Goal: Task Accomplishment & Management: Manage account settings

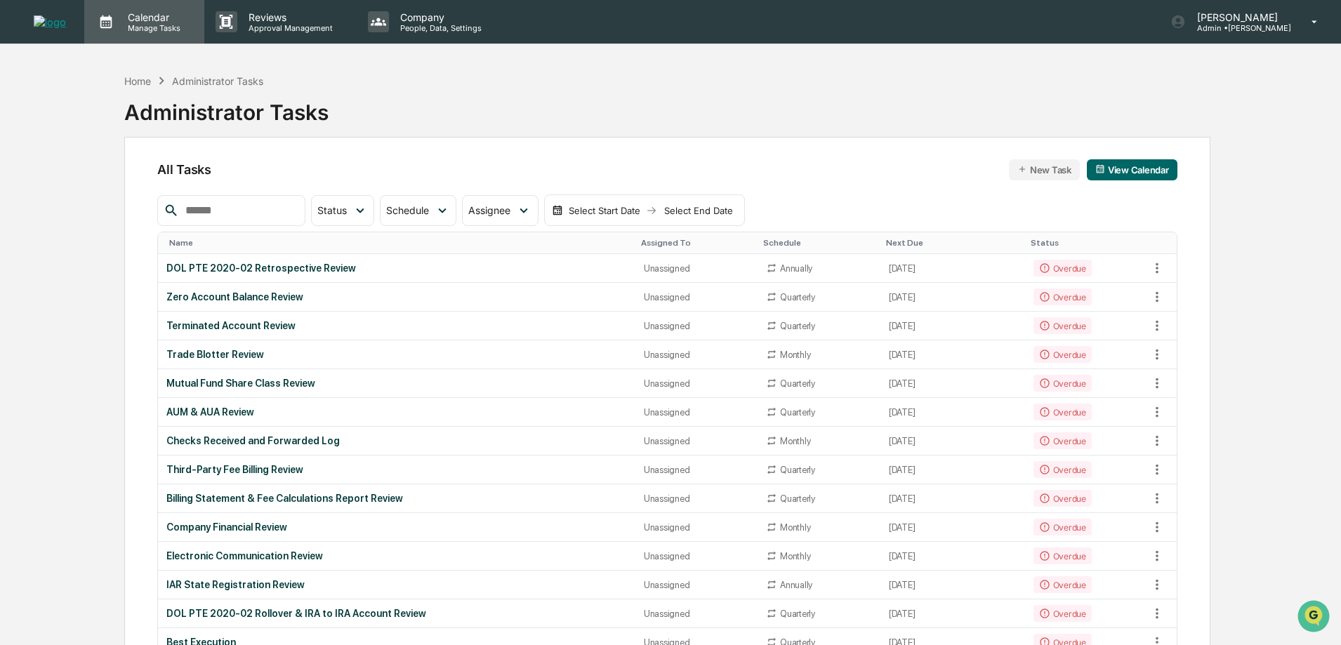
click at [144, 28] on p "Manage Tasks" at bounding box center [152, 28] width 71 height 10
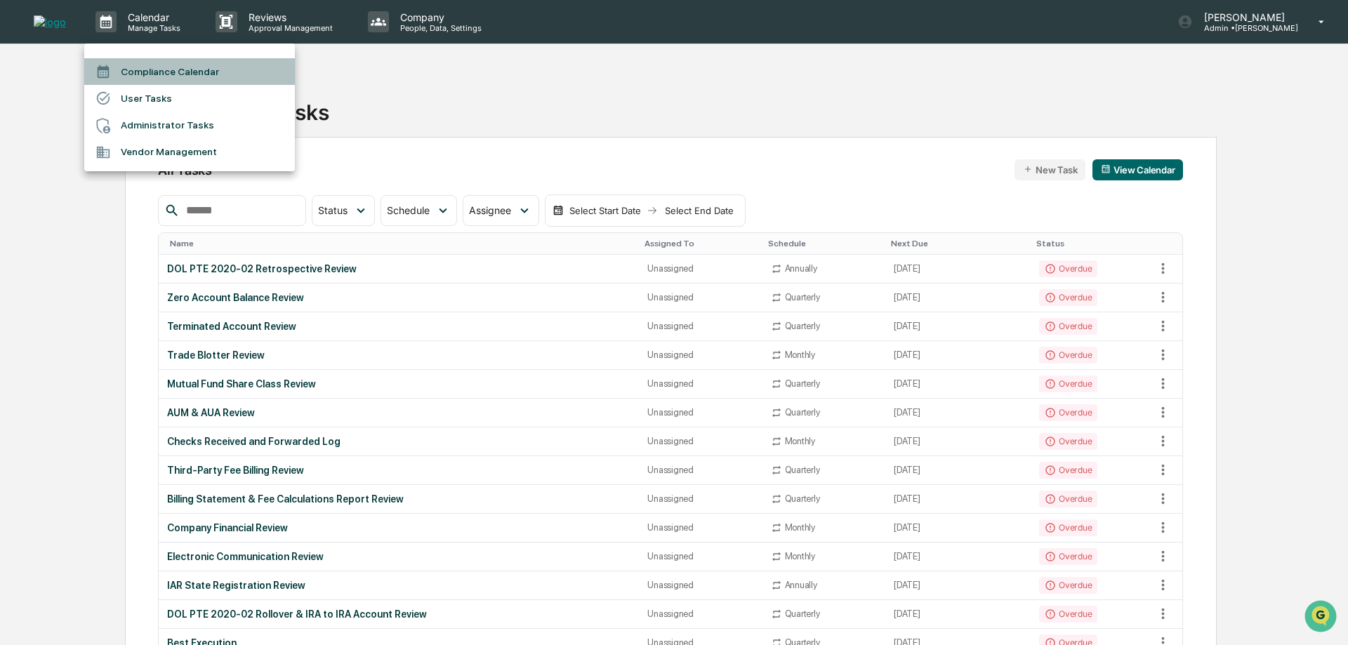
click at [146, 67] on li "Compliance Calendar" at bounding box center [189, 71] width 211 height 27
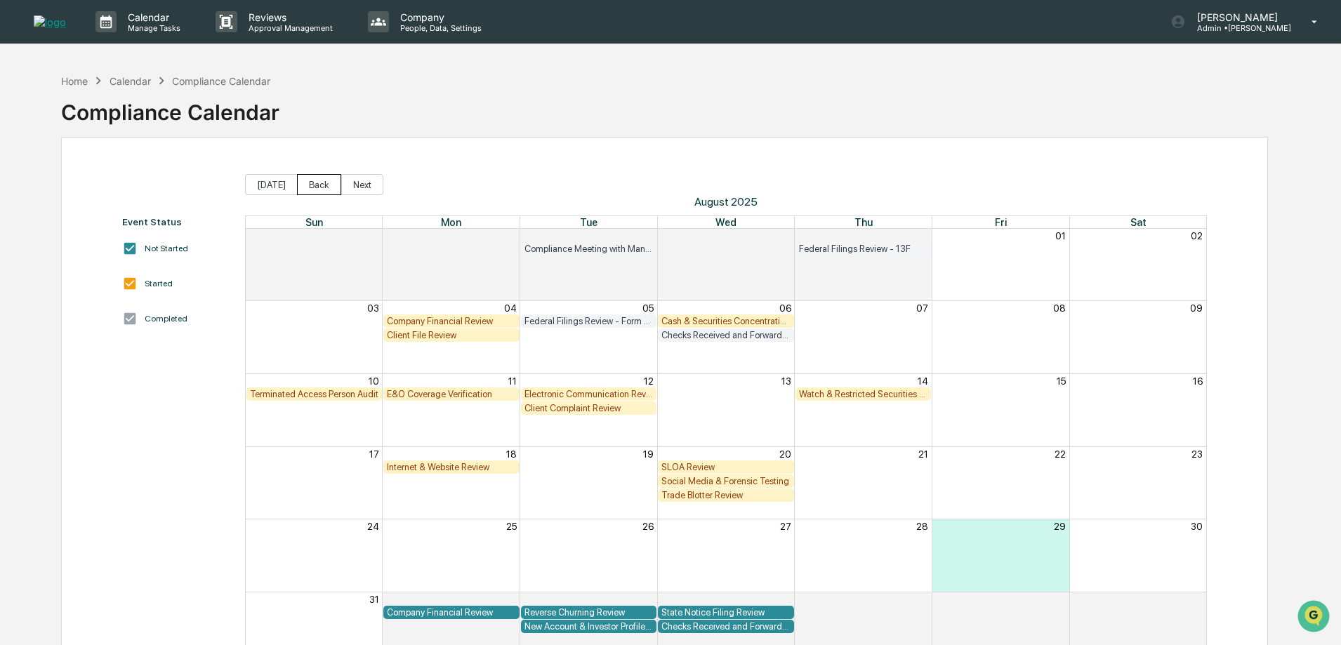
click at [319, 188] on button "Back" at bounding box center [319, 184] width 44 height 21
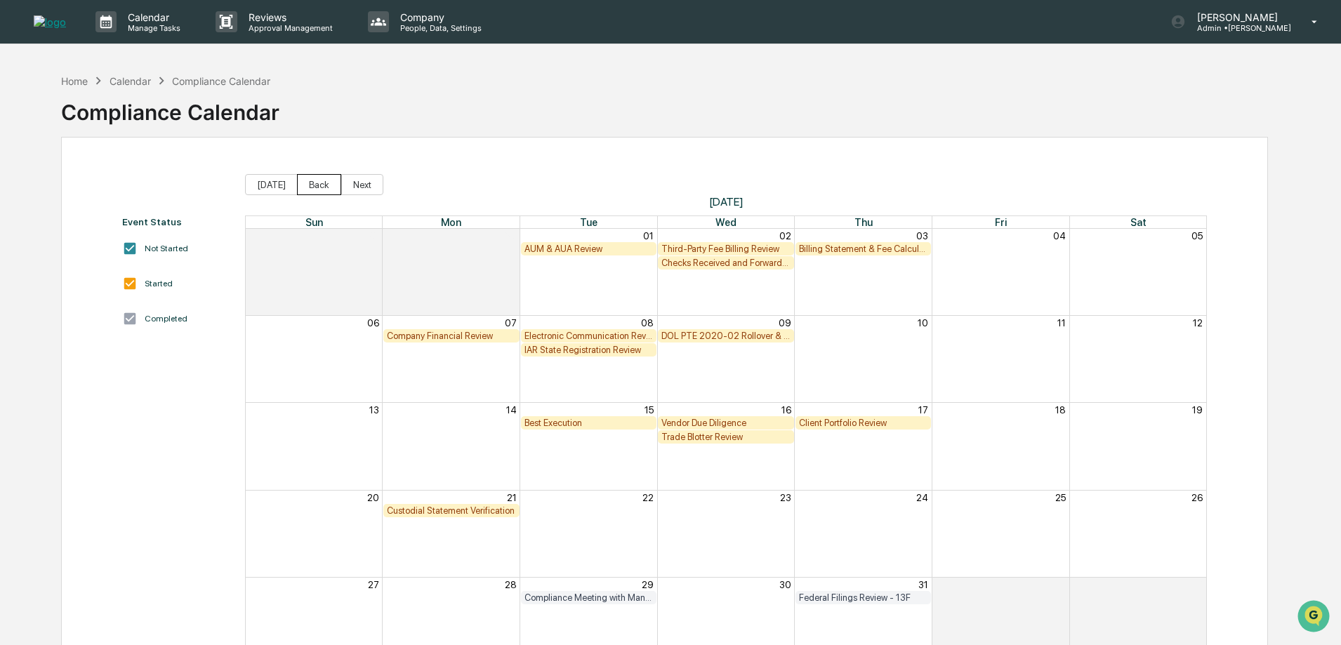
click at [319, 188] on button "Back" at bounding box center [319, 184] width 44 height 21
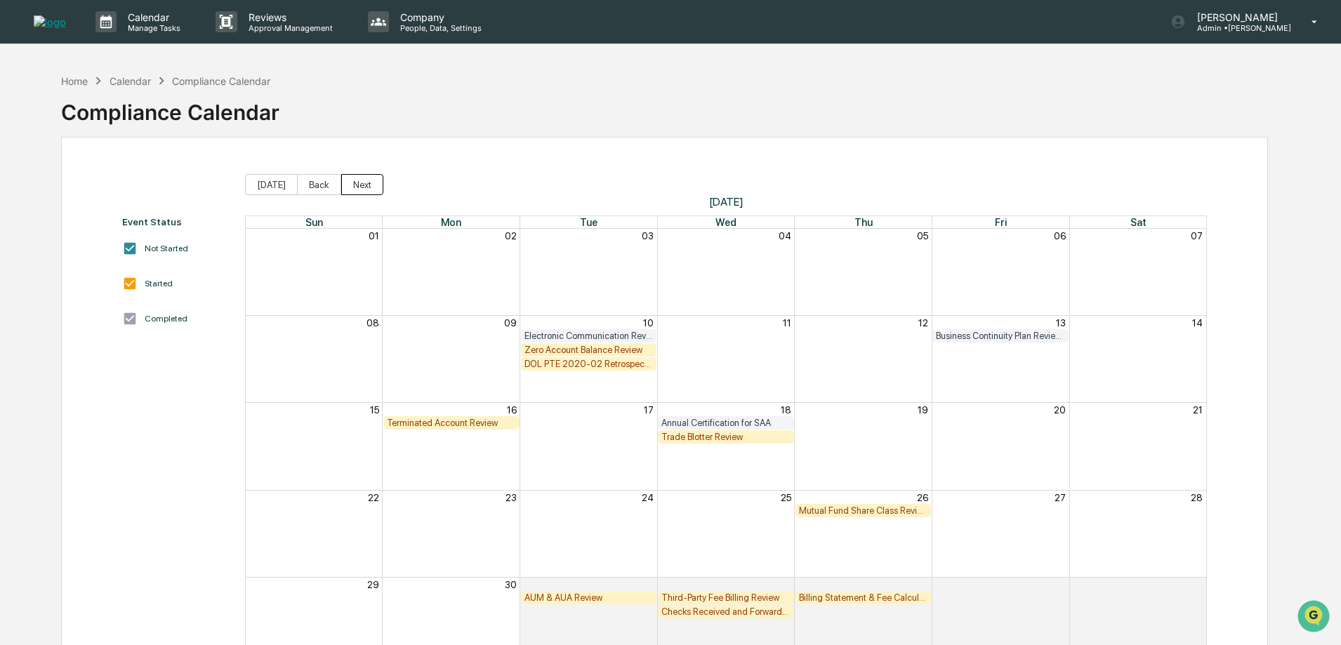
click at [366, 186] on button "Next" at bounding box center [362, 184] width 42 height 21
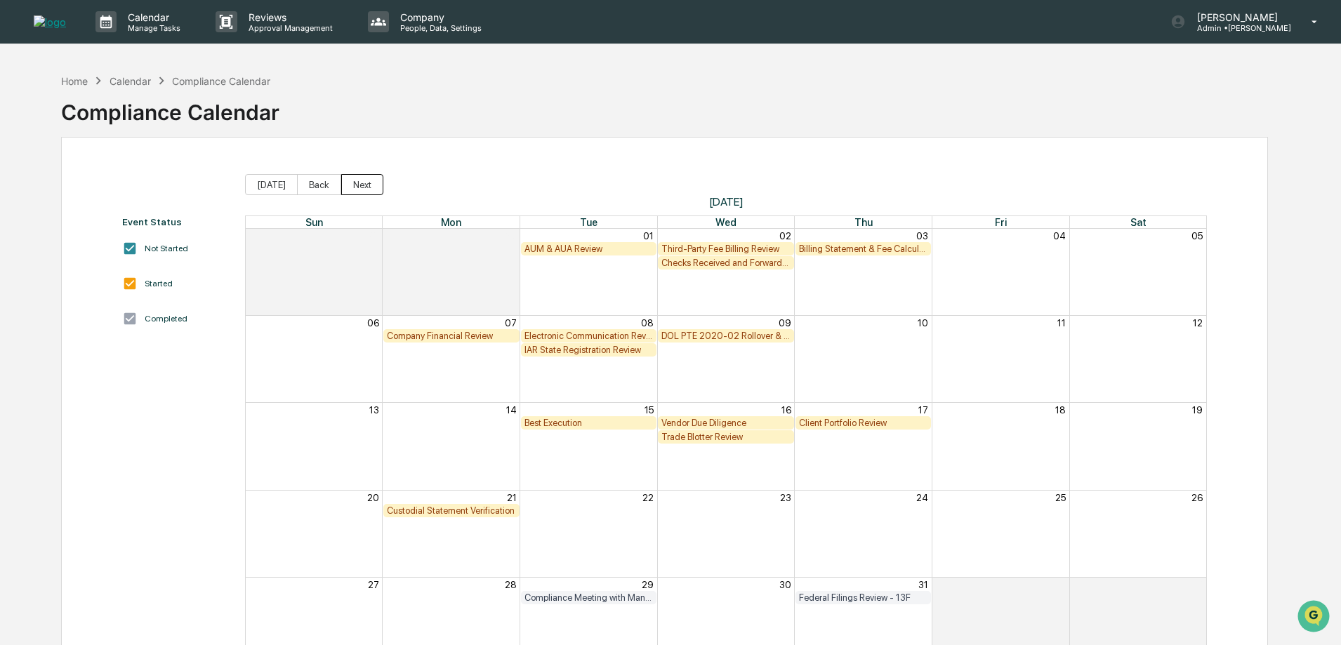
click at [364, 186] on button "Next" at bounding box center [362, 184] width 42 height 21
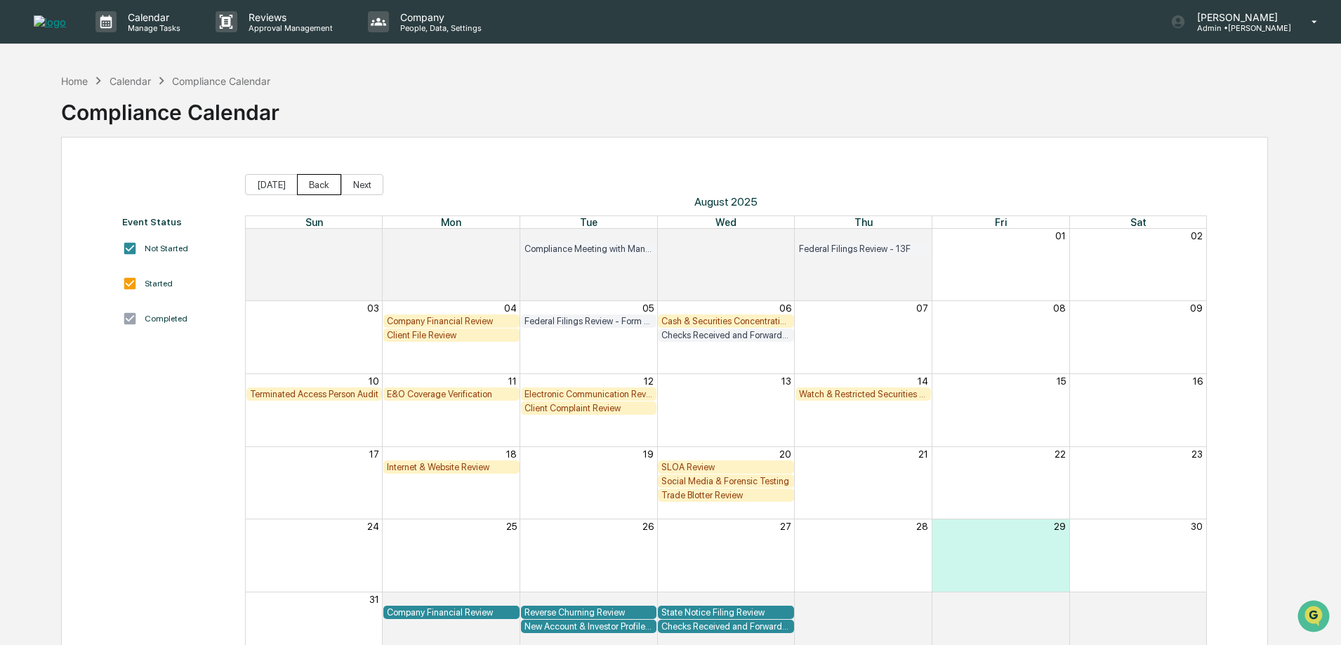
click at [324, 183] on button "Back" at bounding box center [319, 184] width 44 height 21
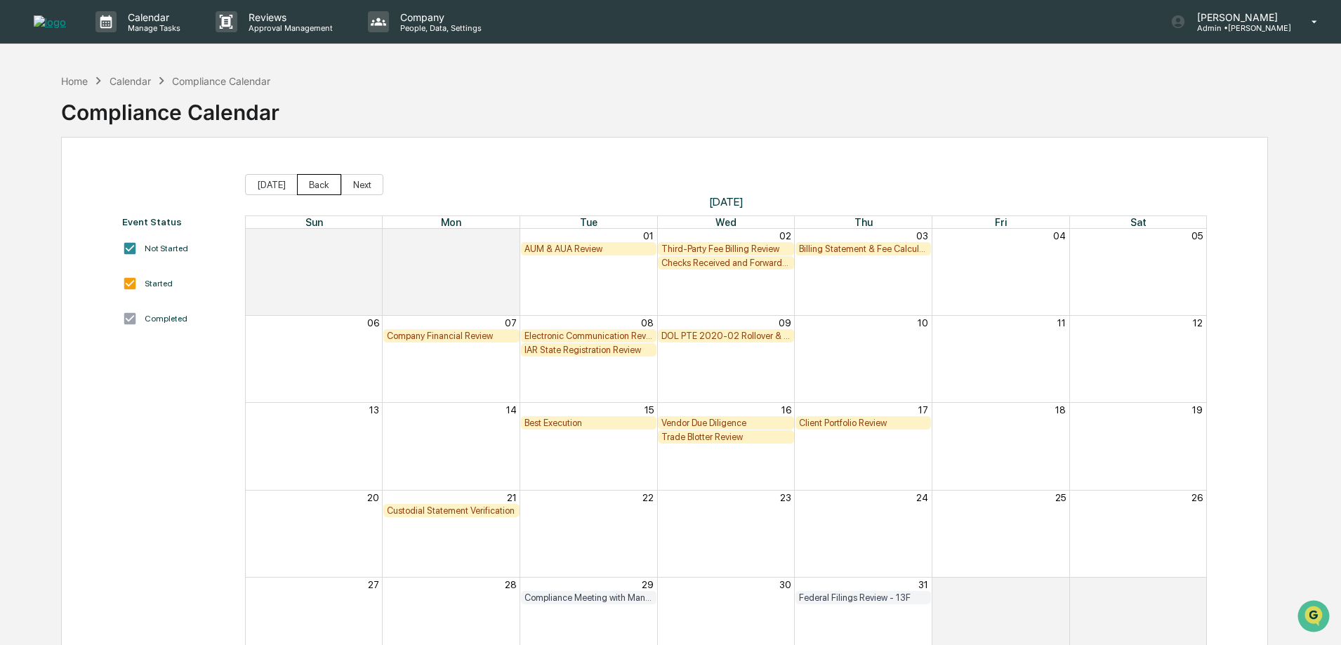
click at [324, 183] on button "Back" at bounding box center [319, 184] width 44 height 21
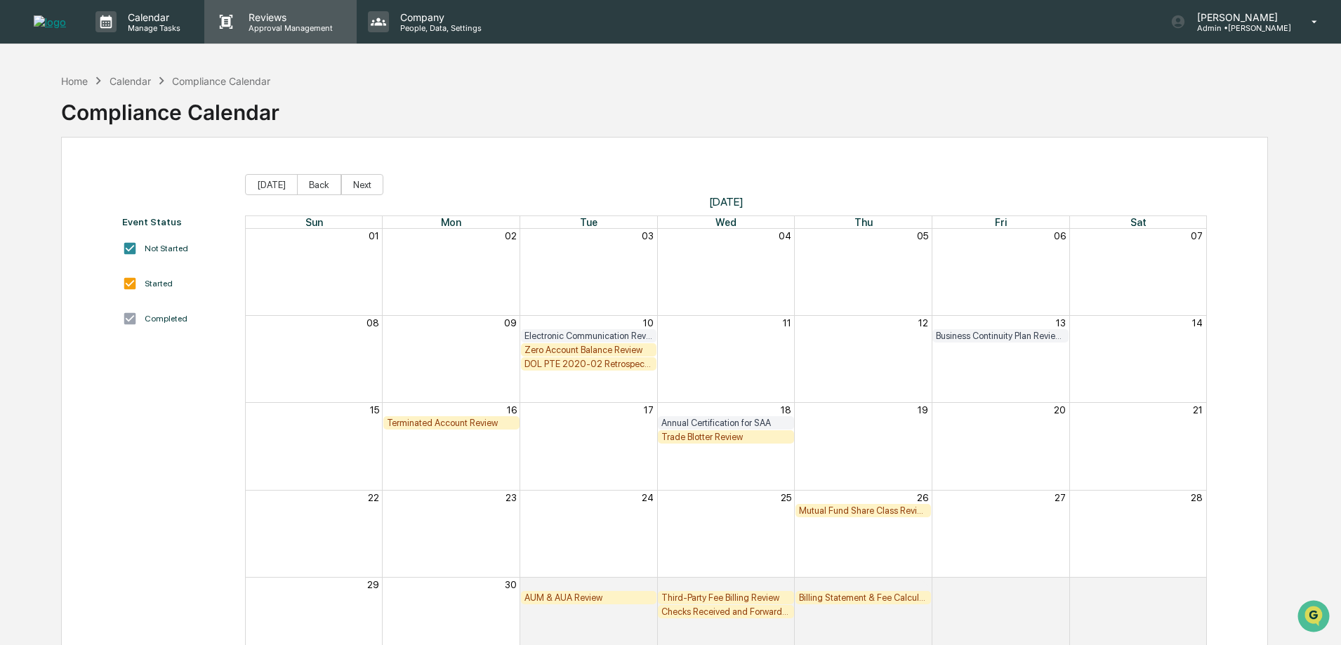
click at [265, 29] on p "Approval Management" at bounding box center [288, 28] width 103 height 10
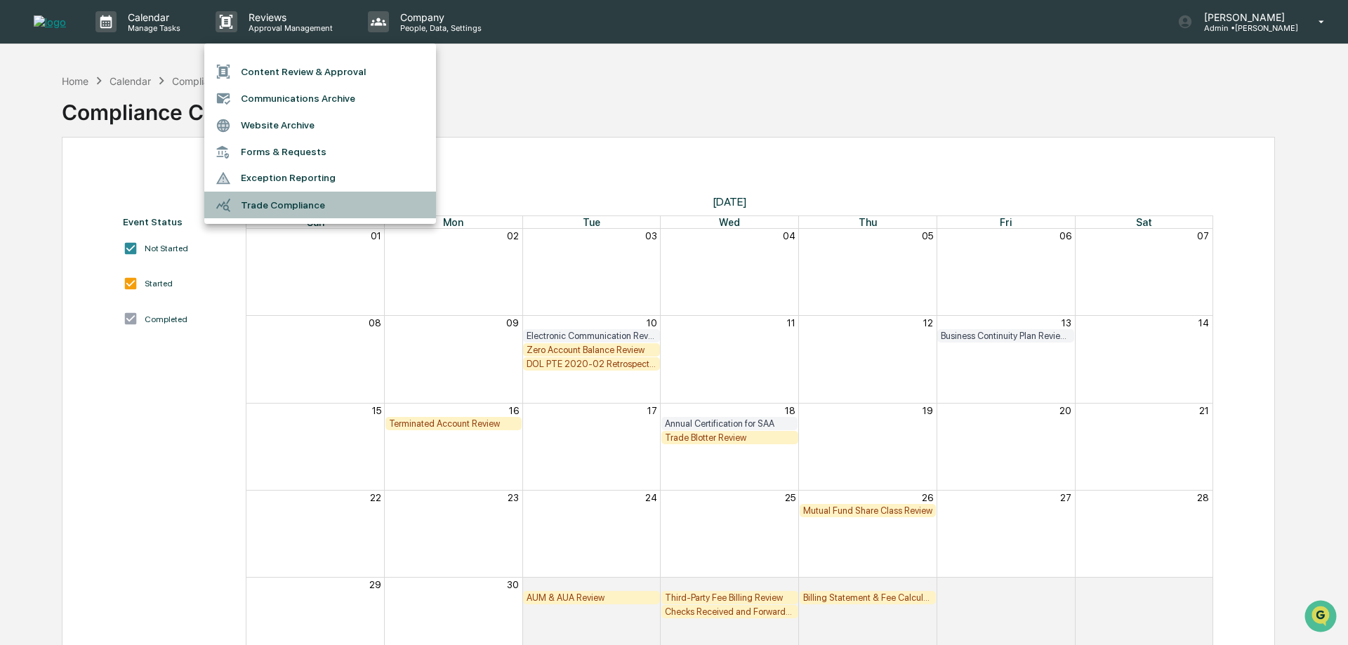
click at [258, 205] on li "Trade Compliance" at bounding box center [320, 205] width 232 height 27
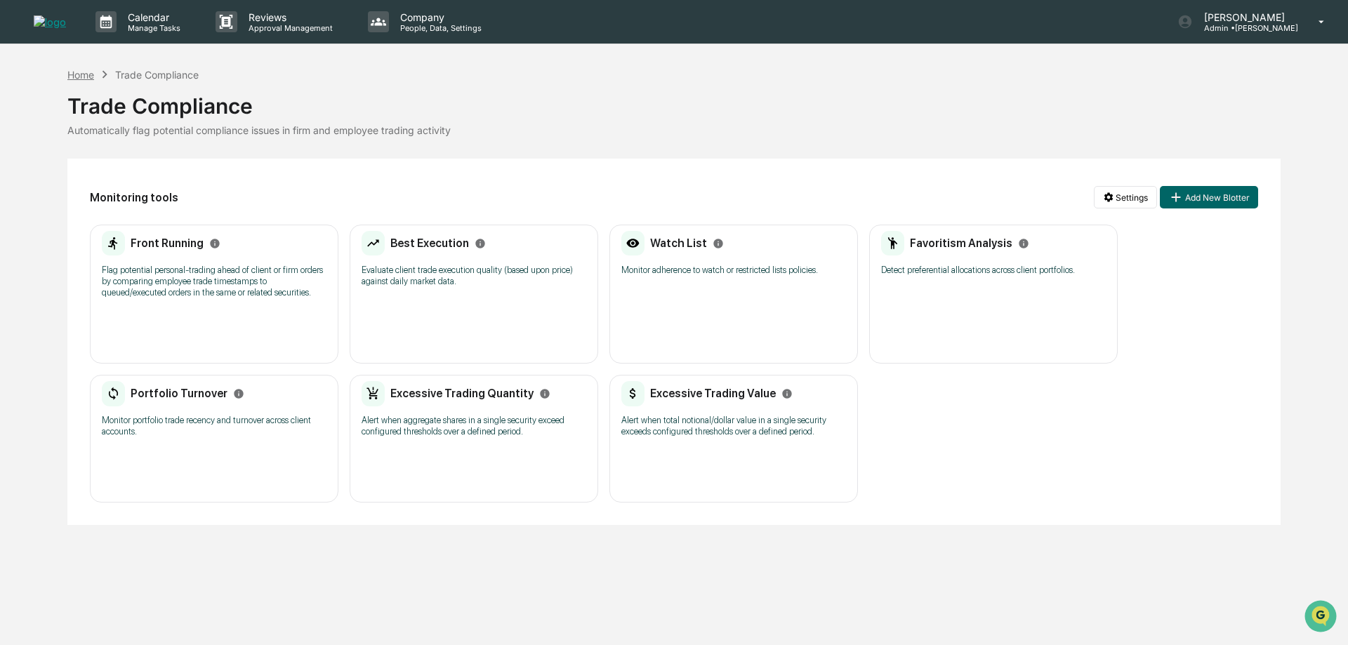
click at [78, 71] on div "Home" at bounding box center [80, 75] width 27 height 12
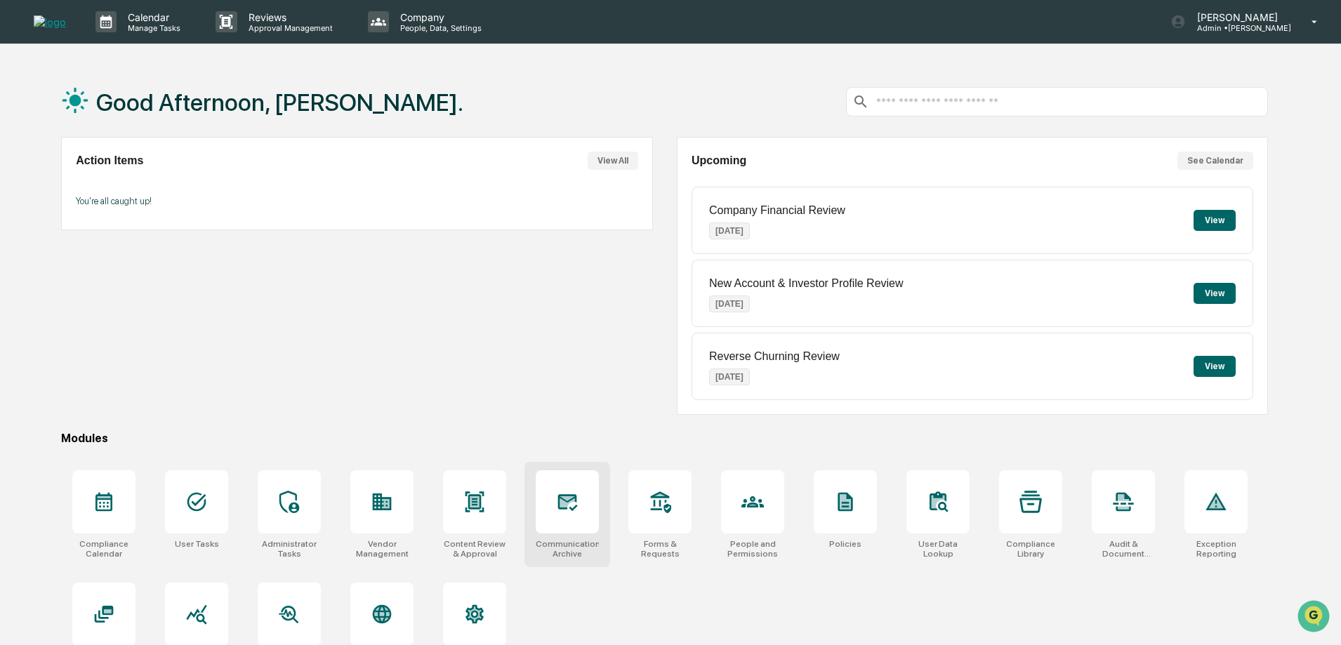
click at [562, 508] on icon at bounding box center [568, 502] width 20 height 17
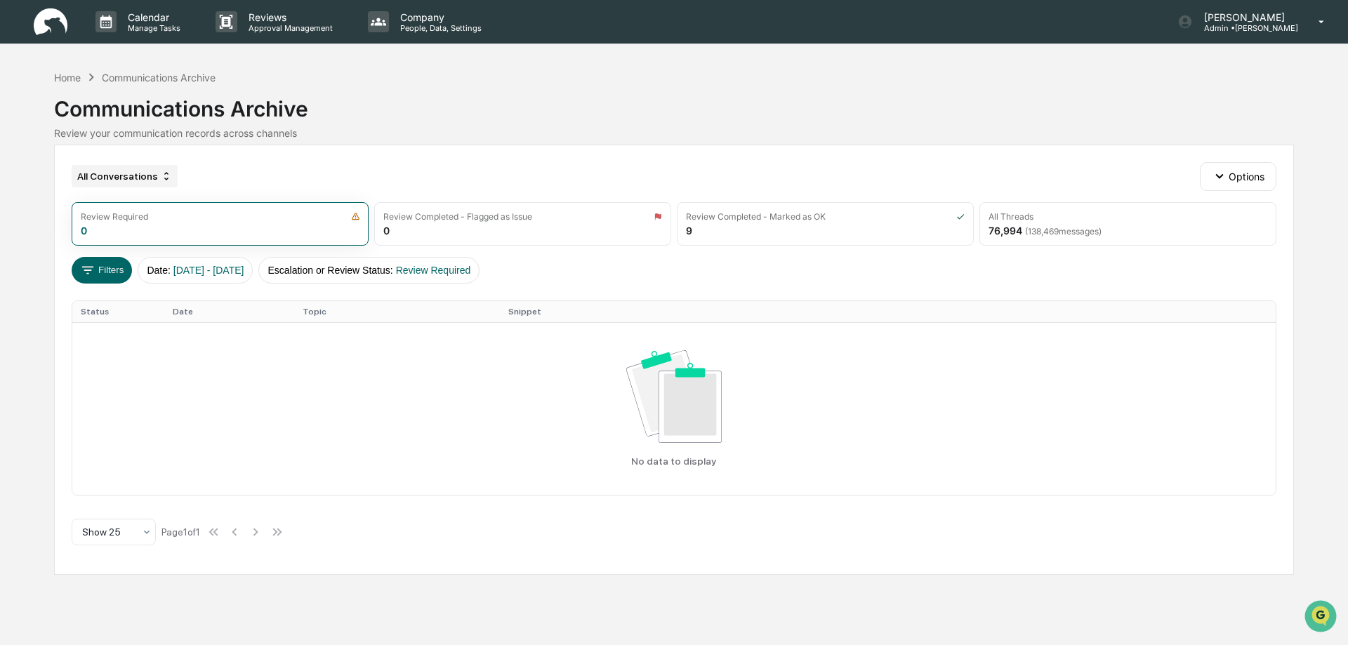
click at [120, 180] on div "All Conversations" at bounding box center [125, 176] width 106 height 22
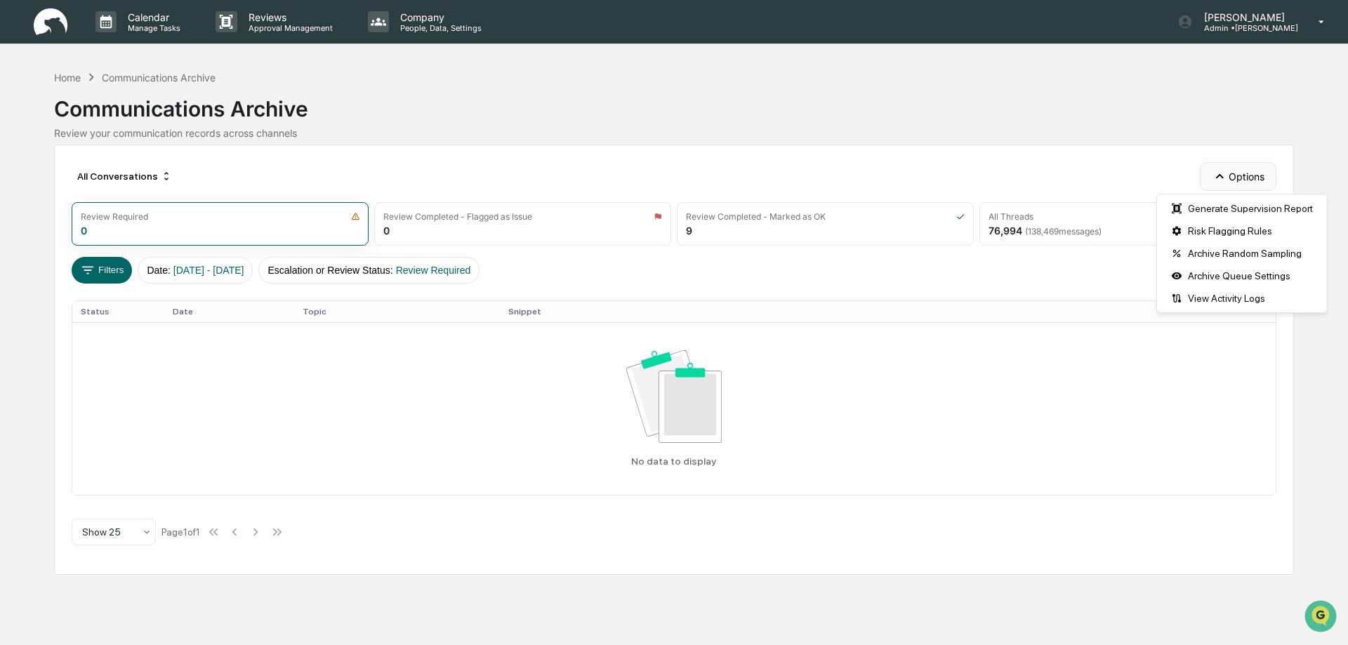
click at [1231, 183] on button "Options" at bounding box center [1238, 176] width 77 height 28
click at [1216, 301] on div "View Activity Logs" at bounding box center [1242, 298] width 164 height 22
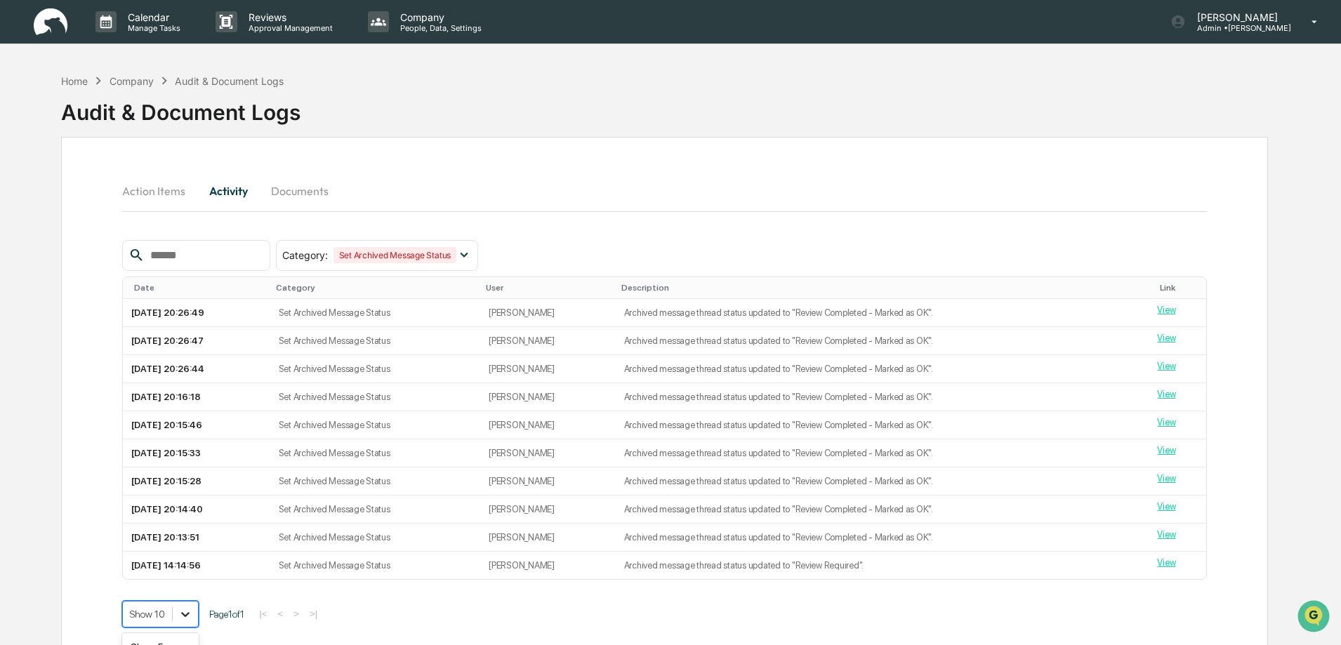
scroll to position [106, 0]
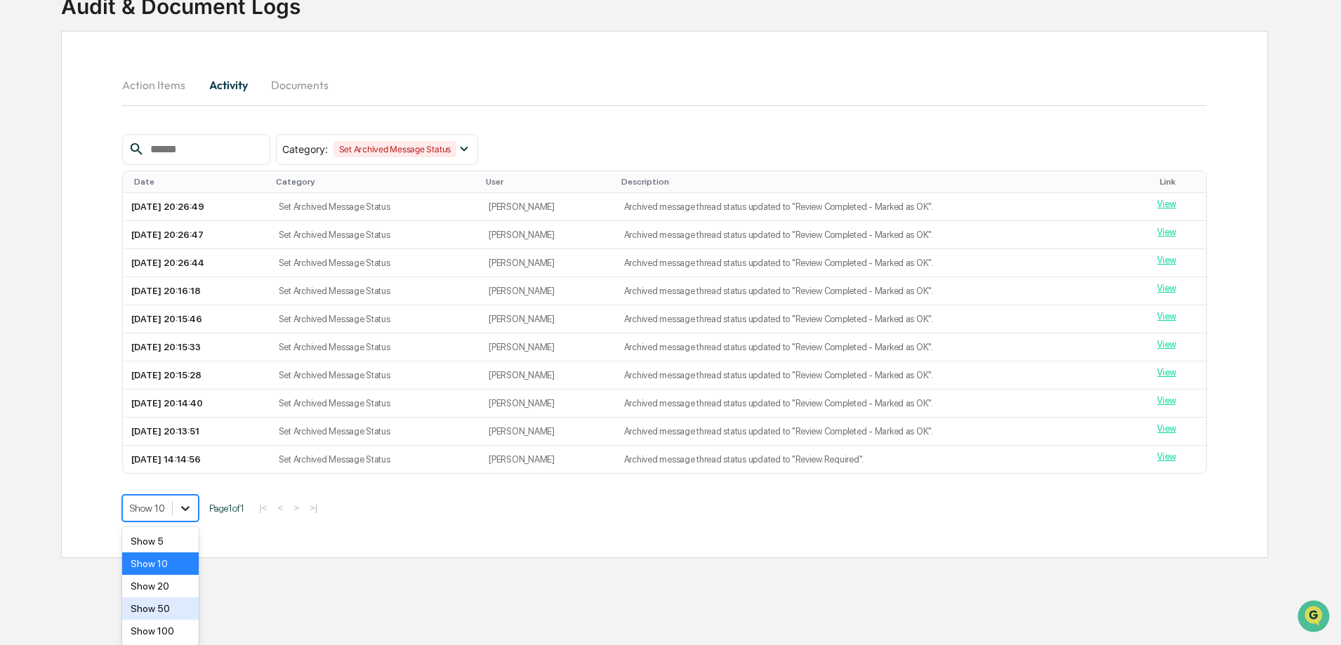
click at [188, 606] on body "Calendar Manage Tasks Reviews Approval Management Company People, Data, Setting…" at bounding box center [670, 250] width 1341 height 712
click at [179, 628] on div "Show 100" at bounding box center [160, 631] width 77 height 22
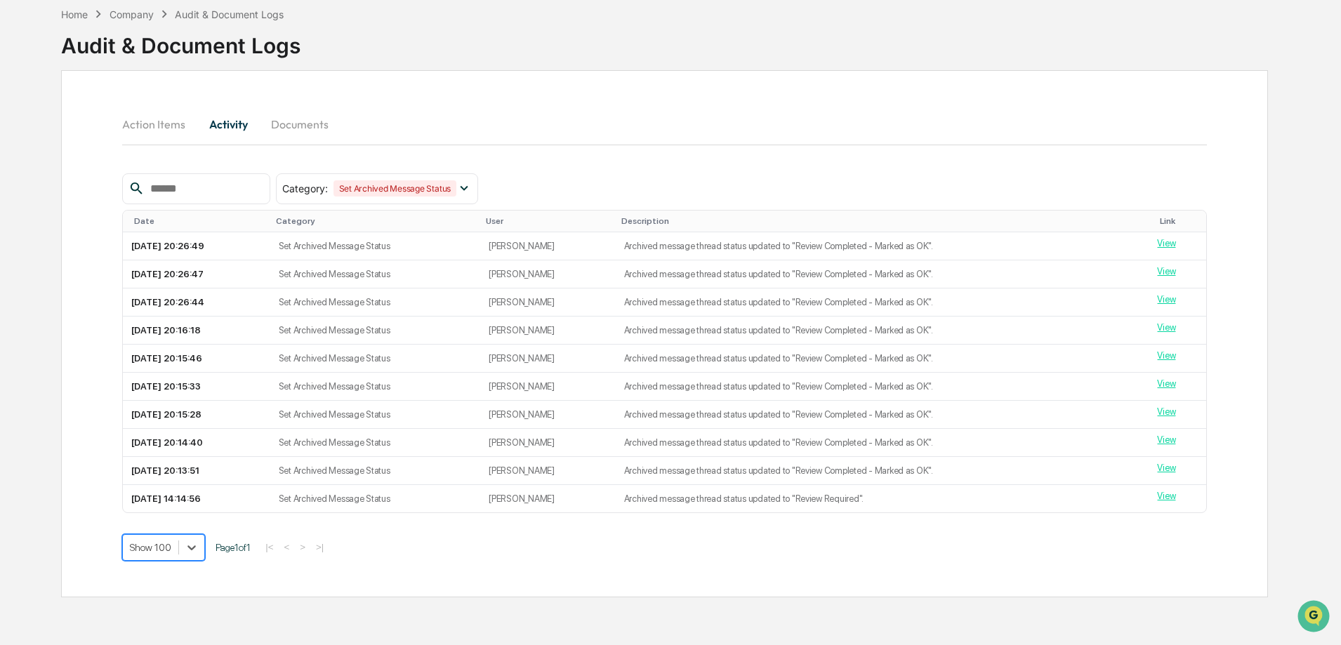
scroll to position [0, 0]
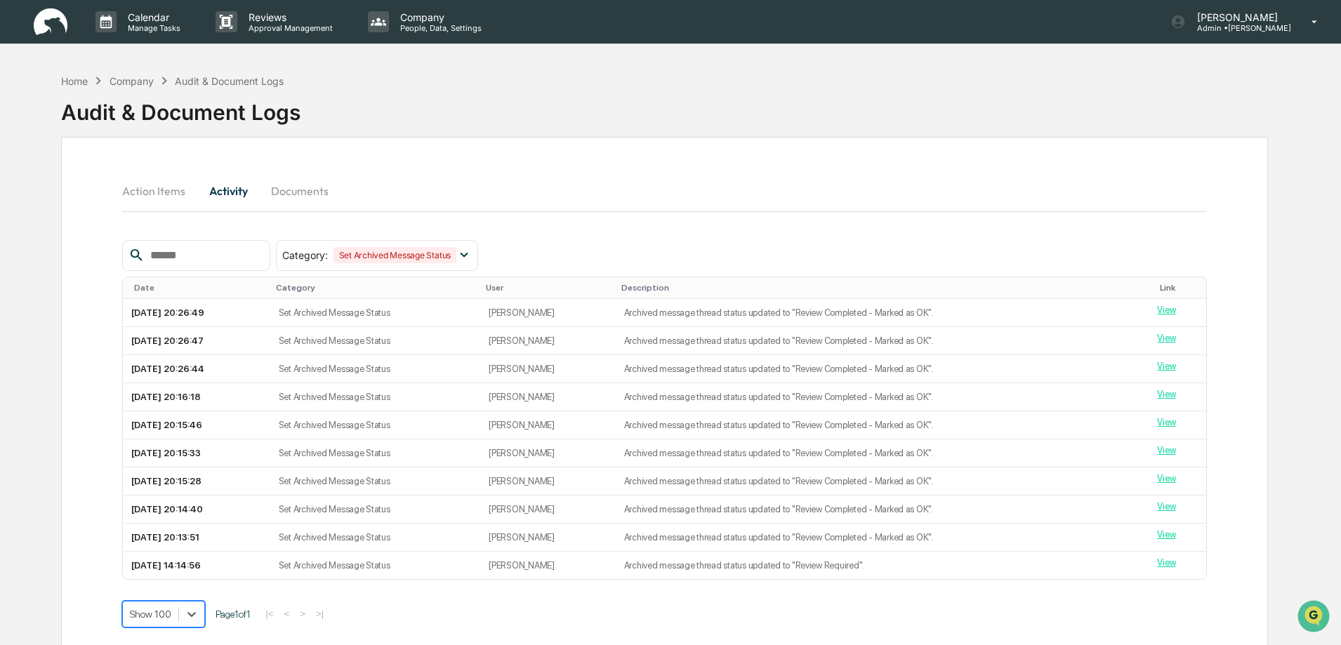
click at [303, 190] on button "Documents" at bounding box center [300, 191] width 80 height 34
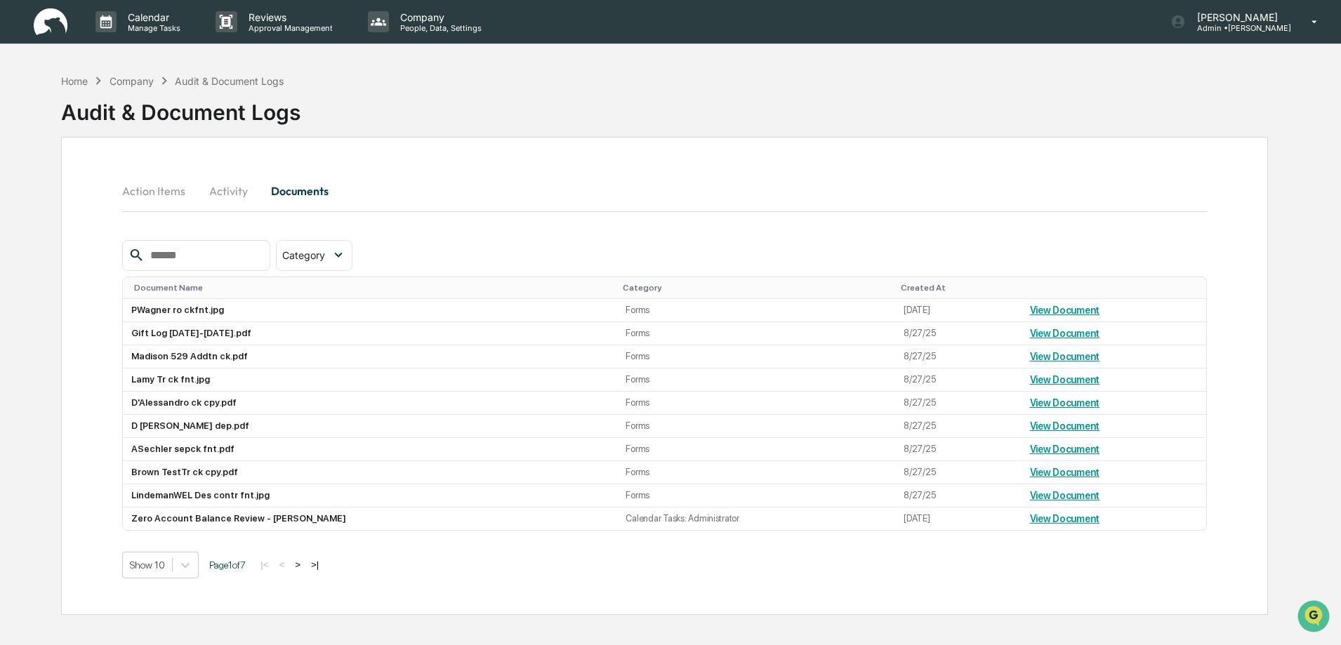
click at [171, 190] on button "Action Items" at bounding box center [159, 191] width 74 height 34
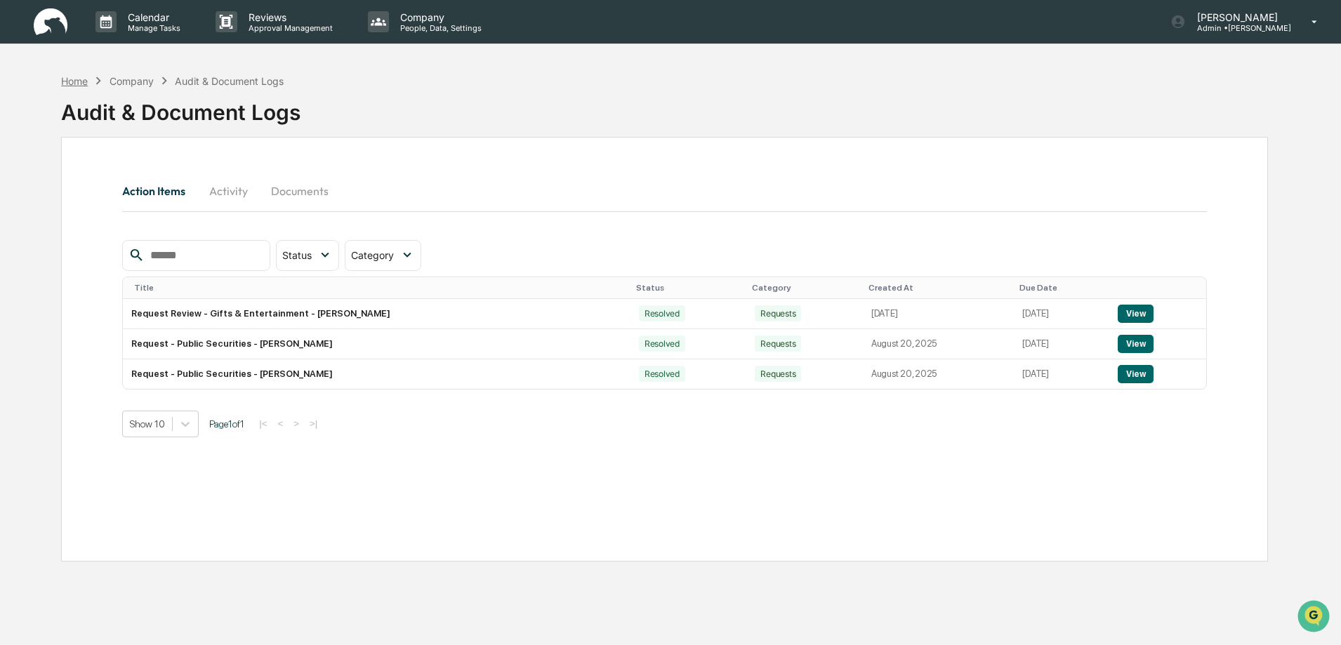
click at [70, 84] on div "Home" at bounding box center [74, 81] width 27 height 12
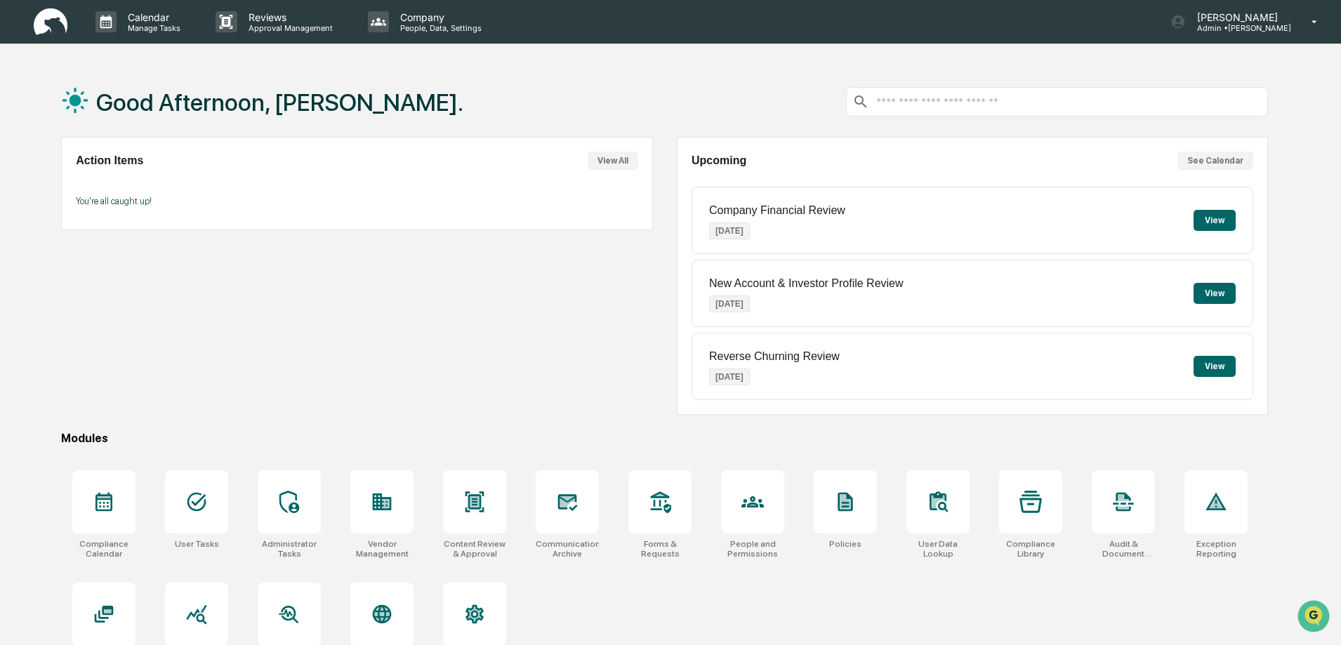
scroll to position [67, 0]
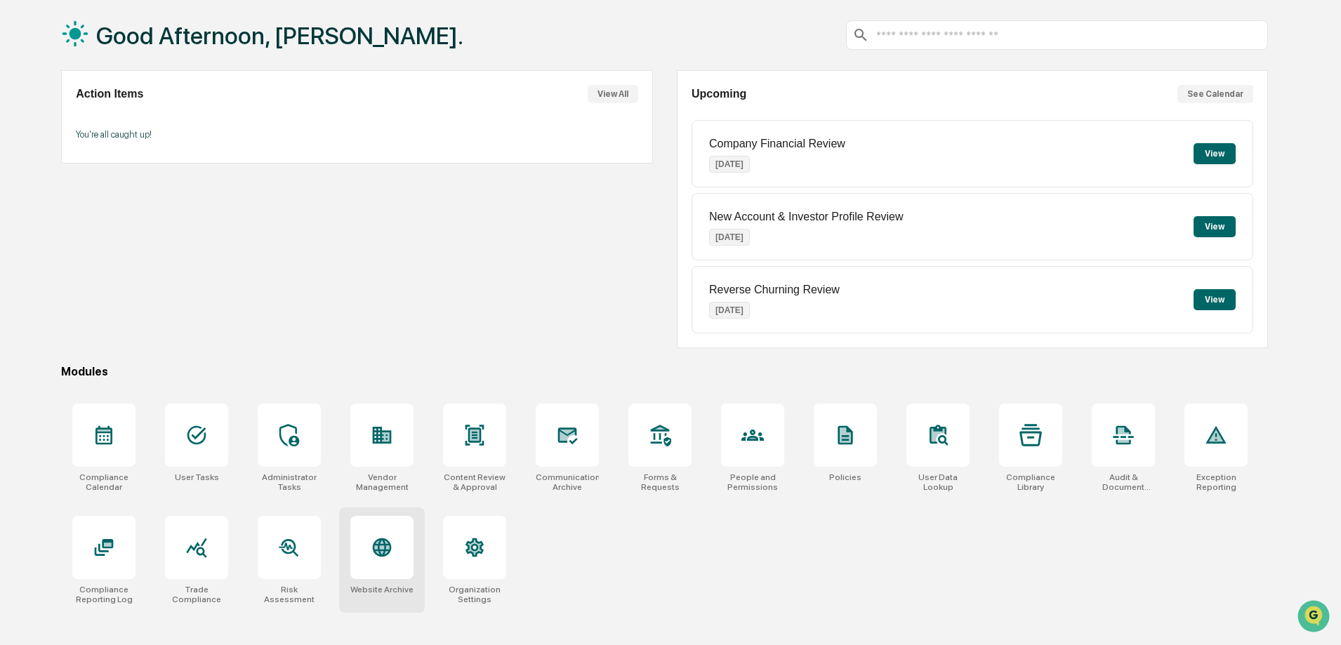
click at [387, 571] on div at bounding box center [381, 547] width 63 height 63
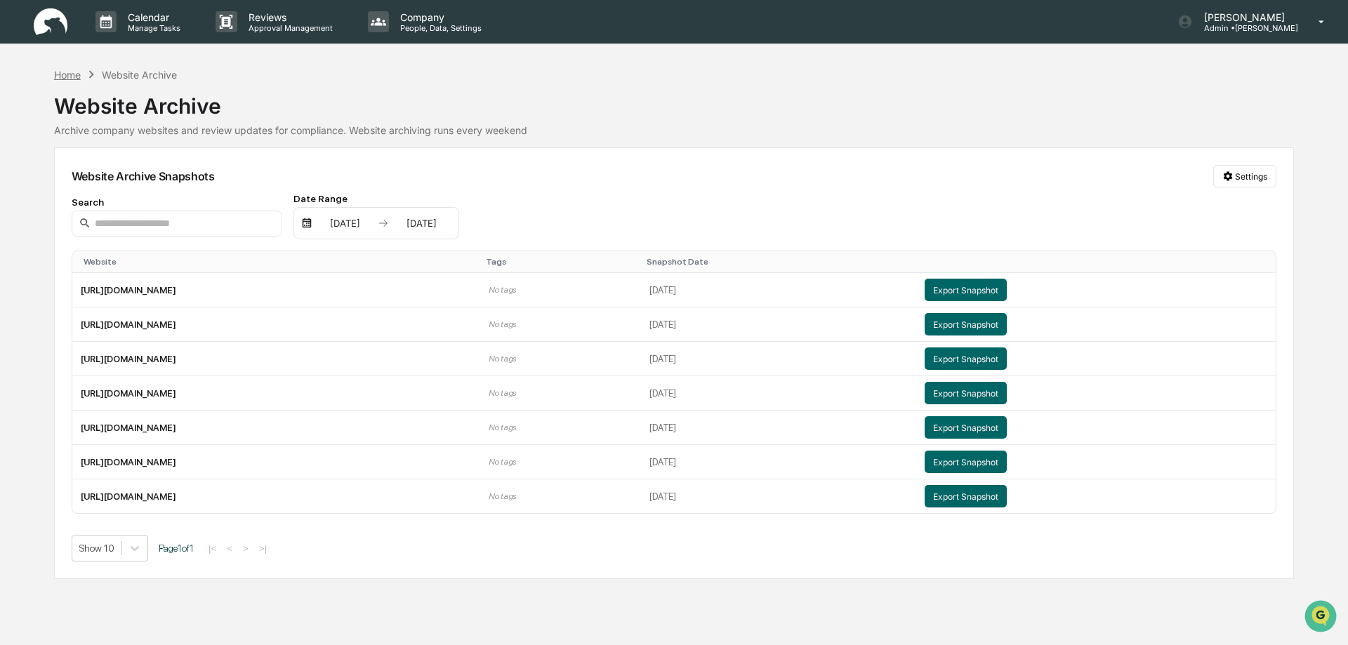
click at [69, 79] on div "Home" at bounding box center [67, 75] width 27 height 12
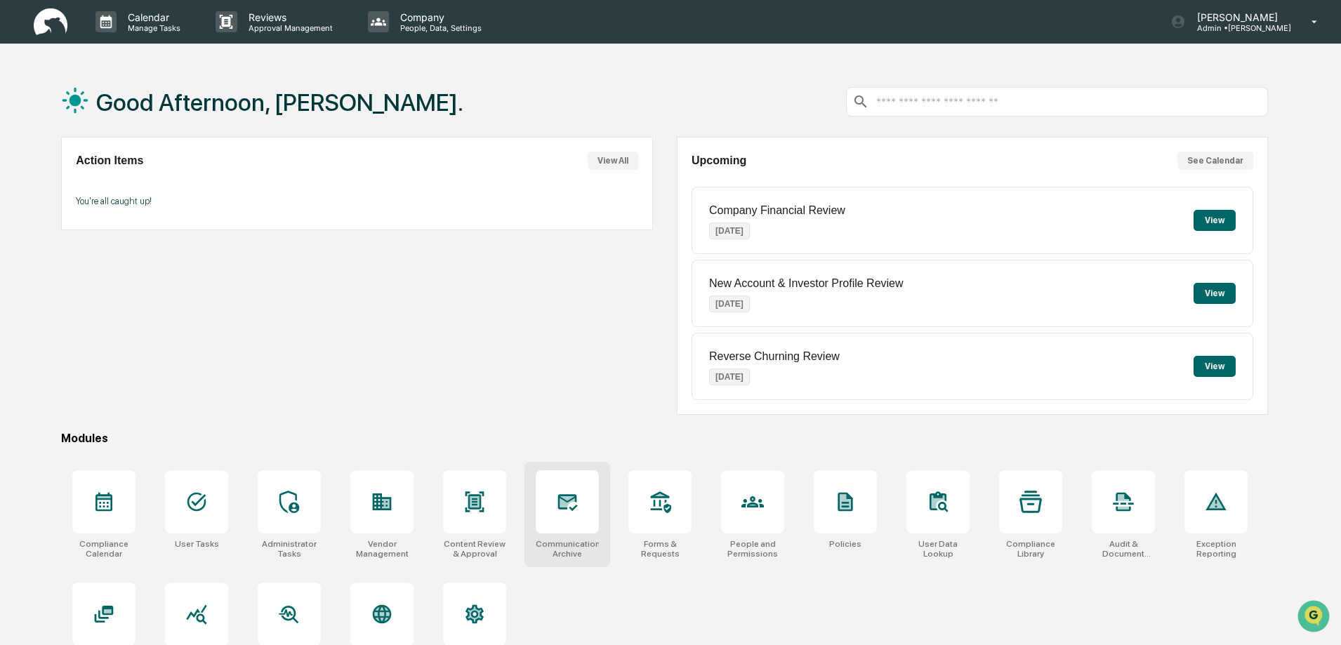
scroll to position [67, 0]
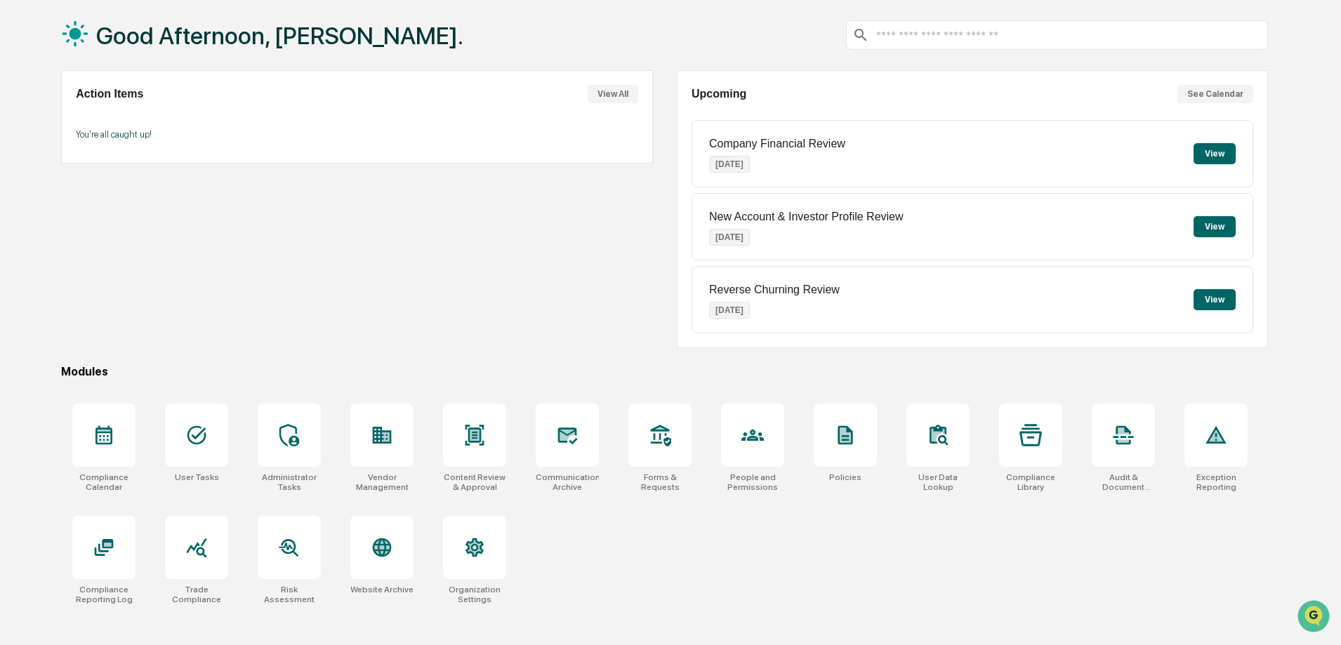
click at [1312, 449] on div "Good Afternoon, Anne. Action Items View All You're all caught up! Upcoming See …" at bounding box center [670, 322] width 1341 height 645
click at [68, 282] on div "Action Items View All You're all caught up!" at bounding box center [356, 209] width 591 height 278
click at [569, 451] on div at bounding box center [567, 435] width 63 height 63
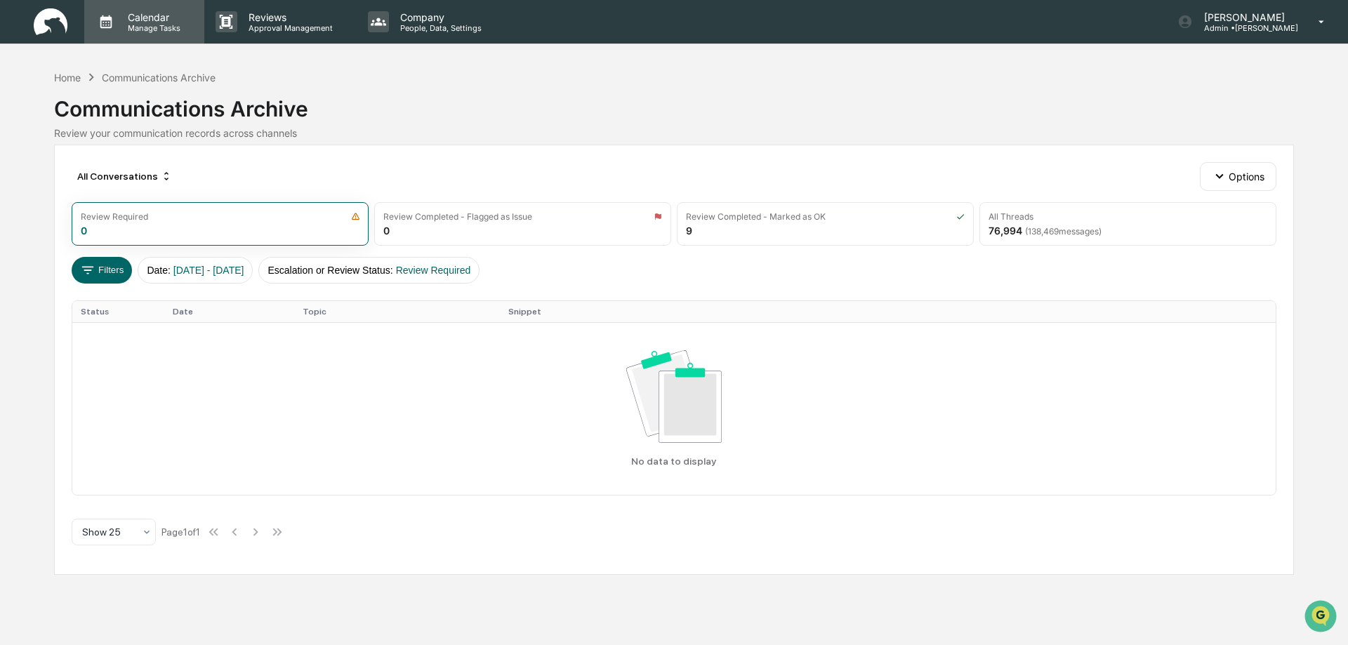
click at [166, 20] on p "Calendar" at bounding box center [152, 17] width 71 height 12
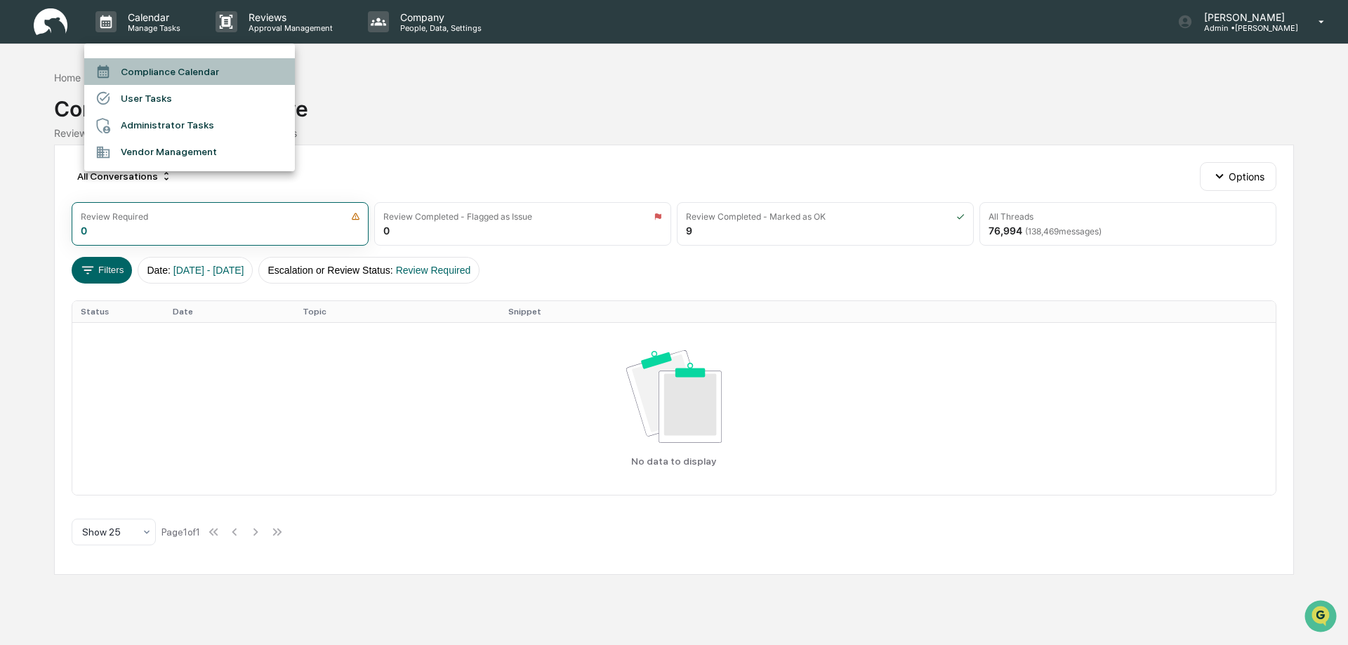
click at [160, 68] on li "Compliance Calendar" at bounding box center [189, 71] width 211 height 27
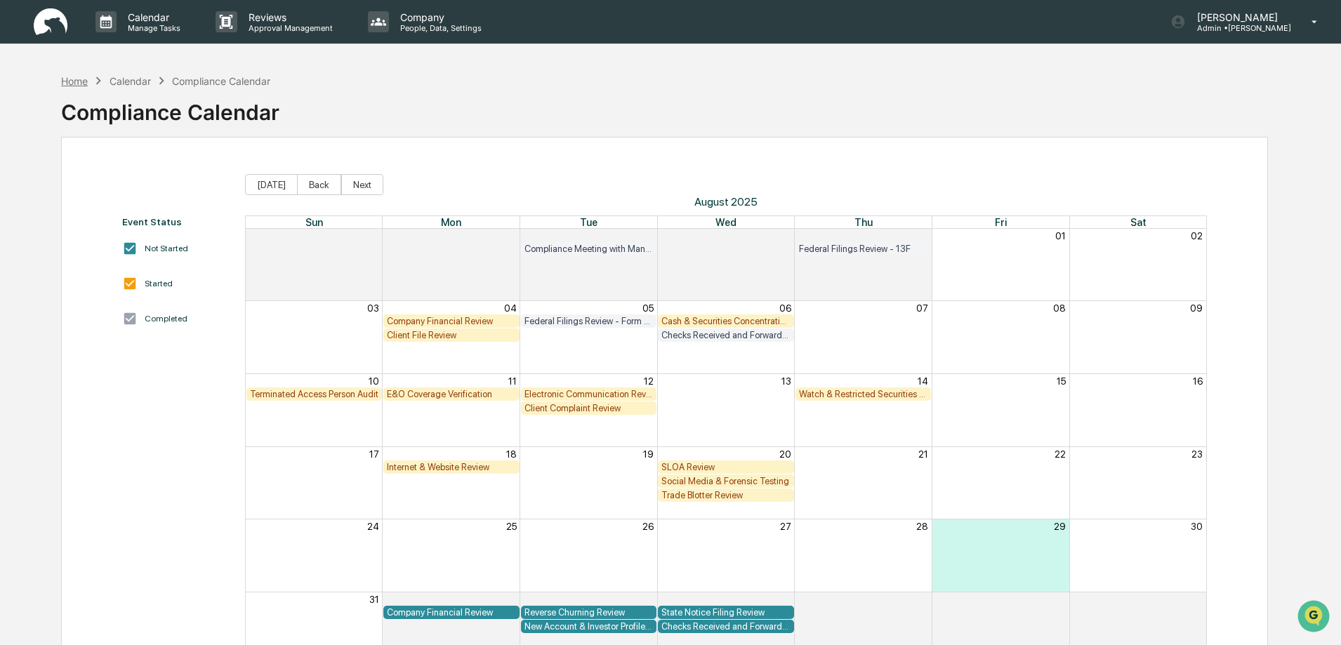
click at [74, 84] on div "Home" at bounding box center [74, 81] width 27 height 12
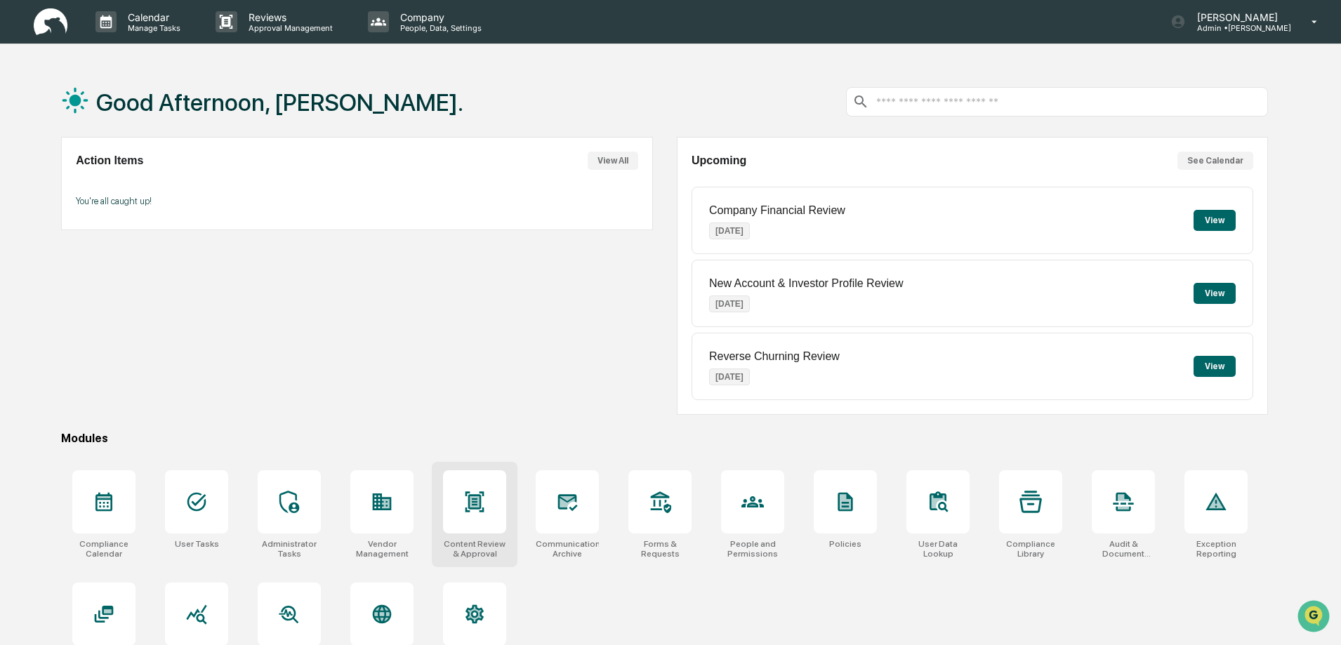
click at [480, 517] on div at bounding box center [474, 501] width 63 height 63
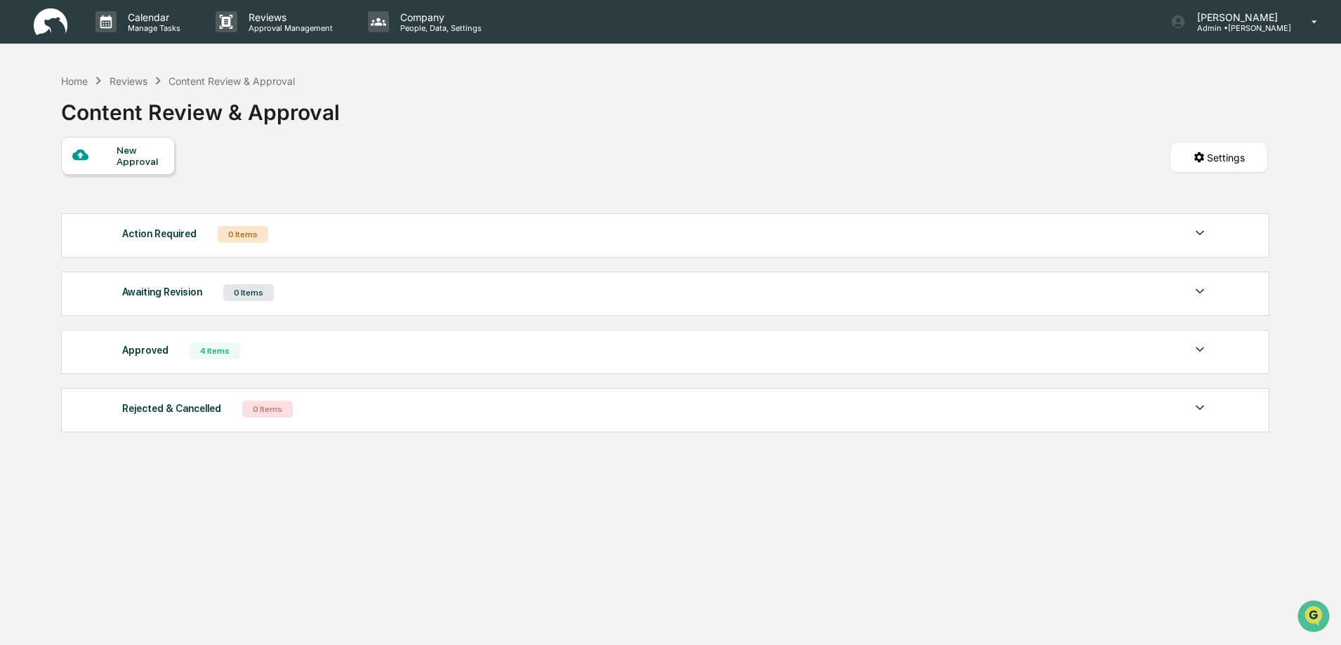
click at [52, 501] on div "Home Reviews Content Review & Approval Content Review & Approval New Approval S…" at bounding box center [664, 389] width 1249 height 645
click at [1330, 437] on div "Calendar Manage Tasks Reviews Approval Management Company People, Data, Setting…" at bounding box center [670, 356] width 1341 height 712
click at [1317, 23] on icon at bounding box center [1315, 21] width 25 height 13
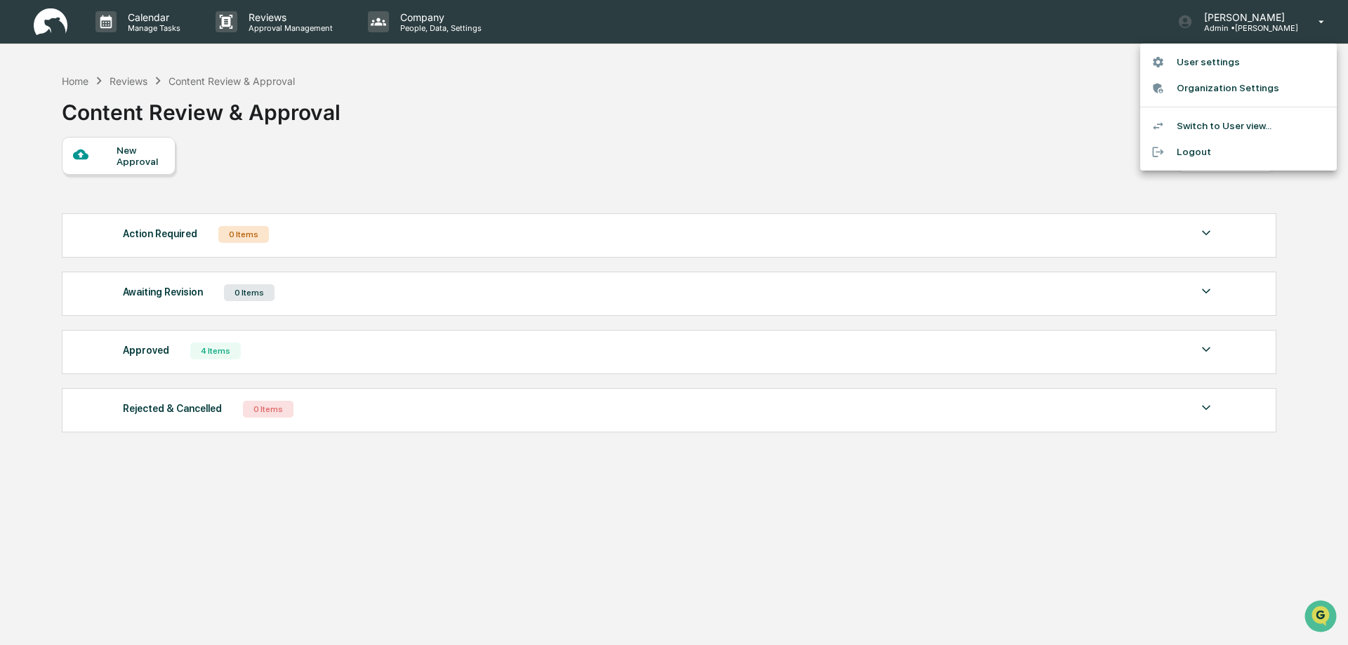
click at [1201, 126] on li "Switch to User view..." at bounding box center [1238, 126] width 197 height 26
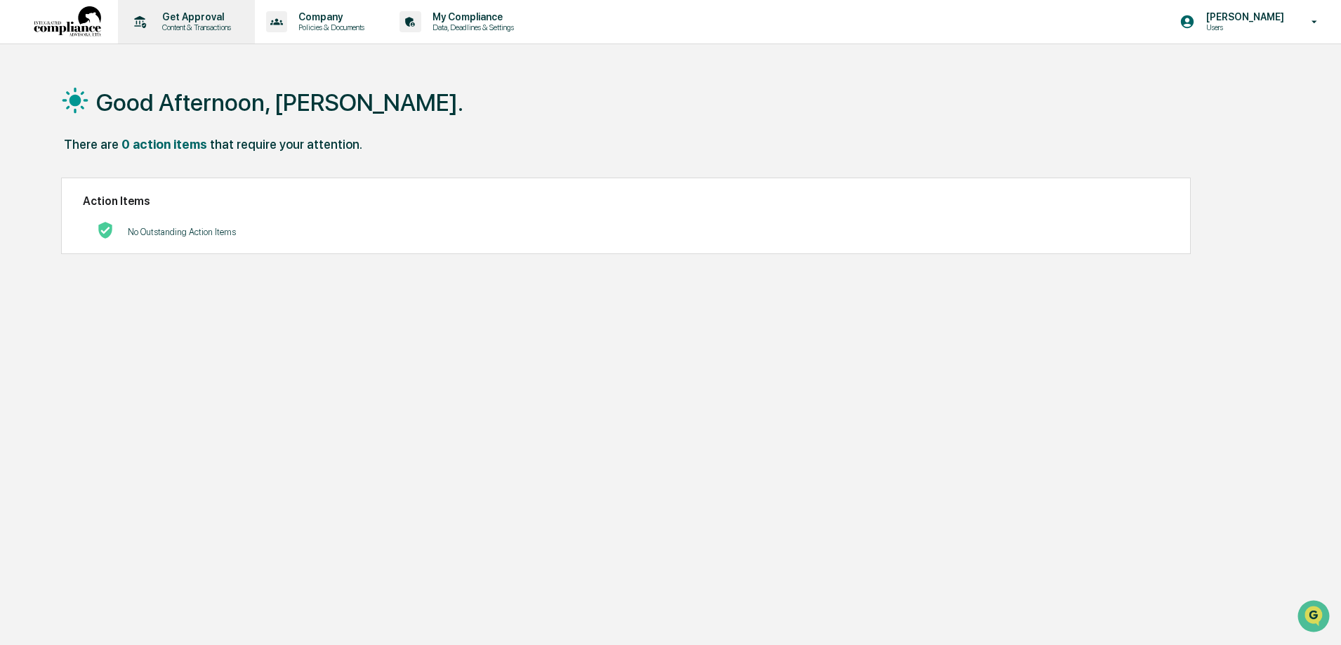
click at [204, 29] on p "Content & Transactions" at bounding box center [194, 27] width 87 height 10
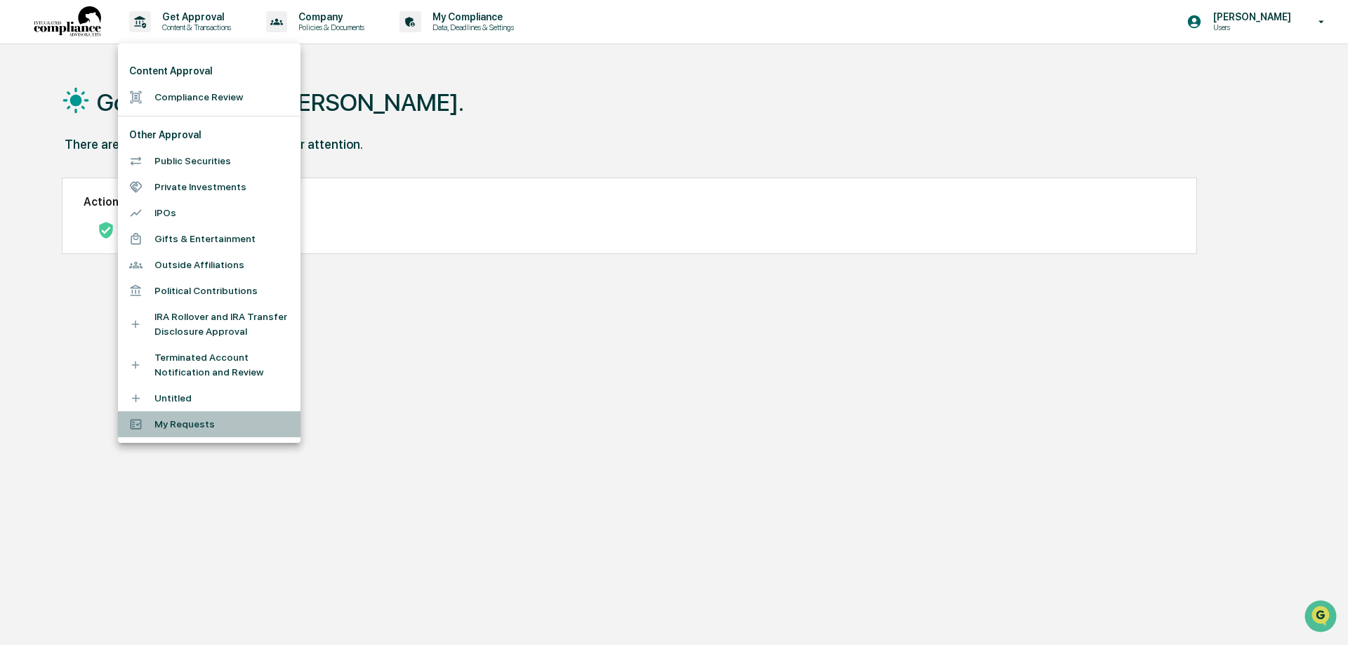
click at [191, 427] on li "My Requests" at bounding box center [209, 424] width 183 height 26
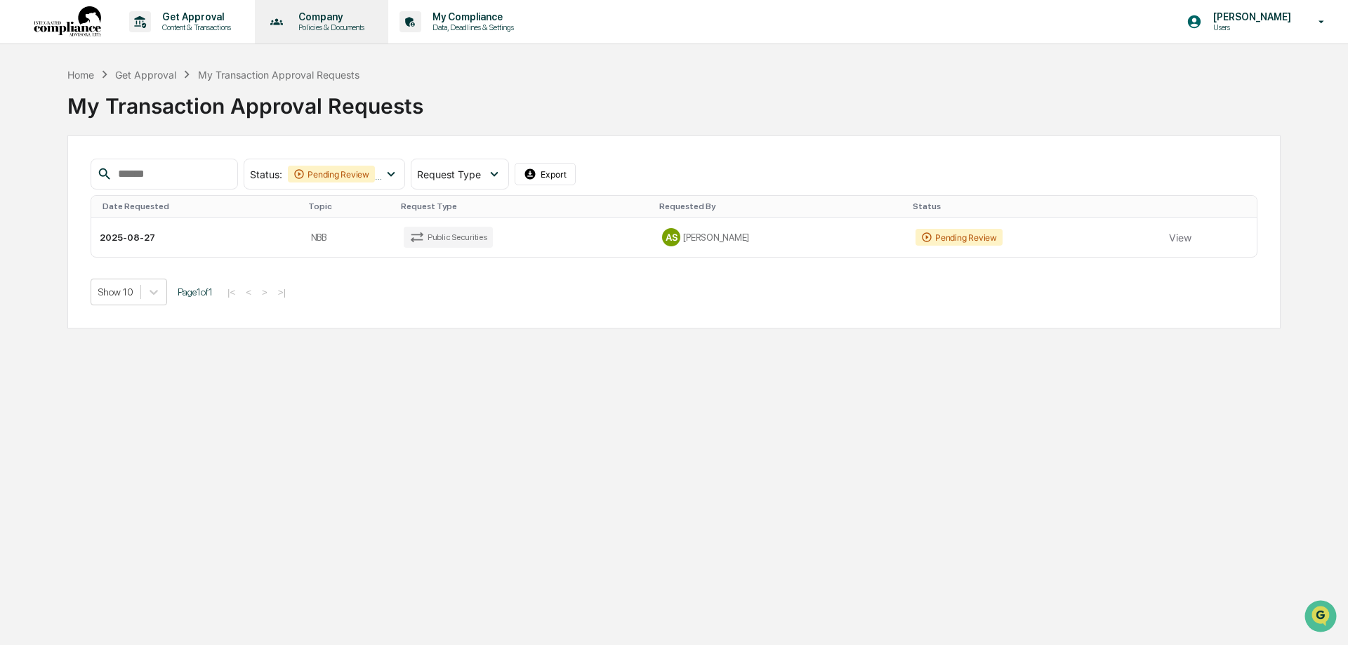
click at [336, 25] on p "Policies & Documents" at bounding box center [329, 27] width 84 height 10
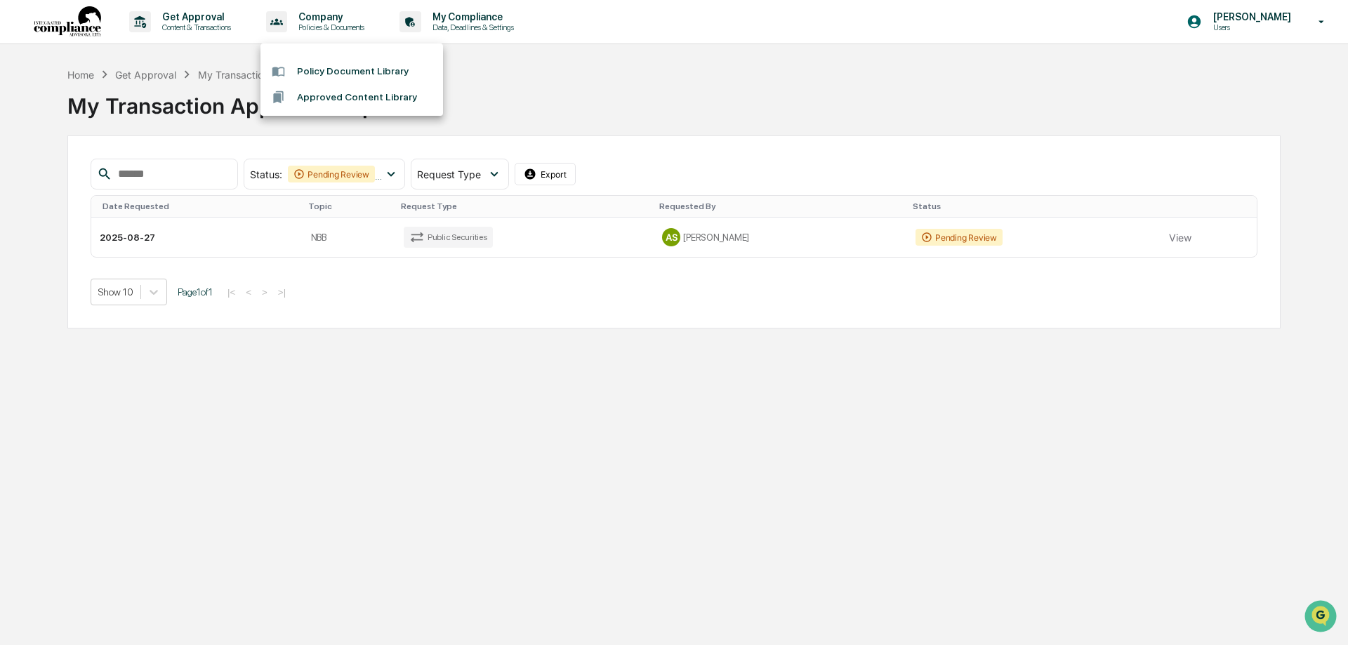
click at [489, 27] on div at bounding box center [674, 322] width 1348 height 645
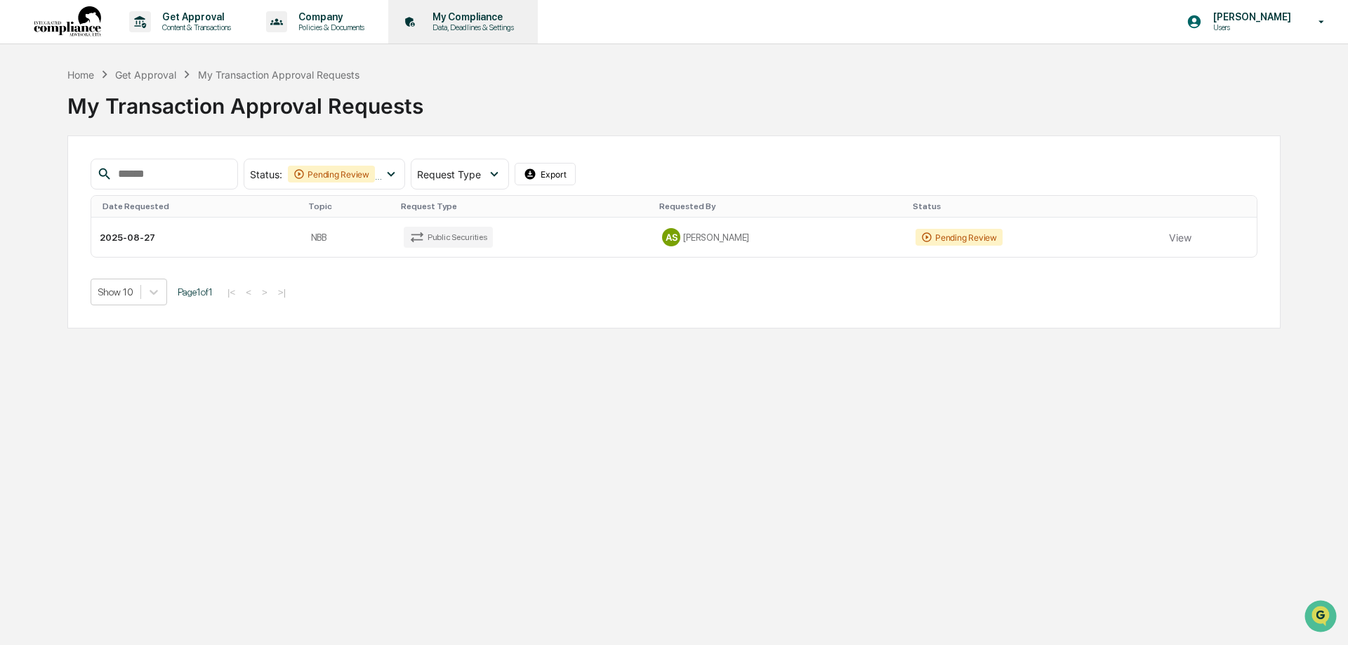
click at [486, 27] on p "Data, Deadlines & Settings" at bounding box center [471, 27] width 100 height 10
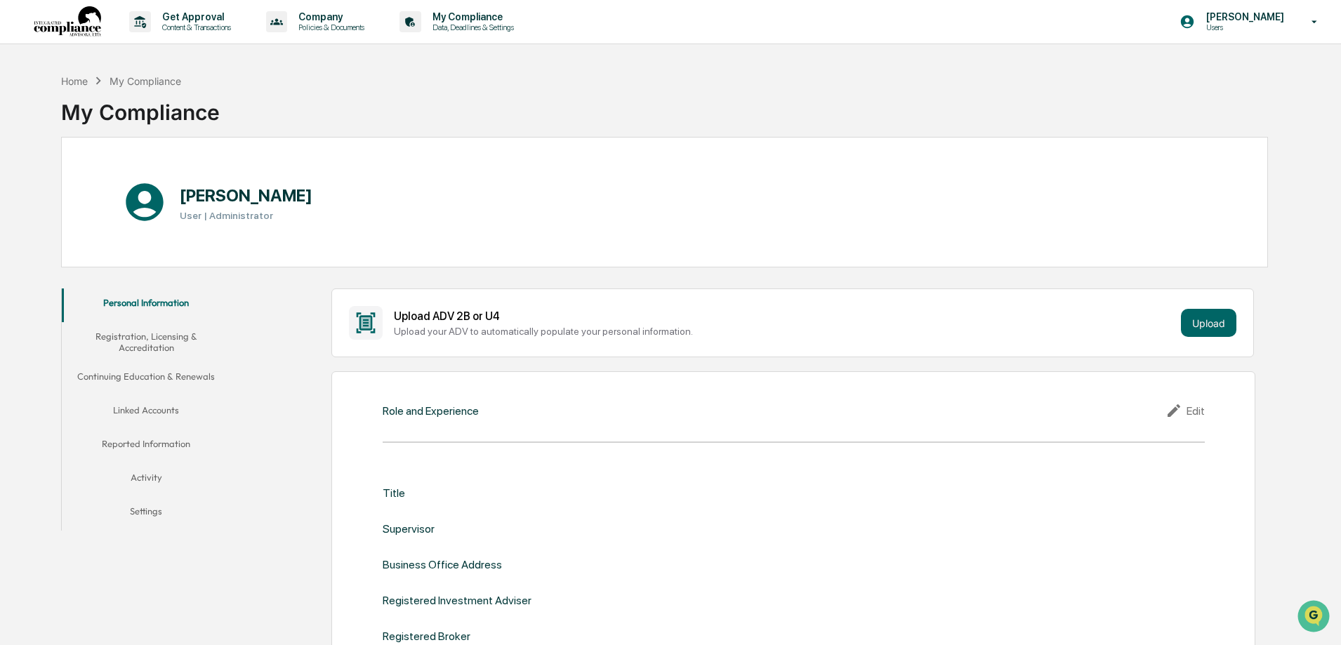
click at [139, 409] on button "Linked Accounts" at bounding box center [146, 413] width 169 height 34
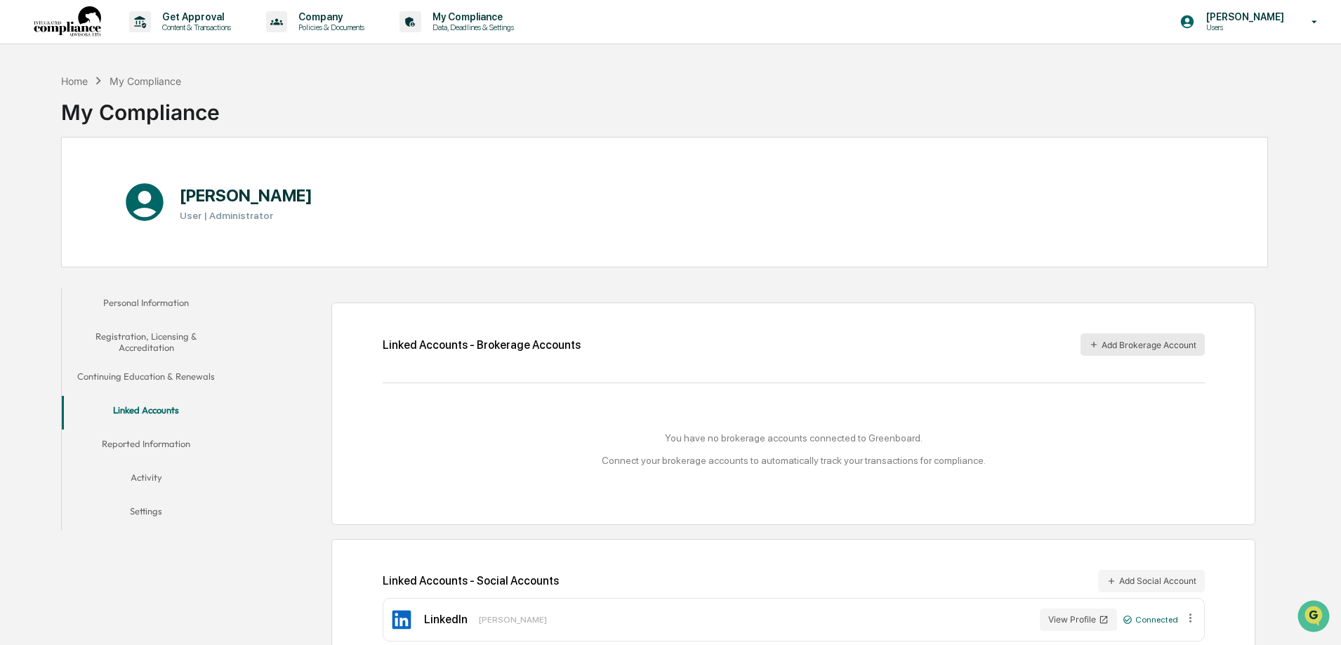
click at [1130, 345] on button "Add Brokerage Account" at bounding box center [1143, 345] width 124 height 22
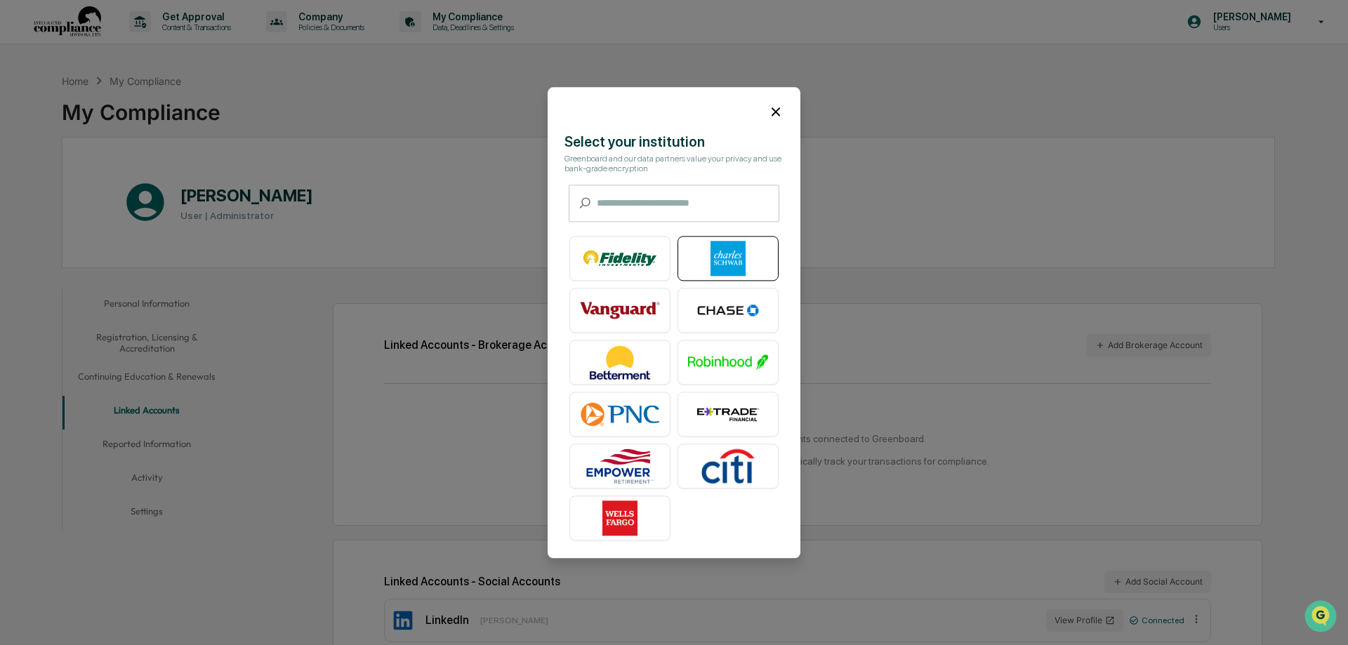
click at [723, 255] on img at bounding box center [728, 258] width 80 height 35
click at [773, 112] on icon at bounding box center [775, 111] width 15 height 15
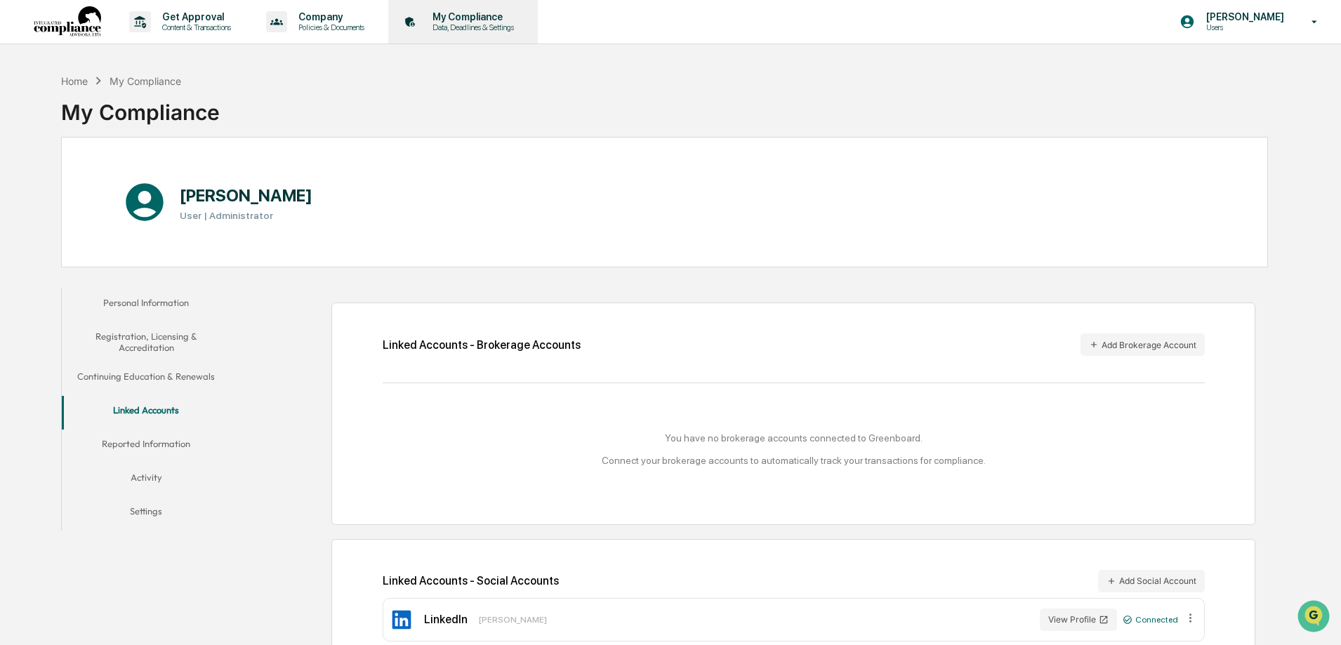
click at [473, 22] on p "My Compliance" at bounding box center [471, 16] width 100 height 11
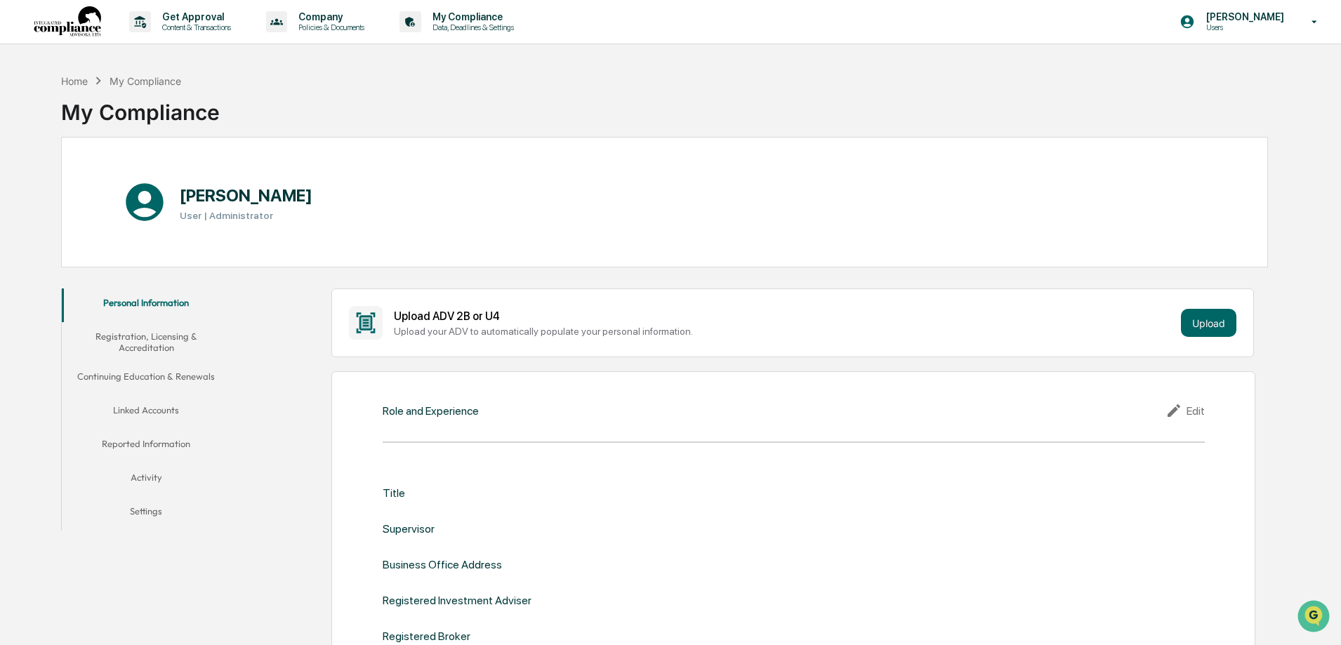
click at [138, 378] on button "Continuing Education & Renewals" at bounding box center [146, 379] width 169 height 34
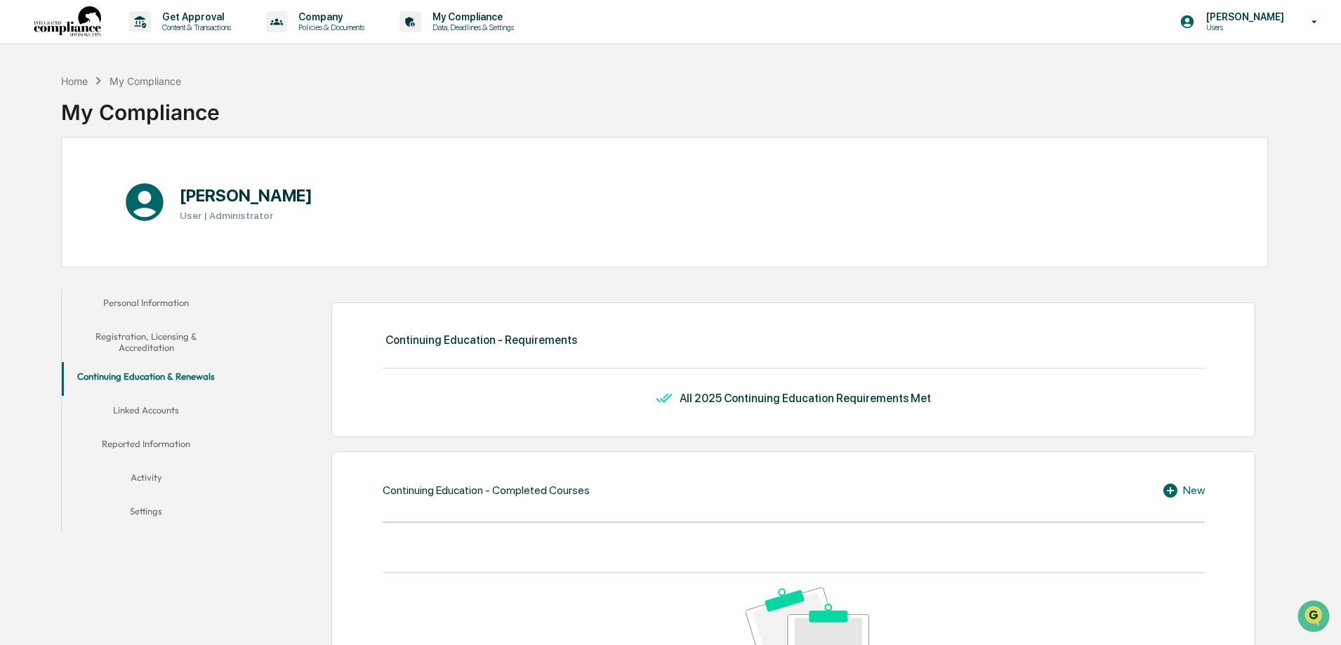
click at [140, 341] on button "Registration, Licensing & Accreditation" at bounding box center [146, 342] width 169 height 40
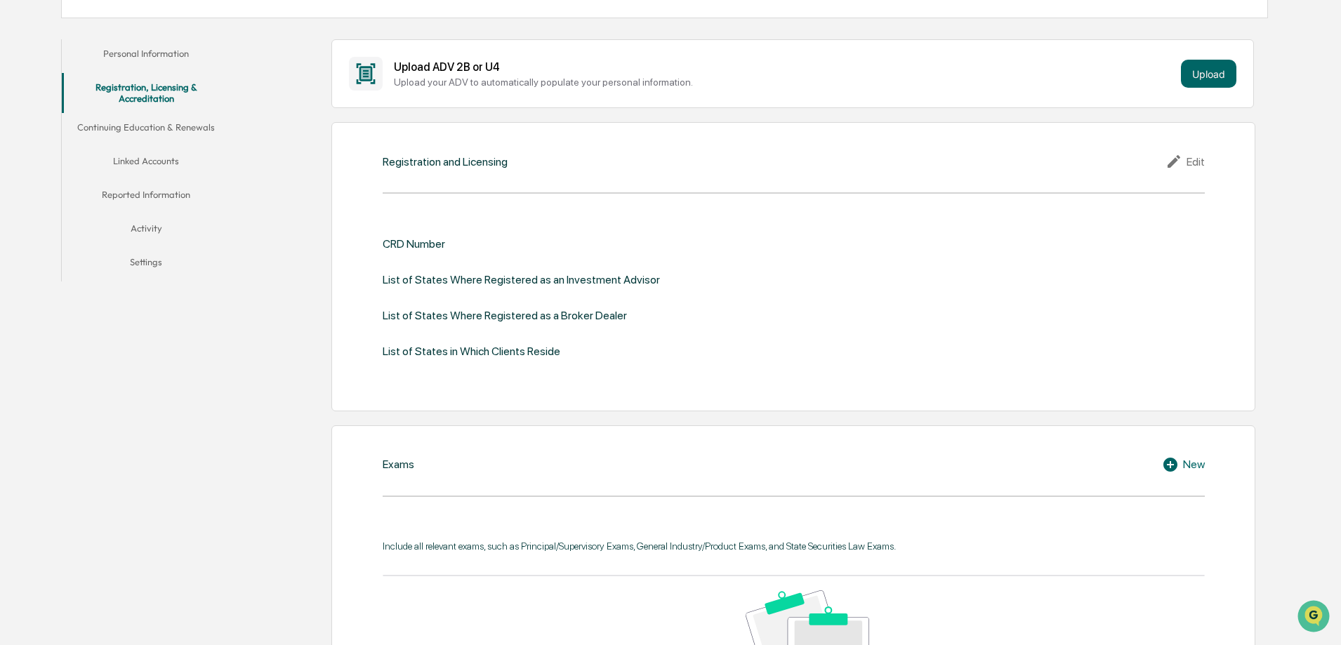
scroll to position [254, 0]
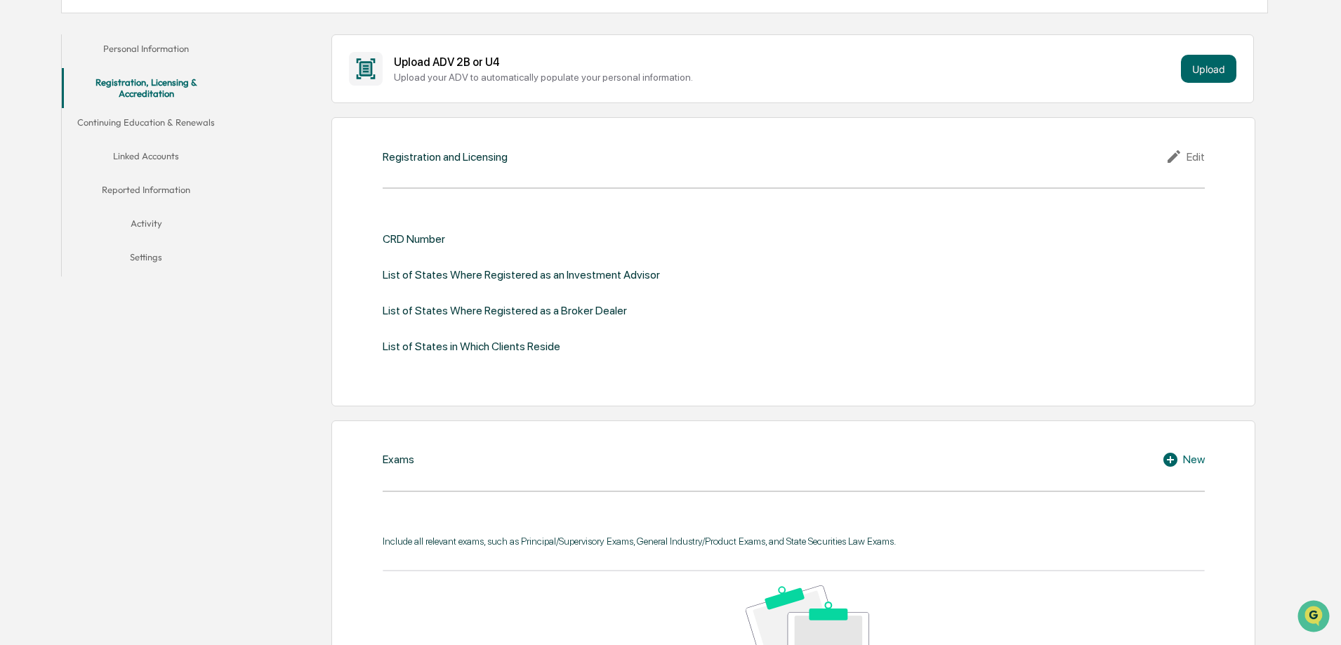
click at [1196, 158] on div "Edit" at bounding box center [1185, 156] width 39 height 17
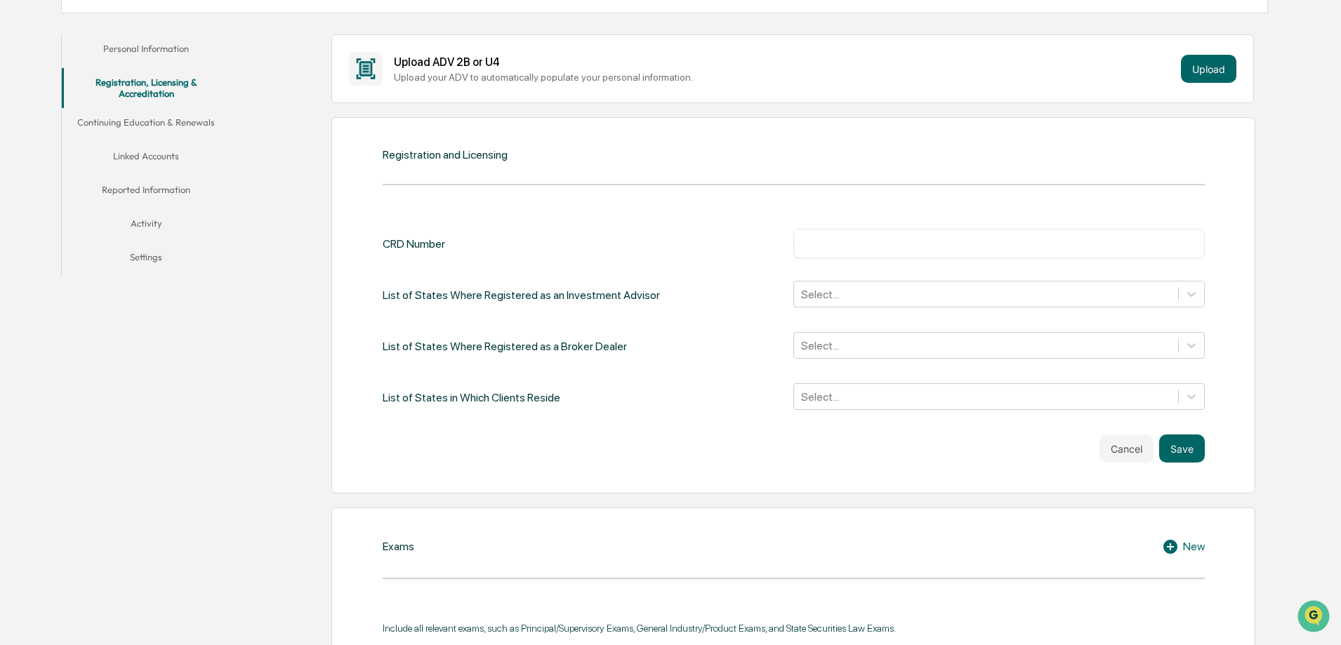
click at [819, 246] on input "text" at bounding box center [999, 244] width 390 height 14
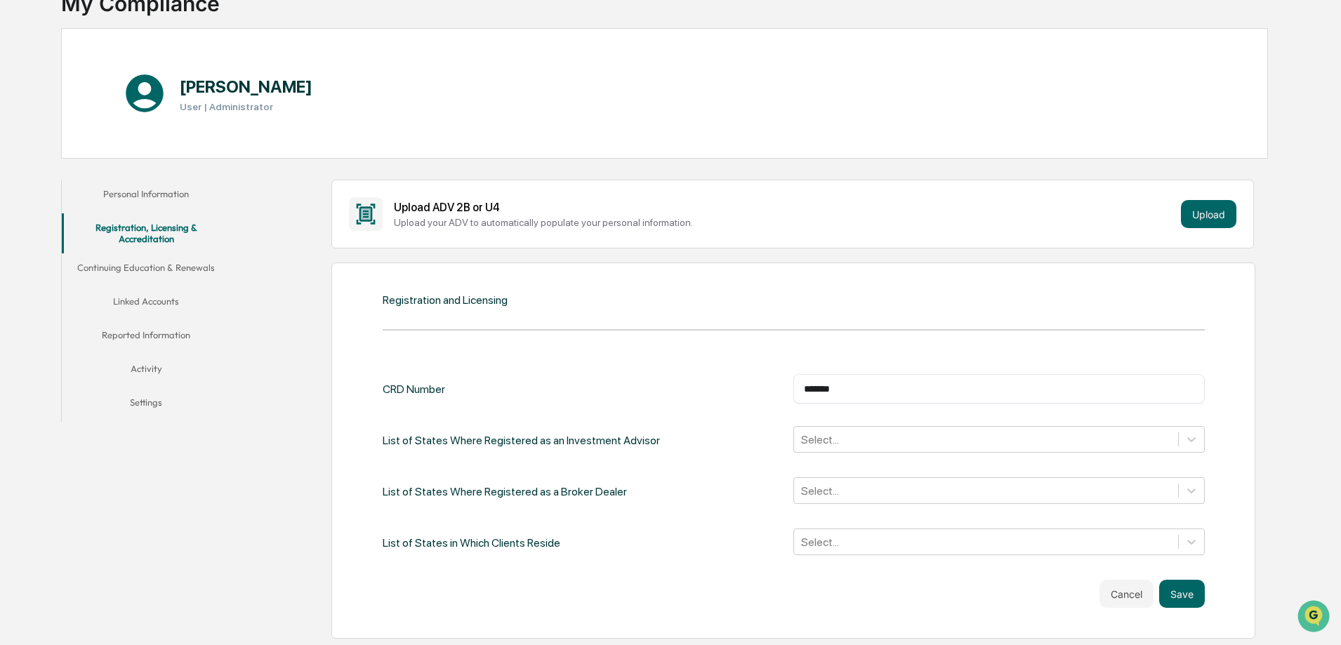
scroll to position [131, 0]
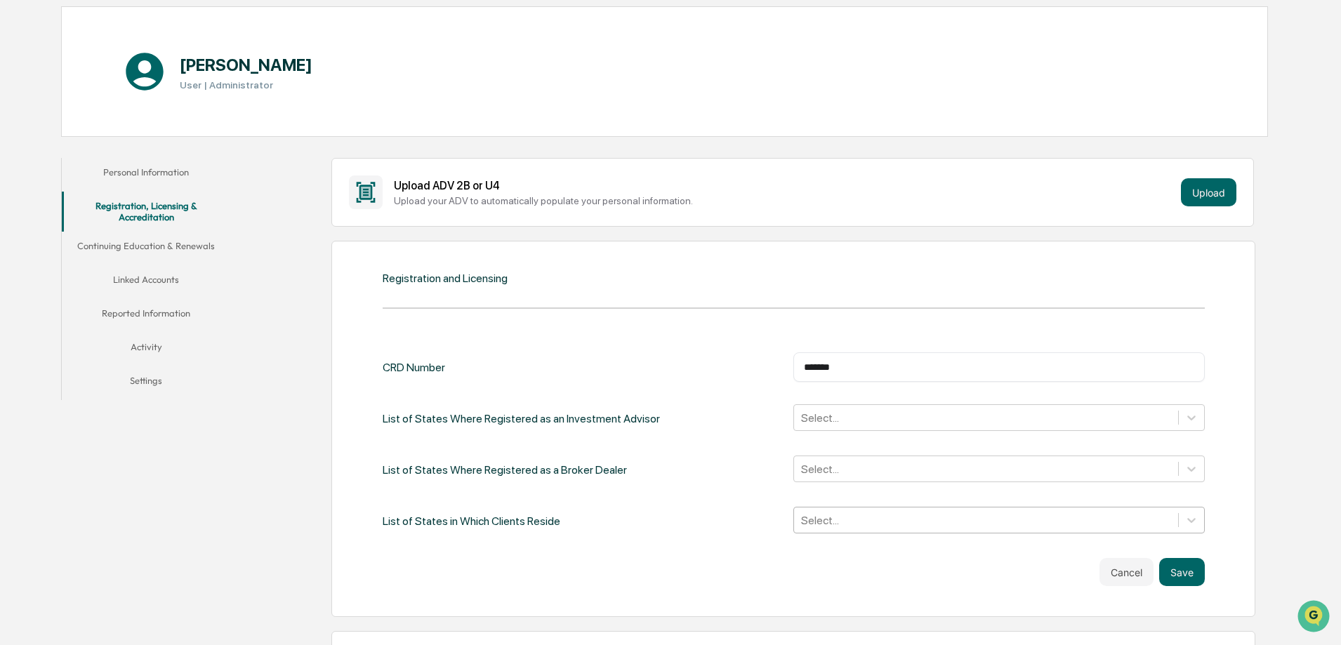
type input "*******"
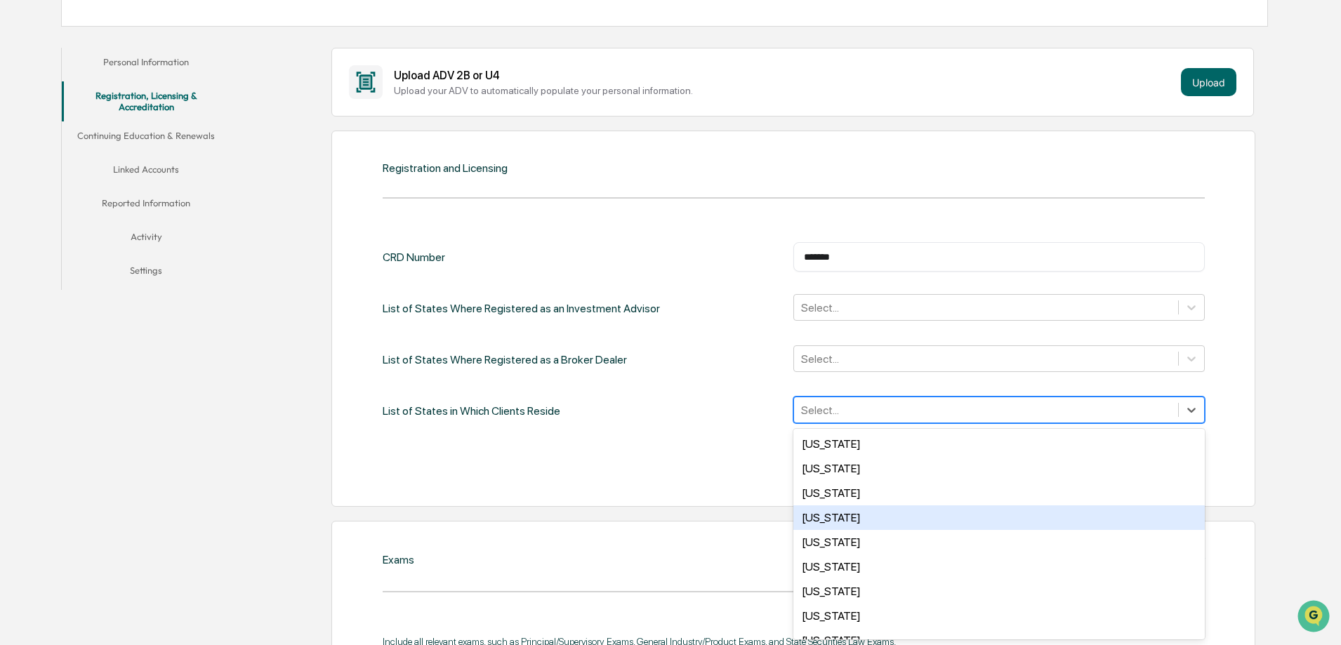
click at [810, 423] on div "50 results available. Use Up and Down to choose options, press Enter to select …" at bounding box center [998, 410] width 411 height 27
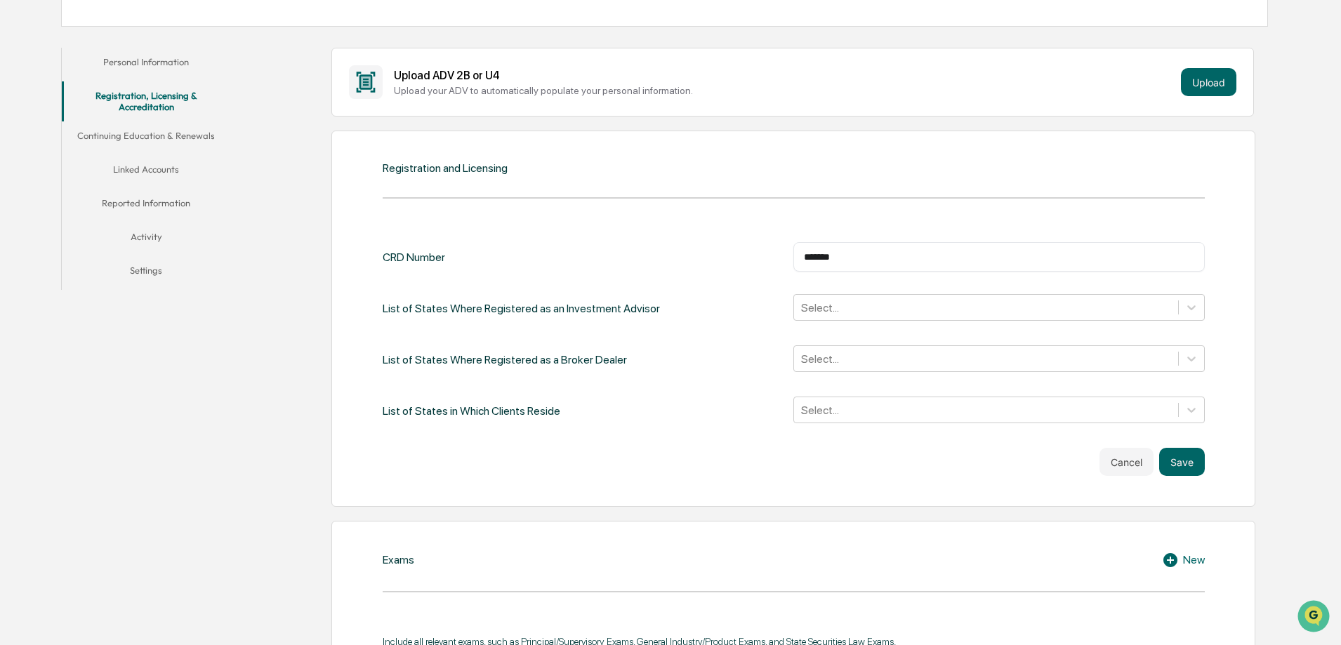
click at [1231, 420] on div "Registration and Licensing CRD Number ******* ​ List of States Where Registered…" at bounding box center [793, 319] width 924 height 376
click at [812, 412] on div at bounding box center [986, 410] width 370 height 16
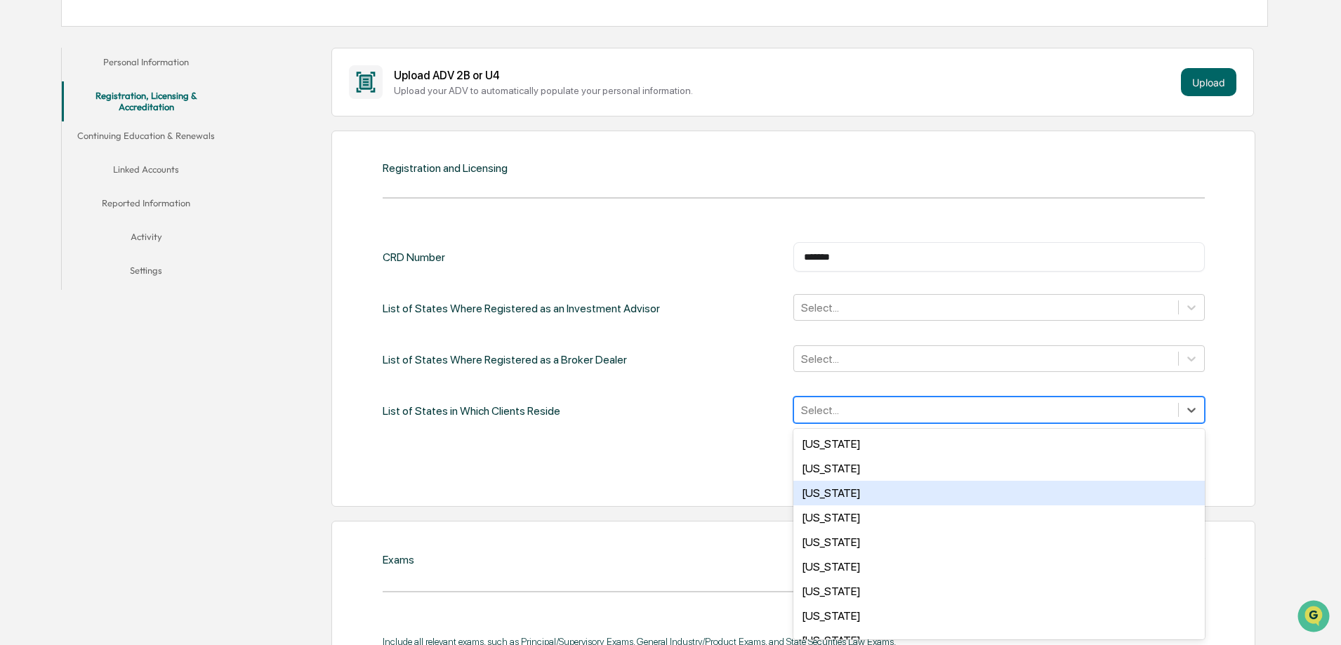
click at [817, 496] on div "Arizona" at bounding box center [998, 493] width 411 height 25
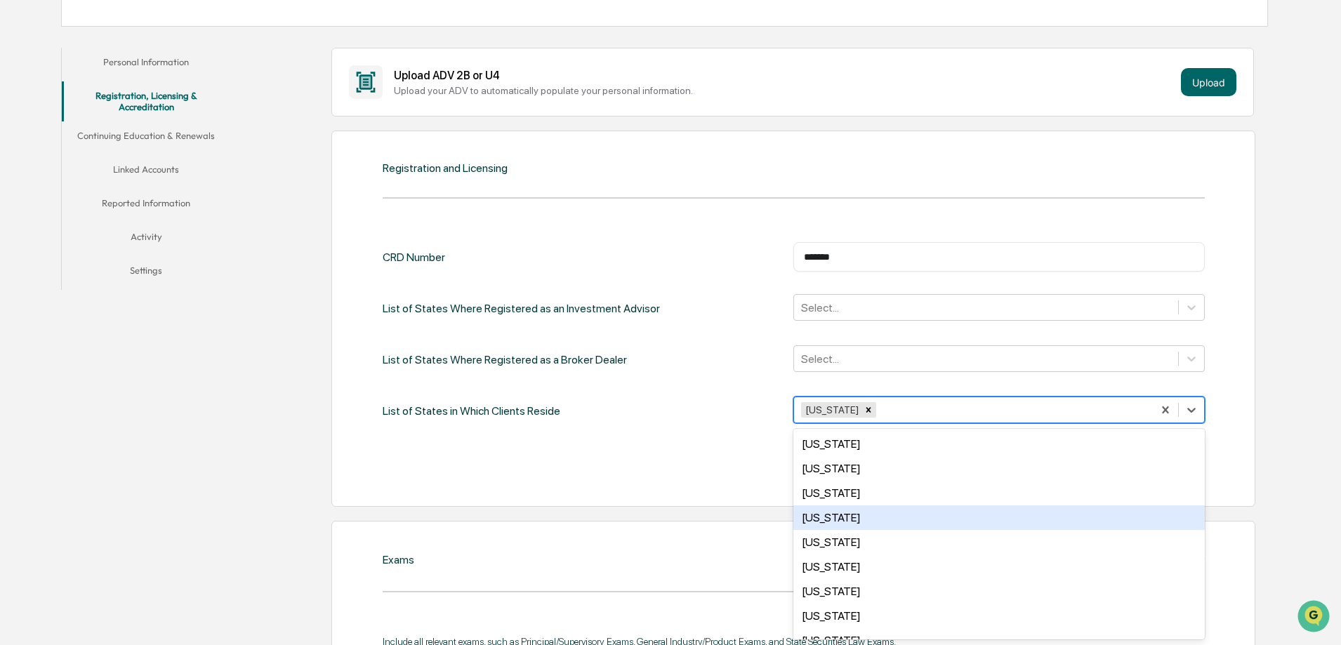
click at [822, 520] on div "California" at bounding box center [998, 518] width 411 height 25
click at [822, 520] on div "Colorado" at bounding box center [998, 518] width 411 height 25
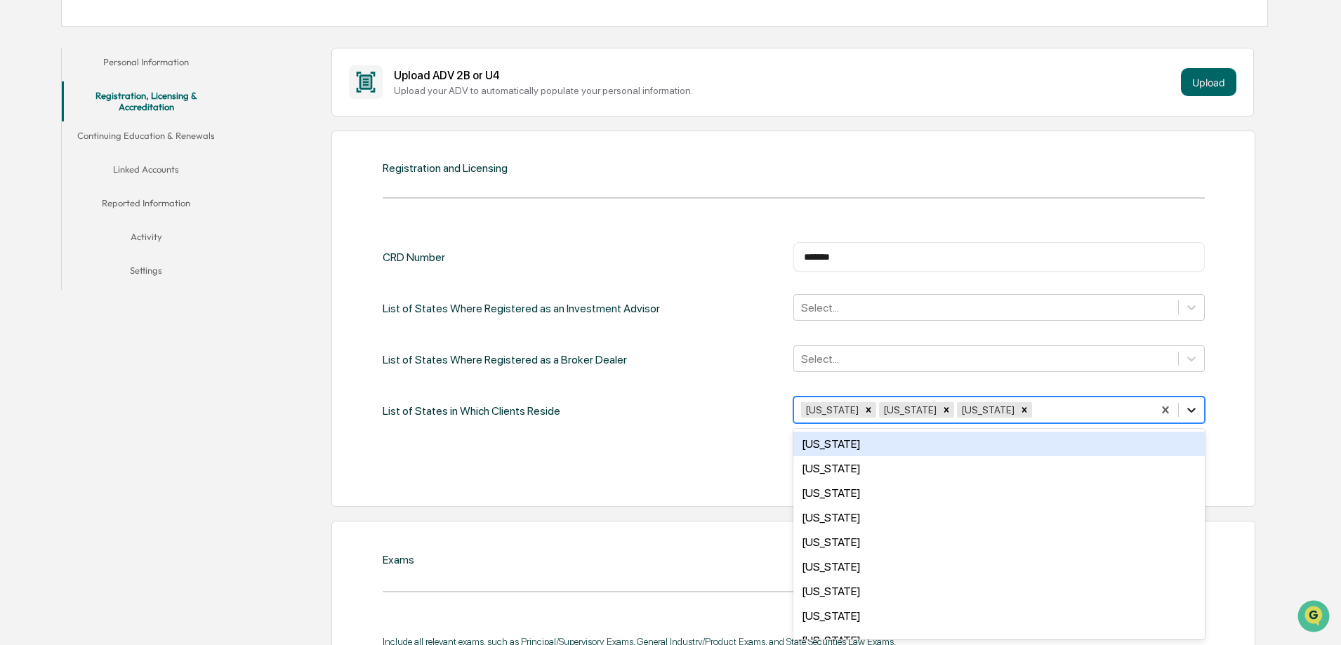
click at [1186, 405] on icon at bounding box center [1192, 410] width 14 height 14
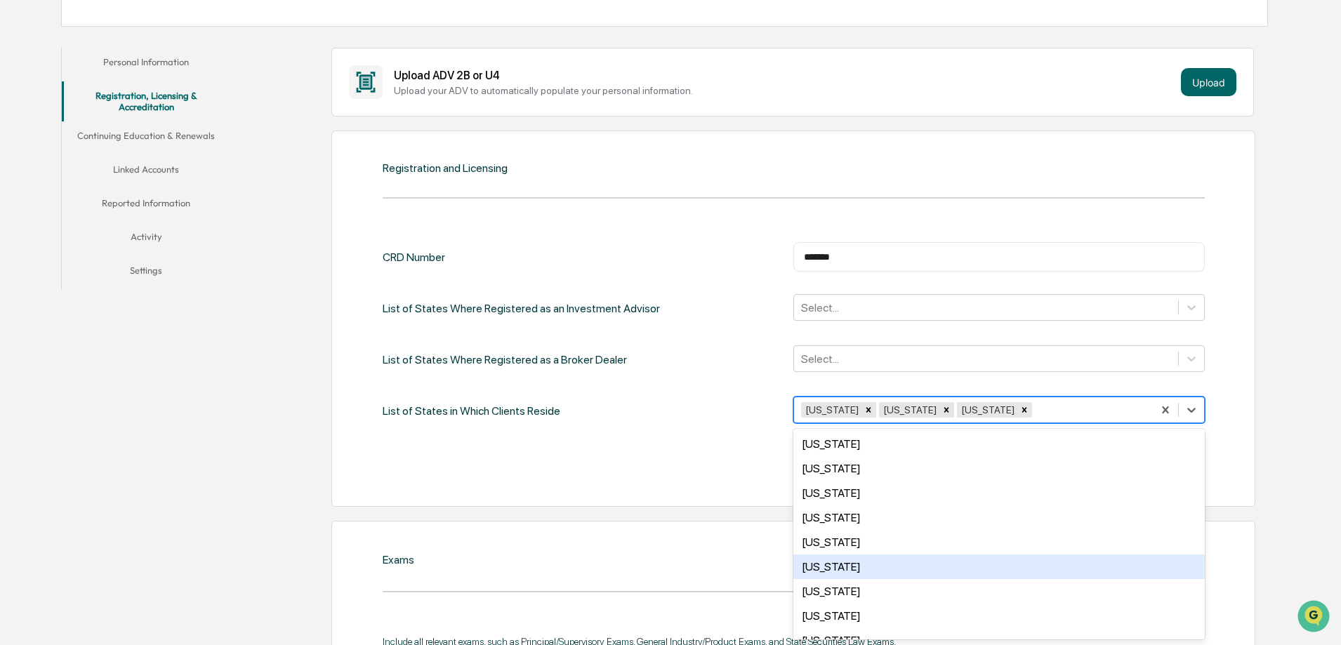
click at [831, 568] on div "Florida" at bounding box center [998, 567] width 411 height 25
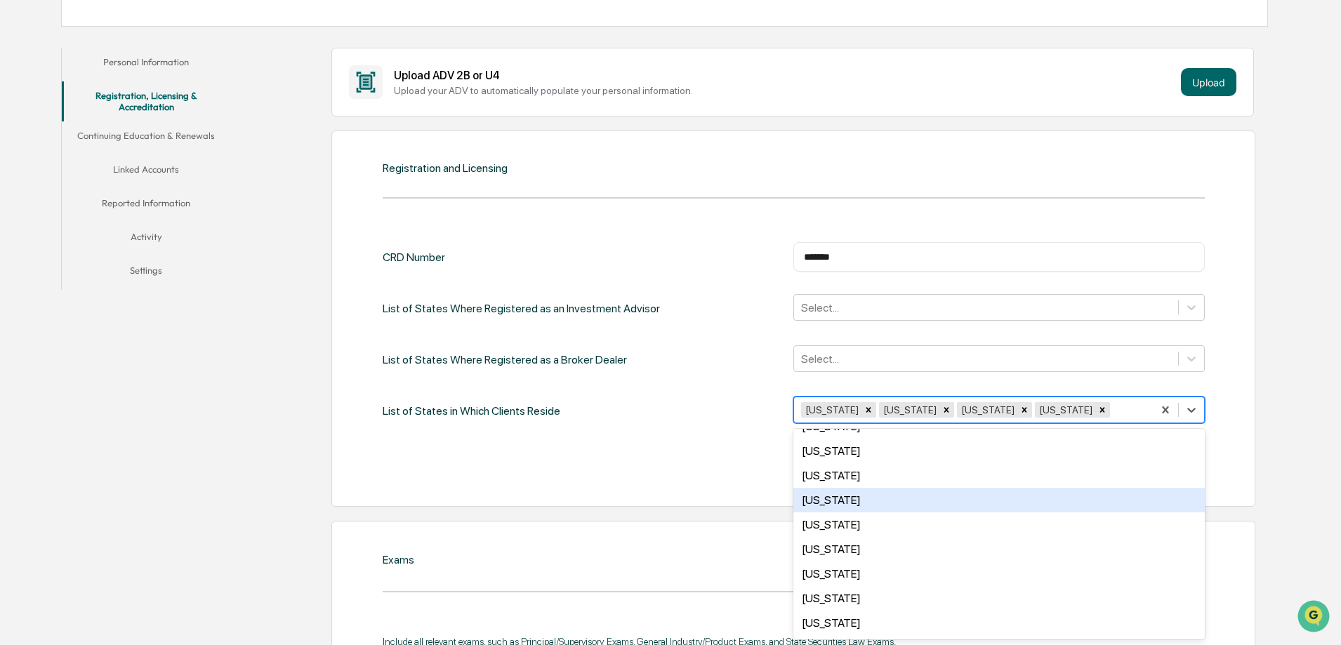
scroll to position [211, 0]
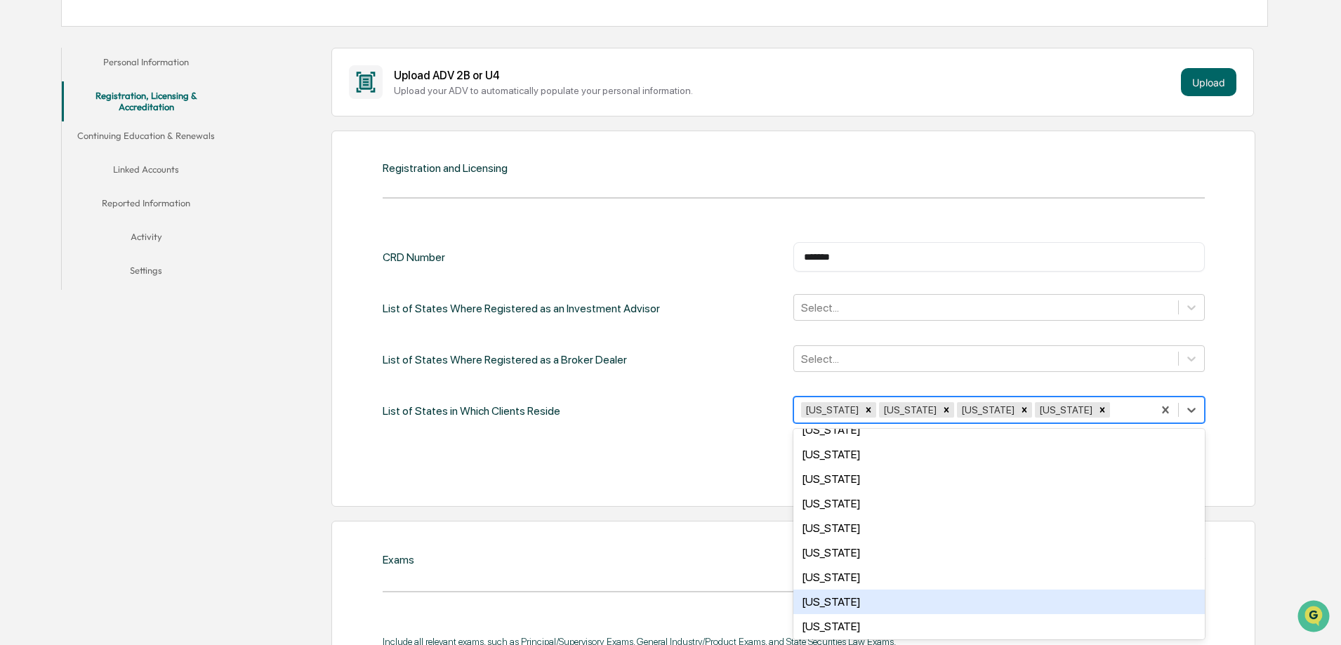
click at [826, 604] on div "Maryland" at bounding box center [998, 602] width 411 height 25
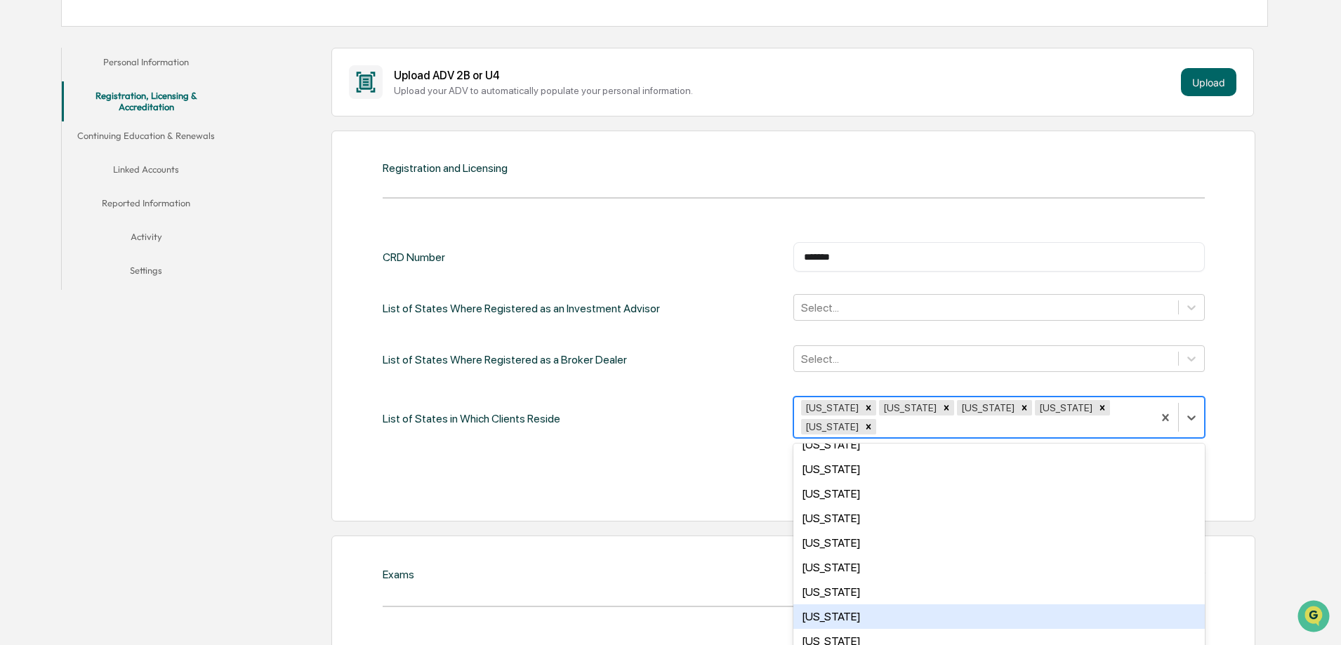
scroll to position [281, 0]
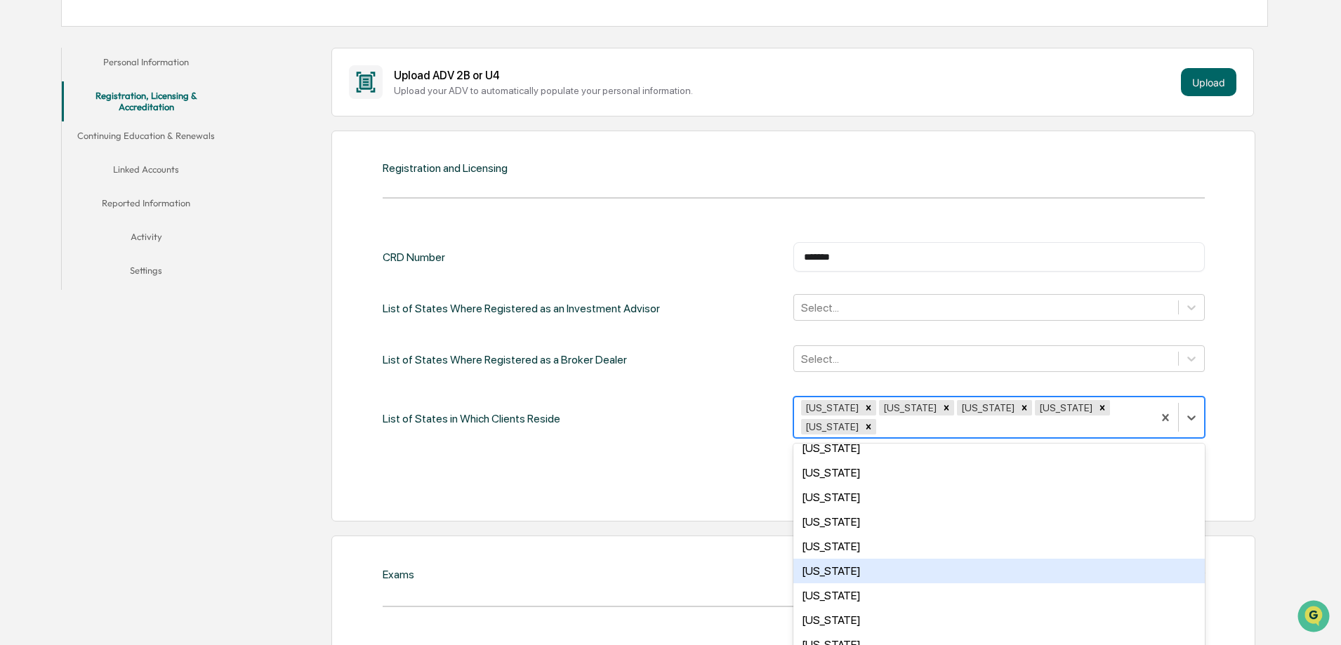
click at [841, 559] on div "Michigan" at bounding box center [998, 571] width 411 height 25
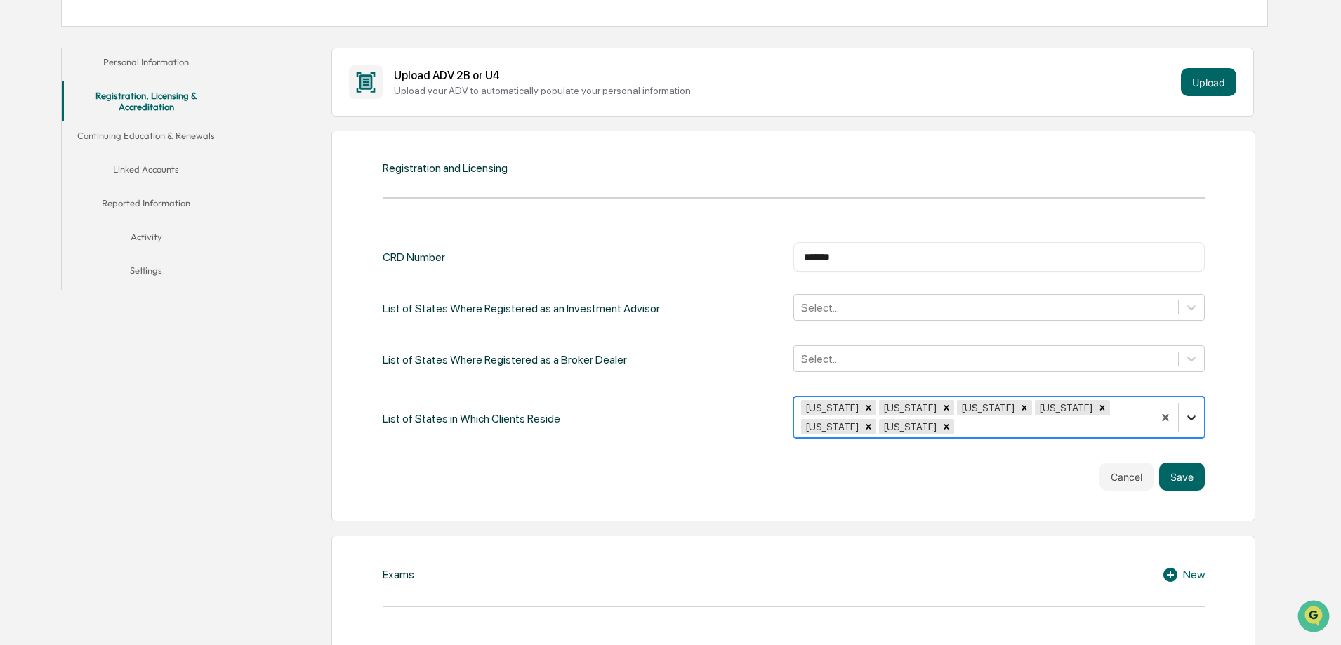
scroll to position [256, 0]
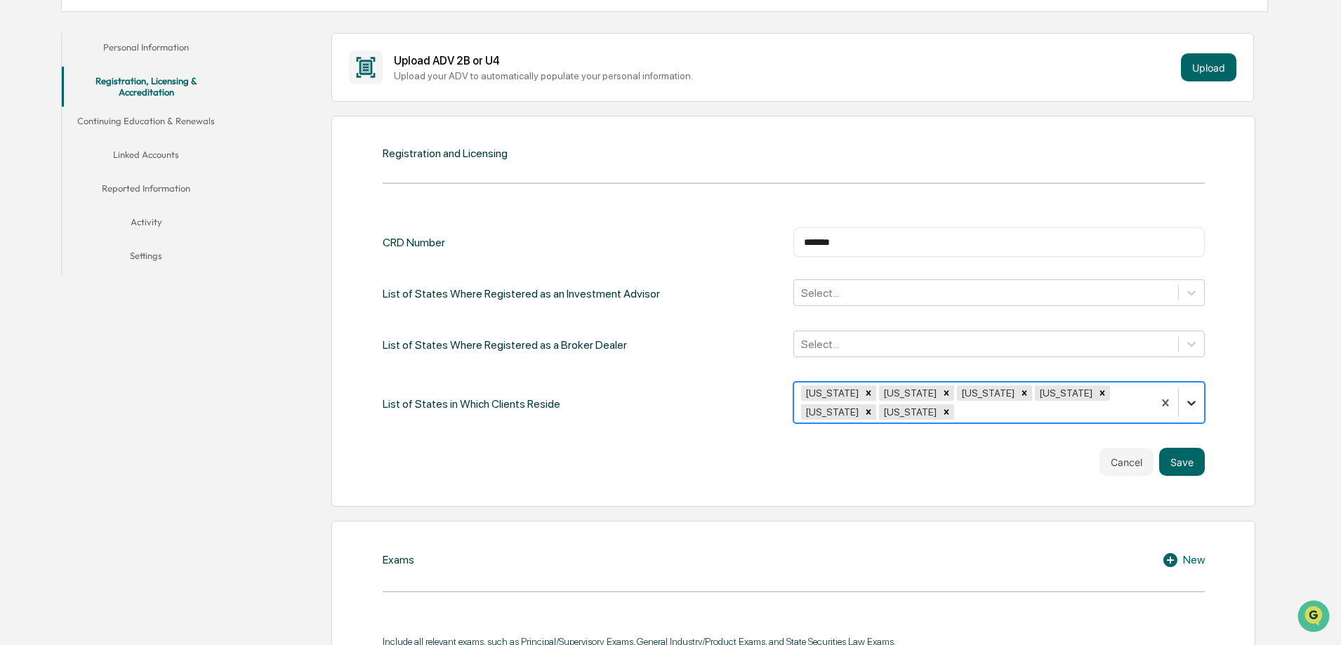
click at [1189, 416] on div at bounding box center [1178, 403] width 51 height 40
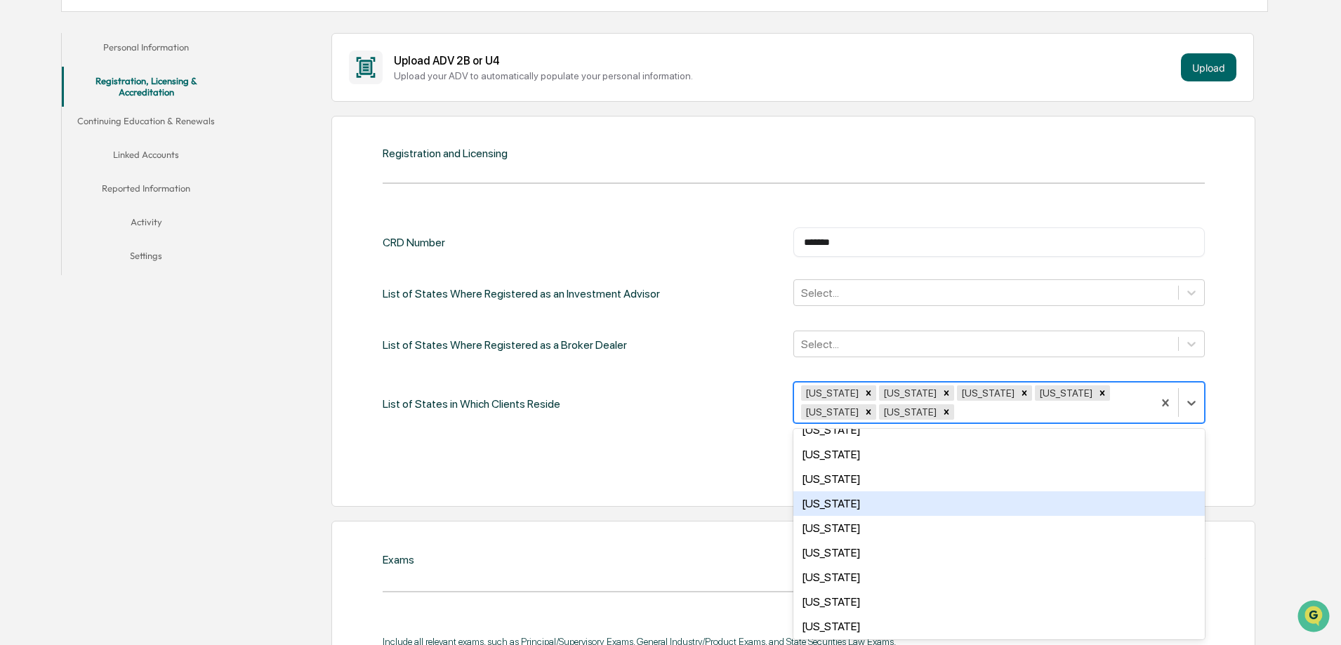
scroll to position [281, 0]
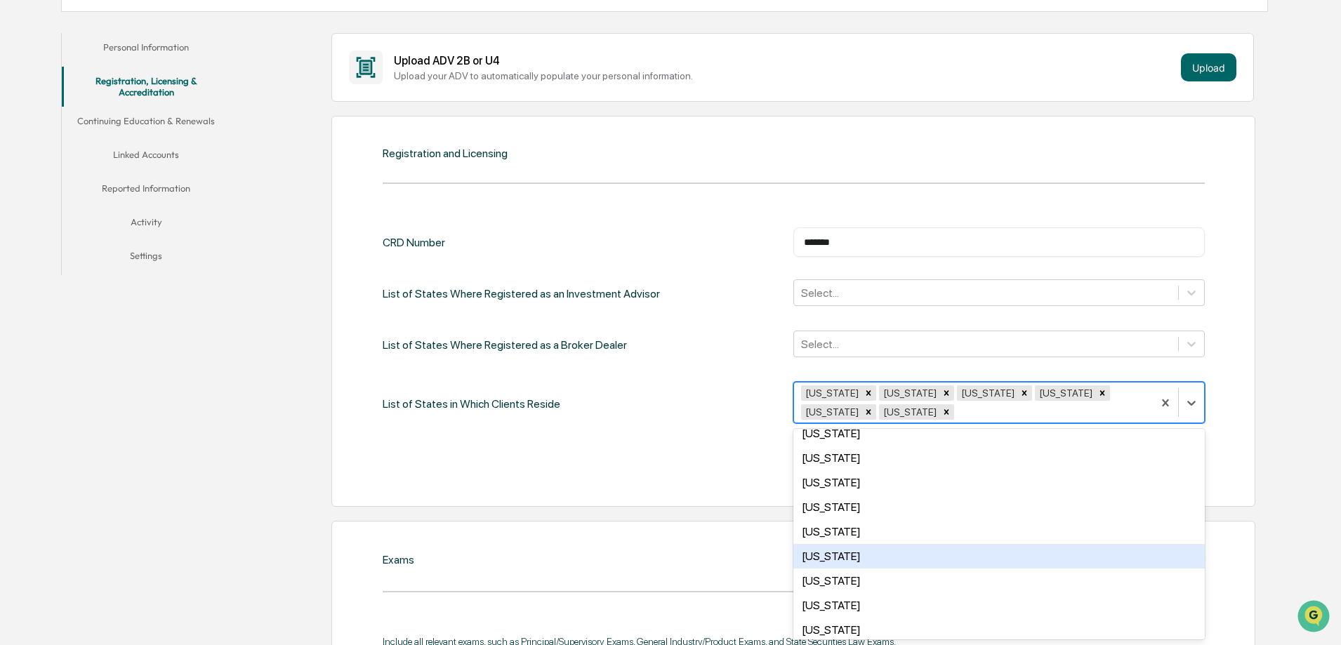
click at [839, 558] on div "Minnesota" at bounding box center [998, 556] width 411 height 25
click at [831, 563] on div "Nebraska" at bounding box center [998, 560] width 411 height 25
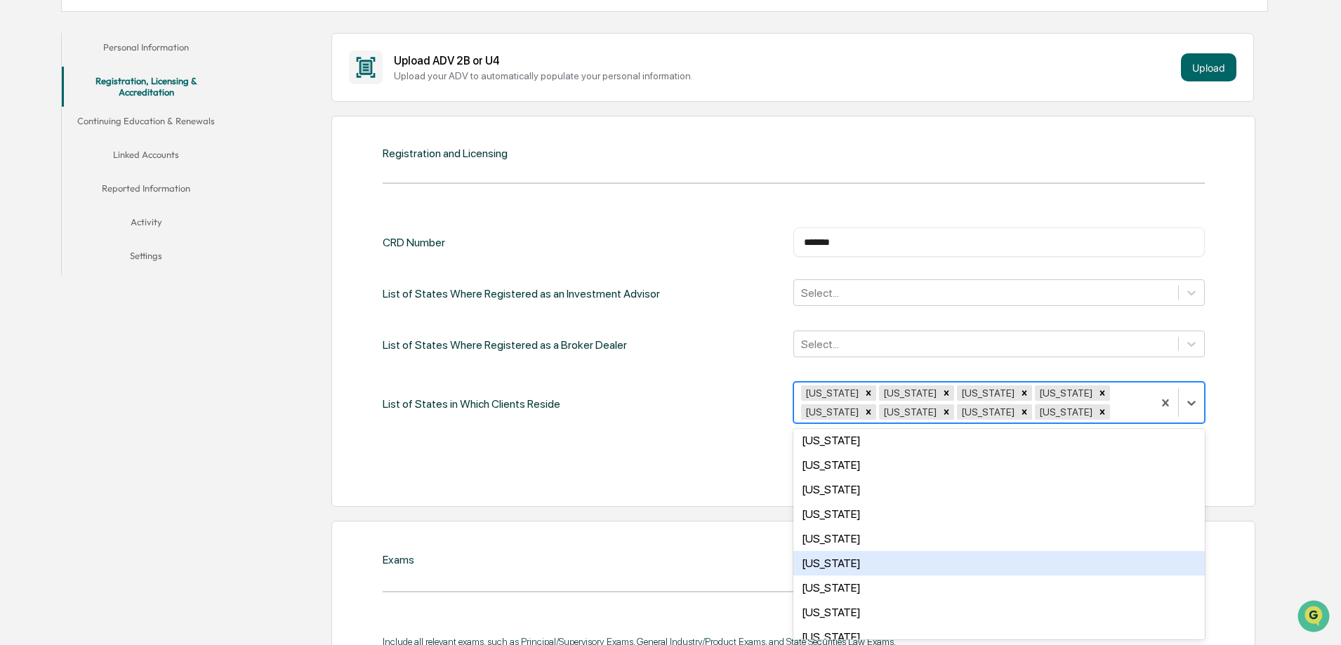
click at [831, 563] on div "New Mexico" at bounding box center [998, 563] width 411 height 25
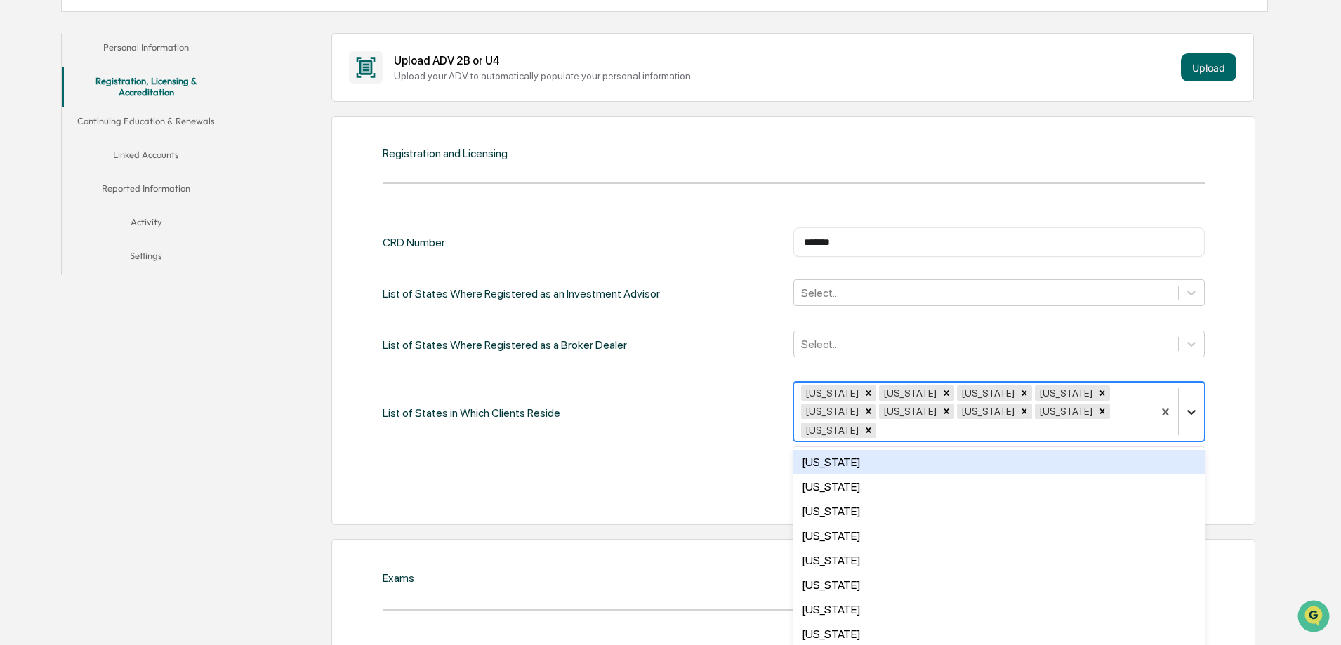
click at [1189, 405] on icon at bounding box center [1192, 412] width 14 height 14
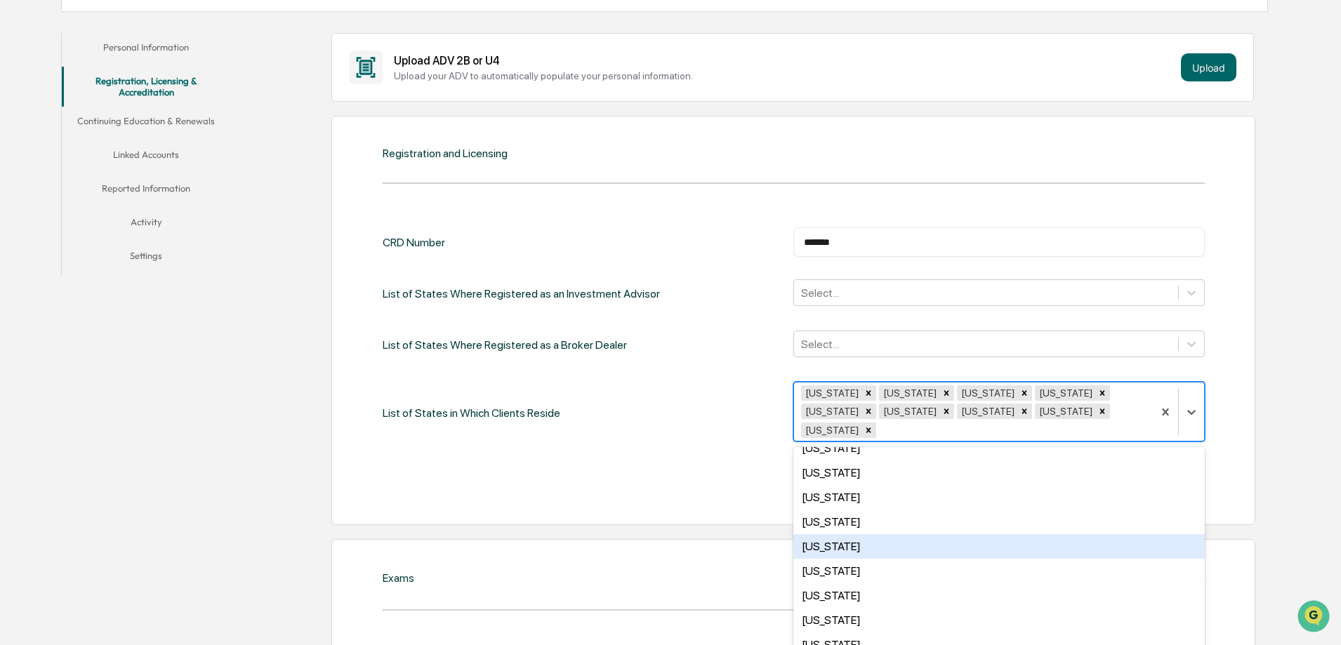
scroll to position [351, 0]
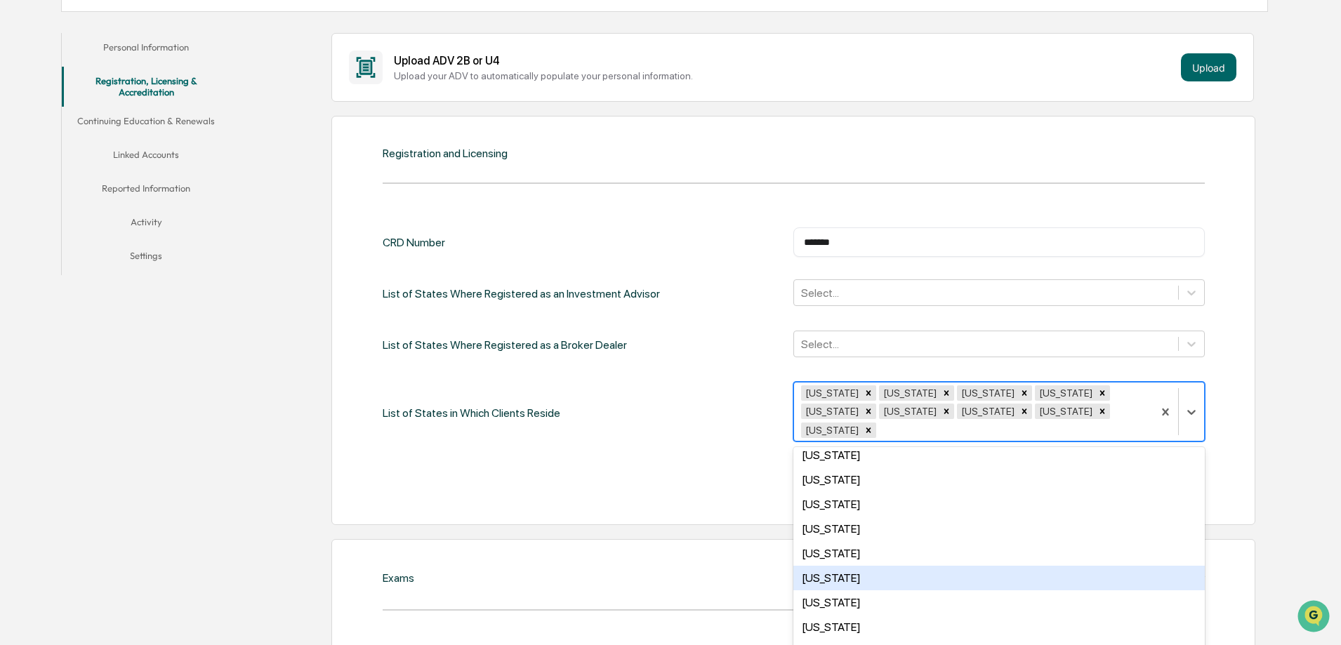
click at [819, 566] on div "Nevada" at bounding box center [998, 578] width 411 height 25
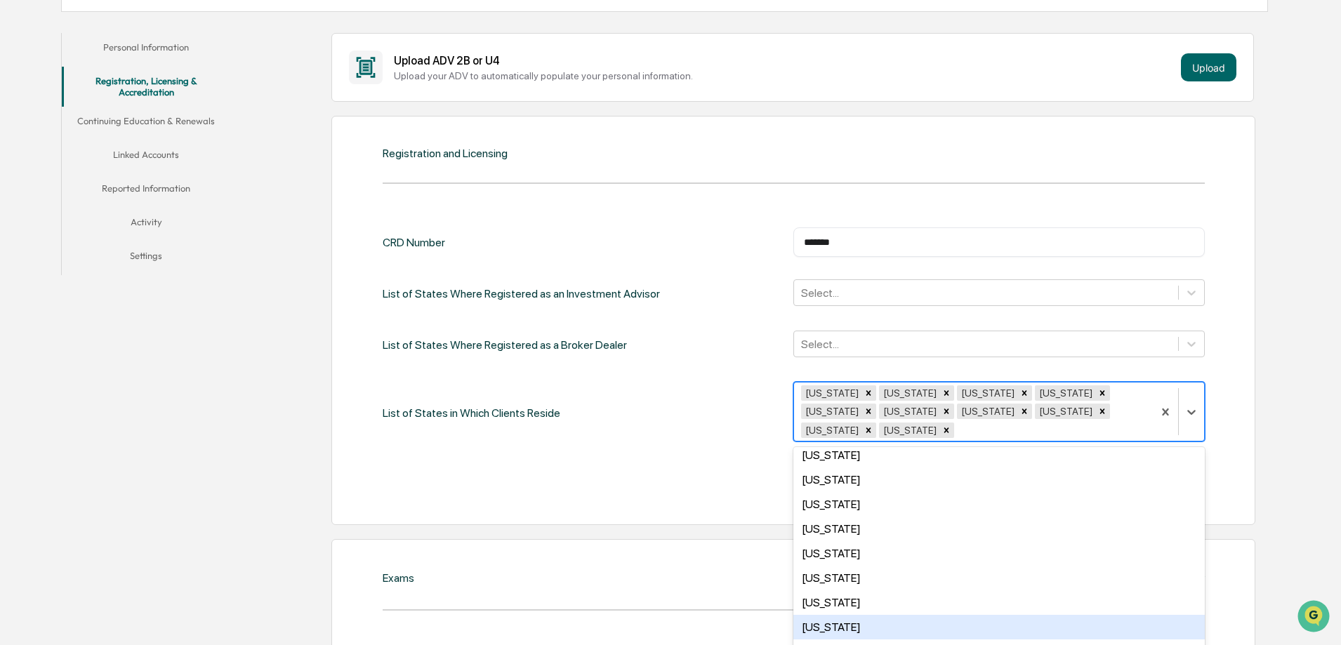
click at [819, 615] on div "New York" at bounding box center [998, 627] width 411 height 25
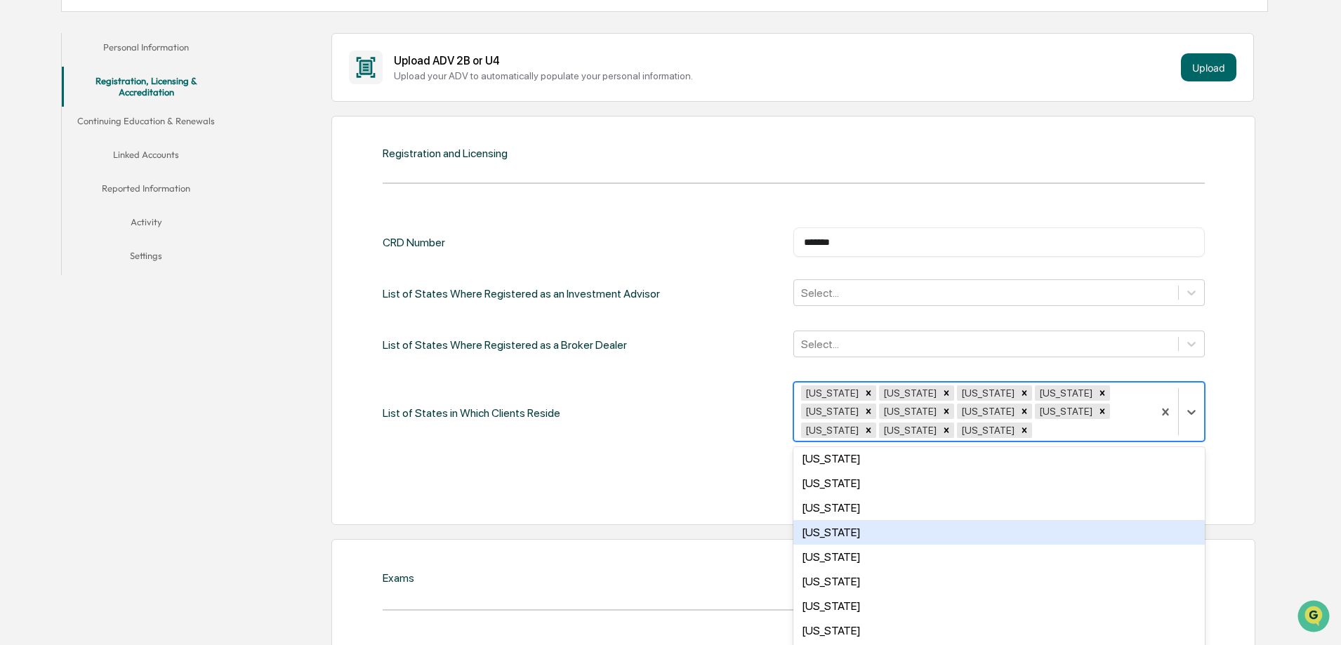
scroll to position [492, 0]
click at [822, 532] on div "Ohio" at bounding box center [998, 536] width 411 height 25
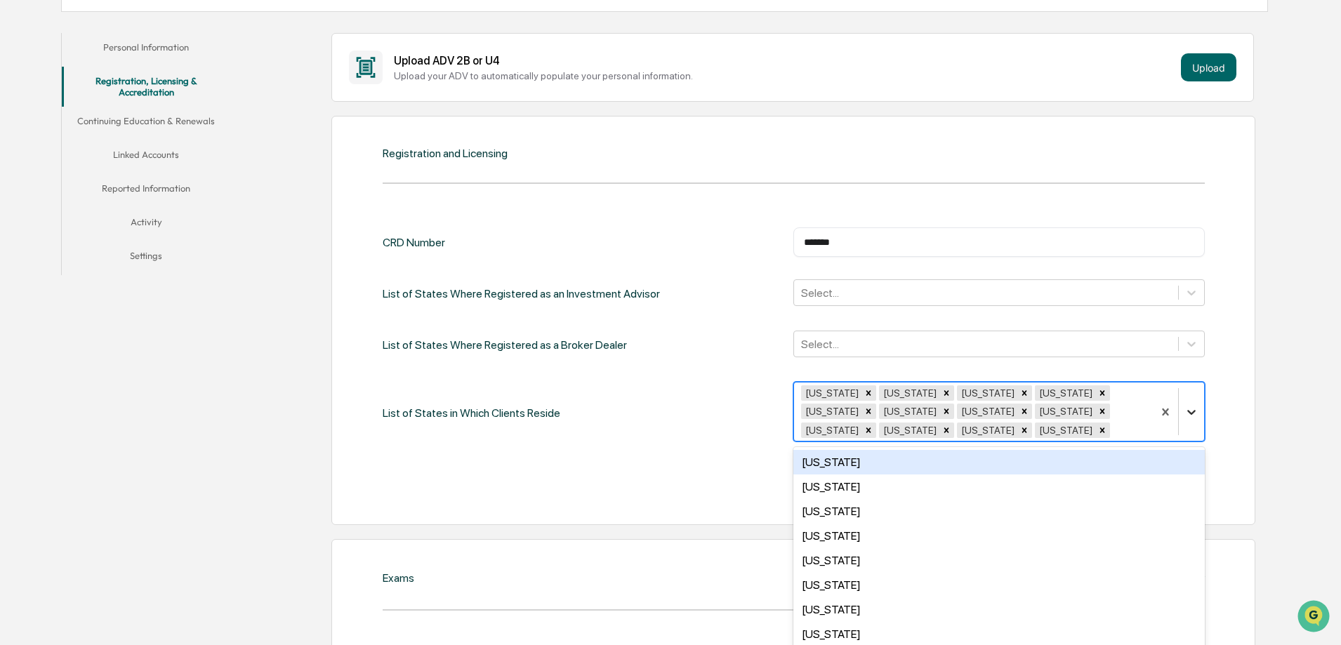
scroll to position [274, 0]
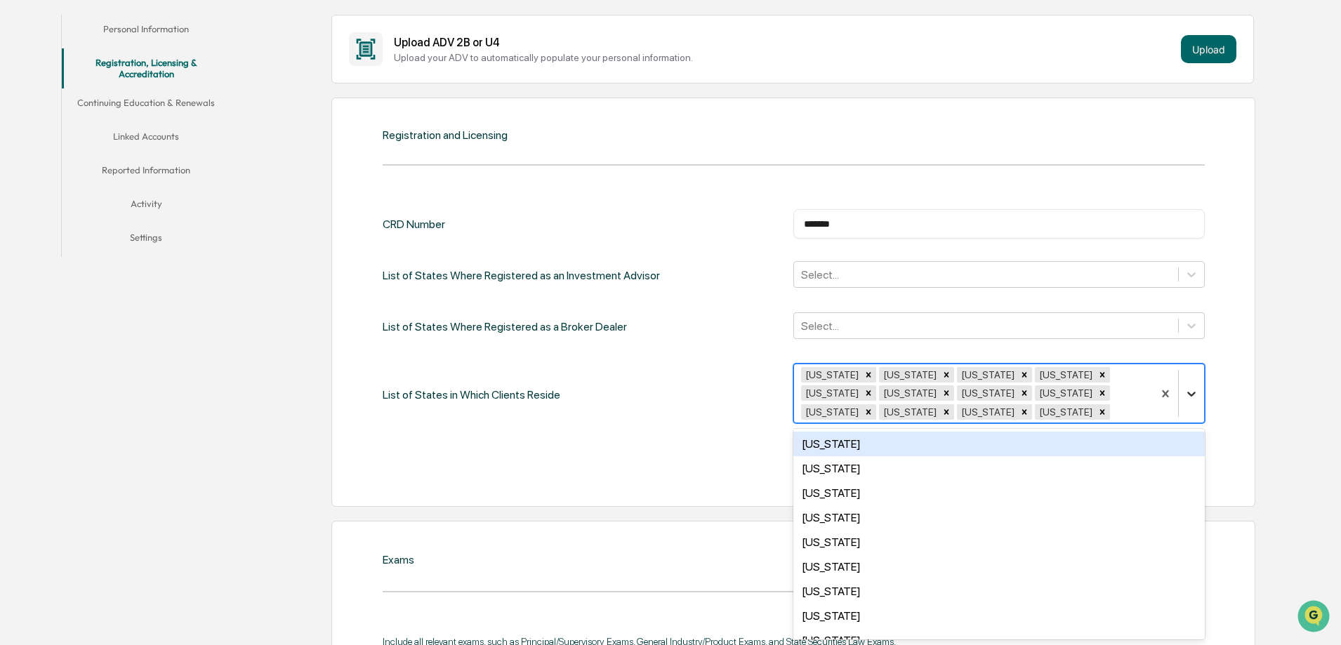
click at [1194, 412] on div at bounding box center [1178, 393] width 51 height 58
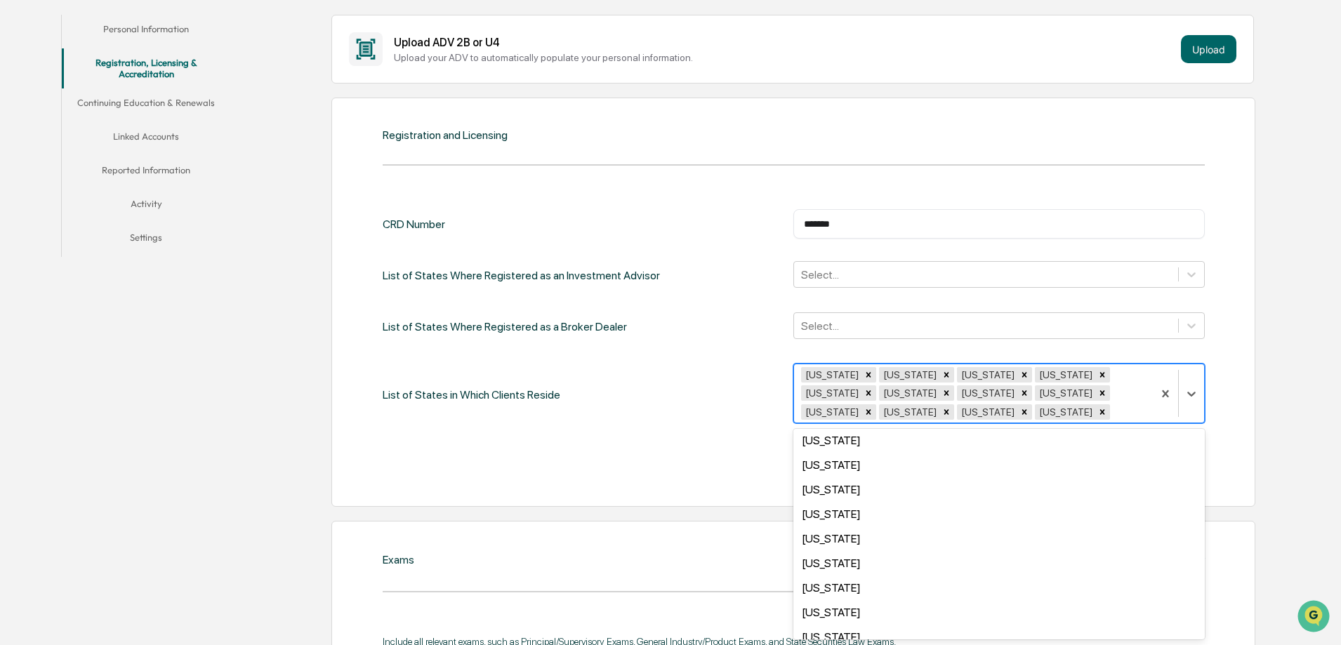
scroll to position [492, 0]
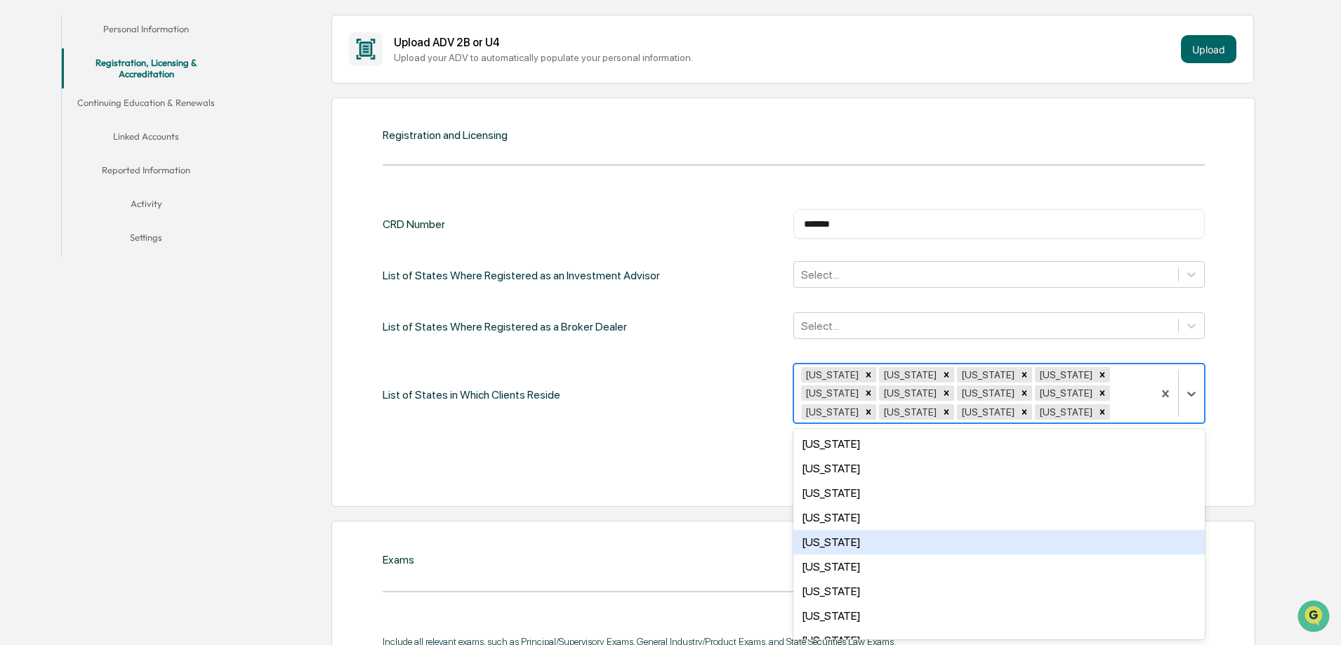
click at [833, 543] on div "Oregon" at bounding box center [998, 542] width 411 height 25
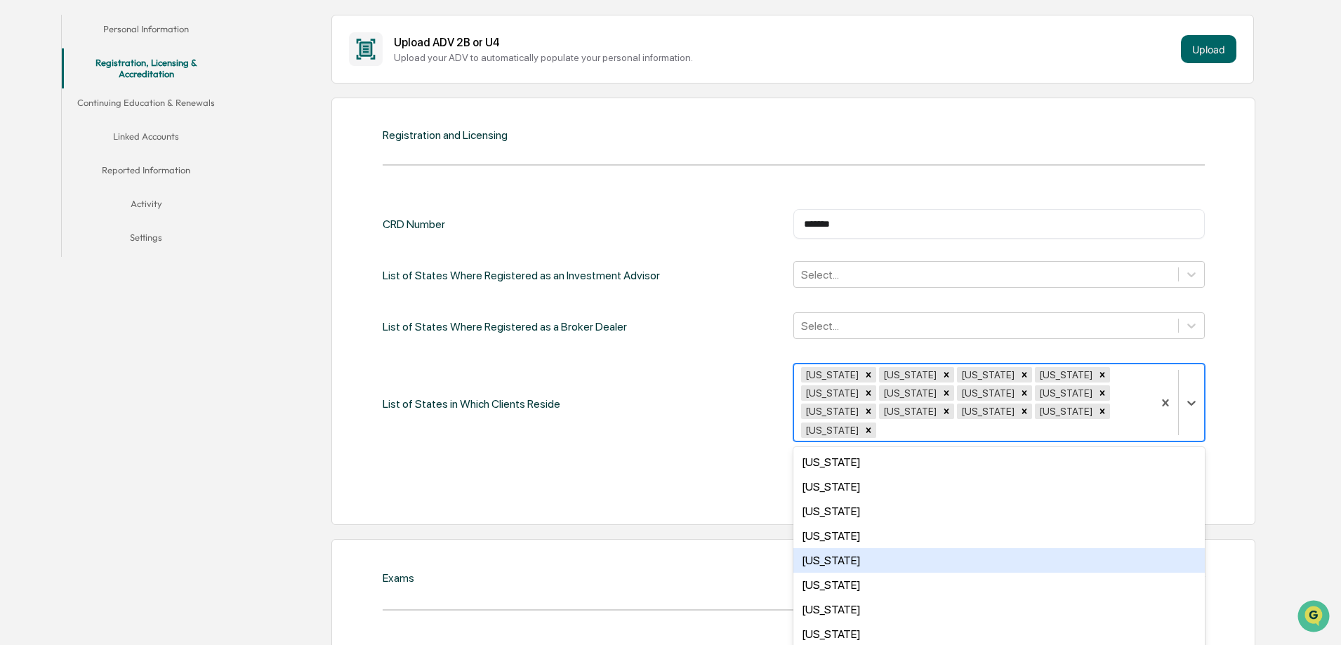
click at [831, 548] on div "Pennsylvania" at bounding box center [998, 560] width 411 height 25
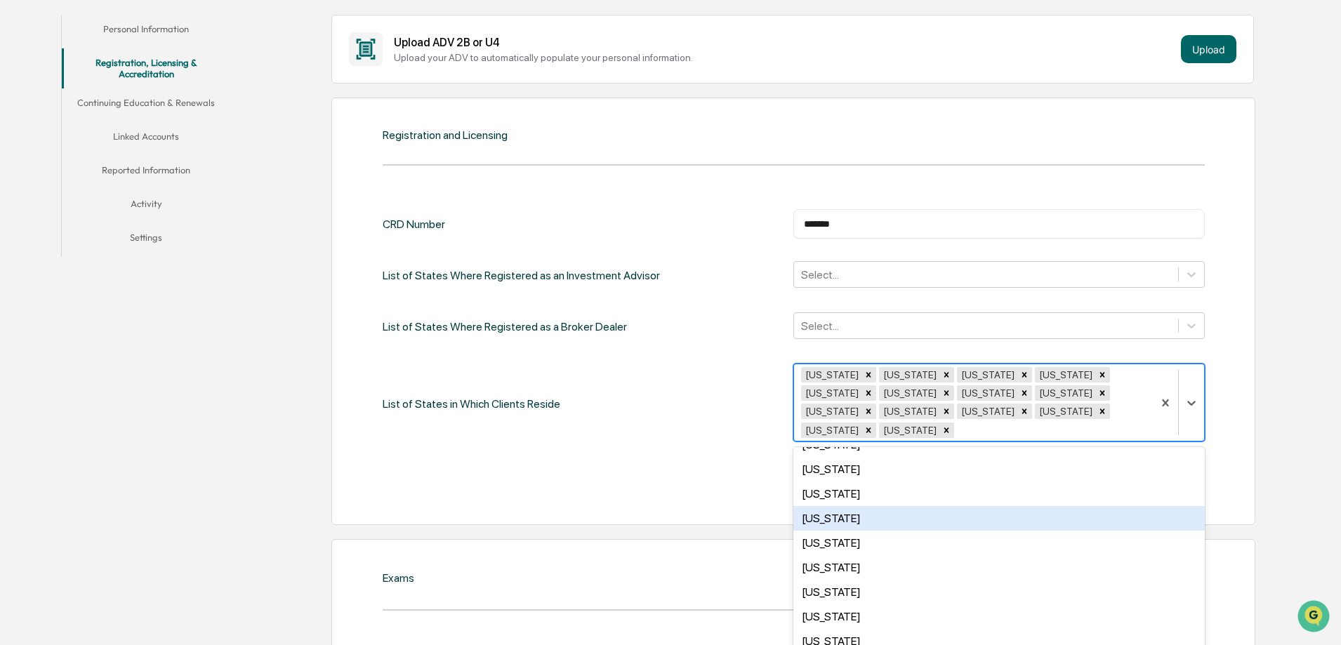
click at [824, 506] on div "Texas" at bounding box center [998, 518] width 411 height 25
click at [822, 506] on div "Utah" at bounding box center [998, 518] width 411 height 25
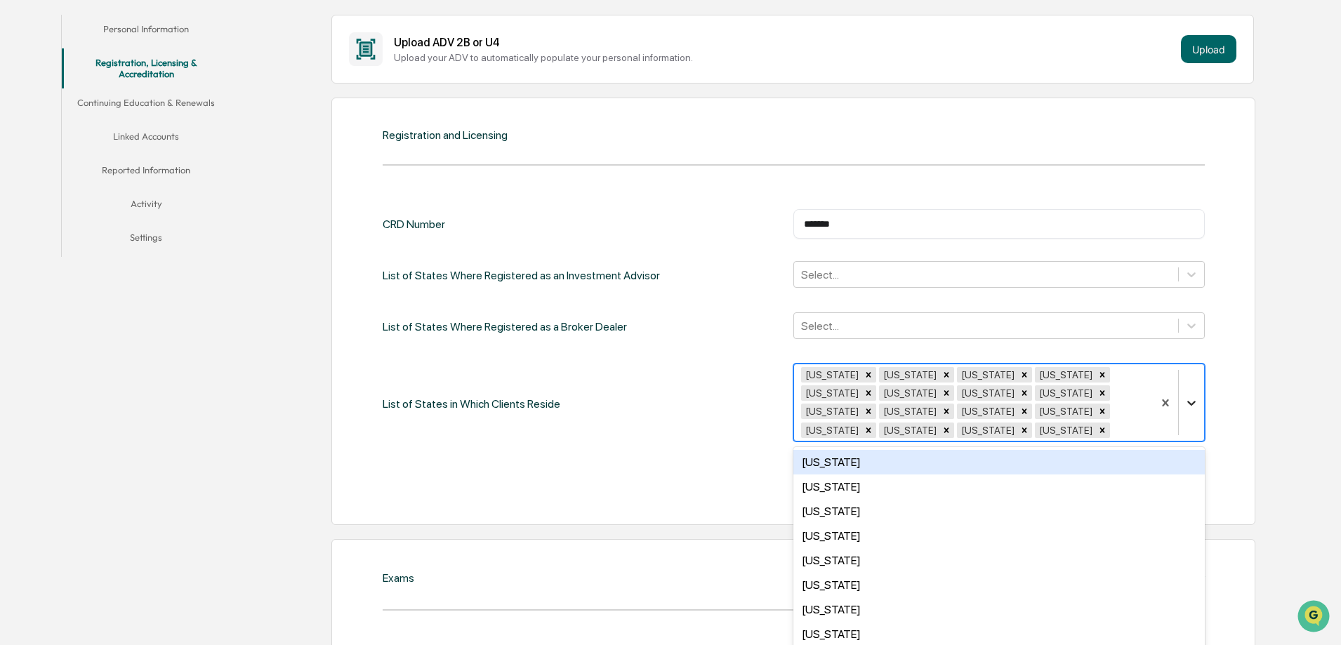
click at [1194, 401] on icon at bounding box center [1191, 403] width 8 height 5
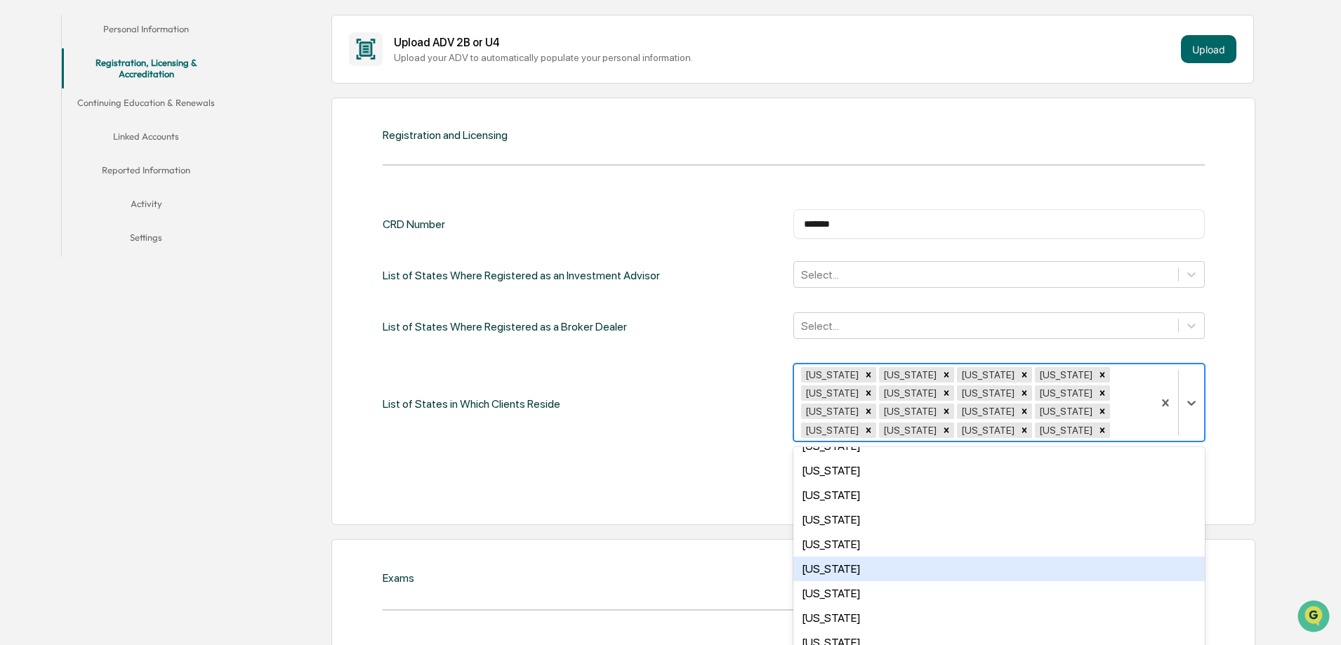
click at [846, 557] on div "Washington" at bounding box center [998, 569] width 411 height 25
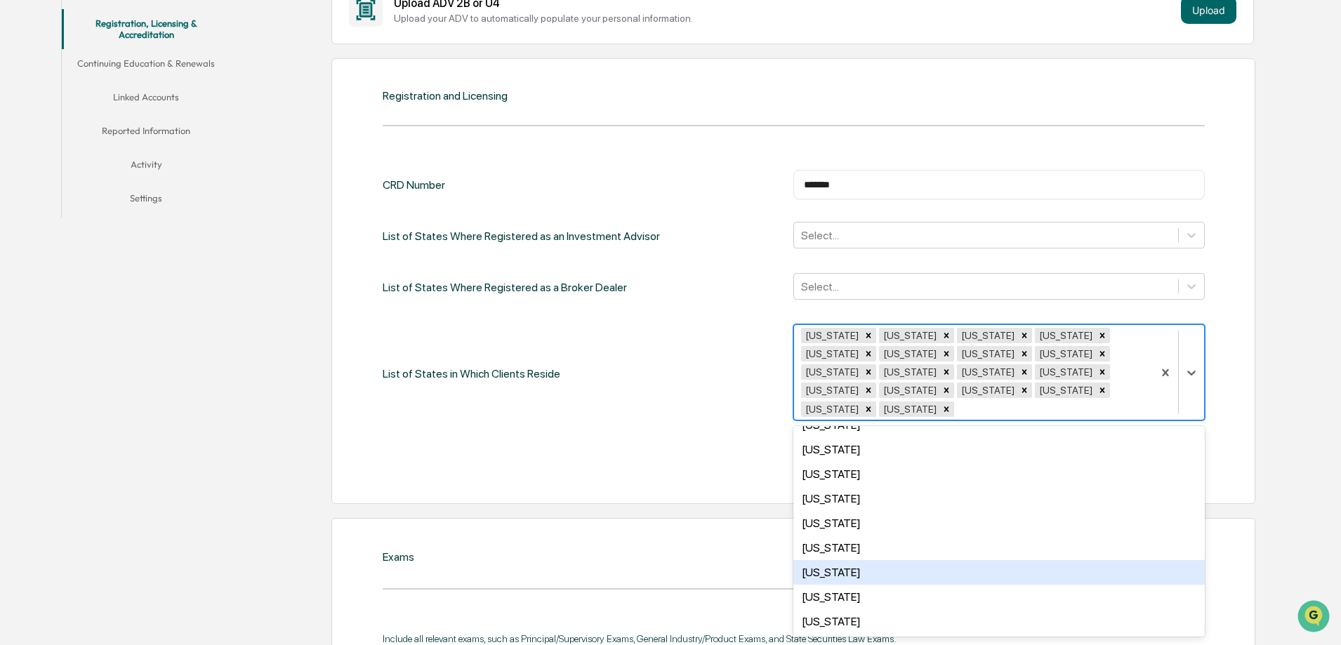
scroll to position [310, 0]
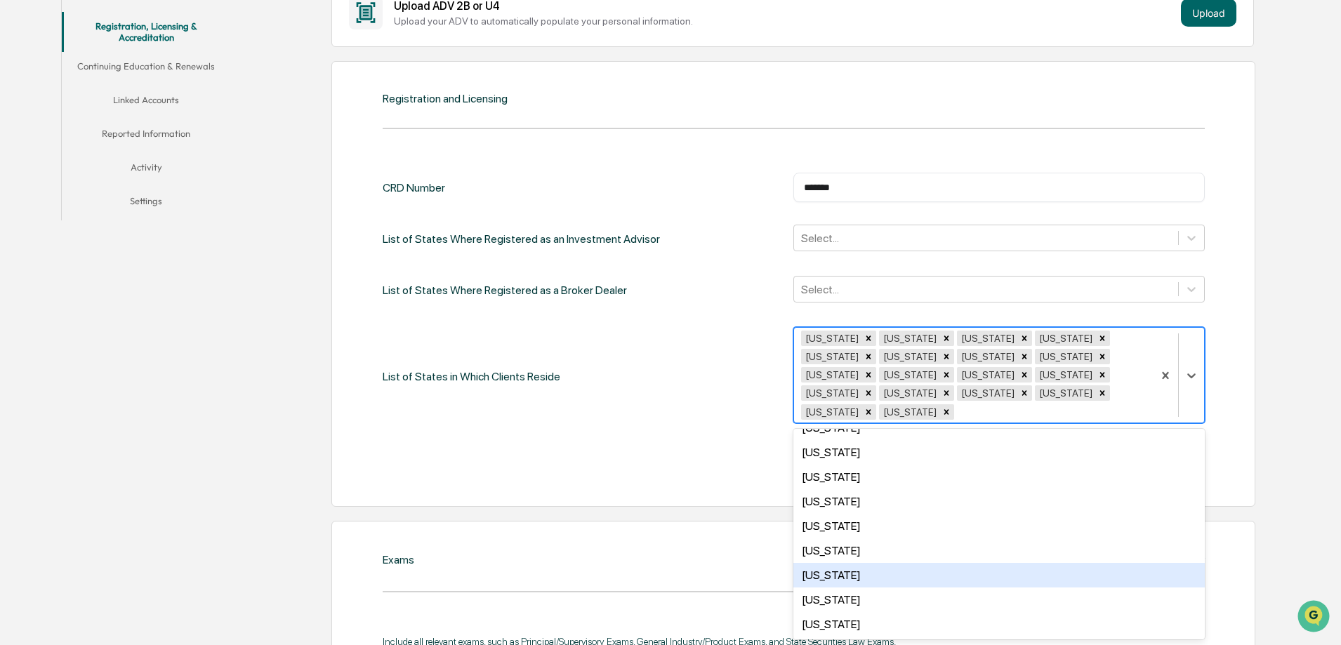
click at [733, 355] on div "List of States in Which Clients Reside option Wyoming, selected. 32 results ava…" at bounding box center [794, 376] width 822 height 98
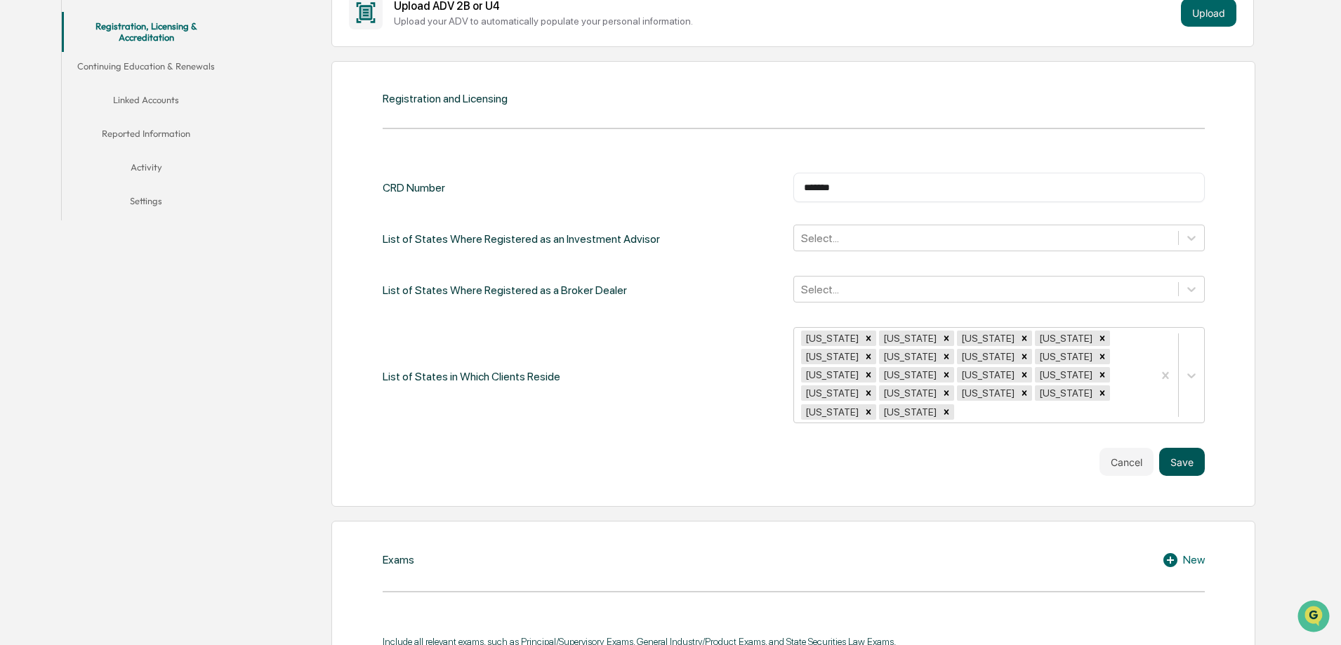
click at [1188, 448] on button "Save" at bounding box center [1182, 462] width 46 height 28
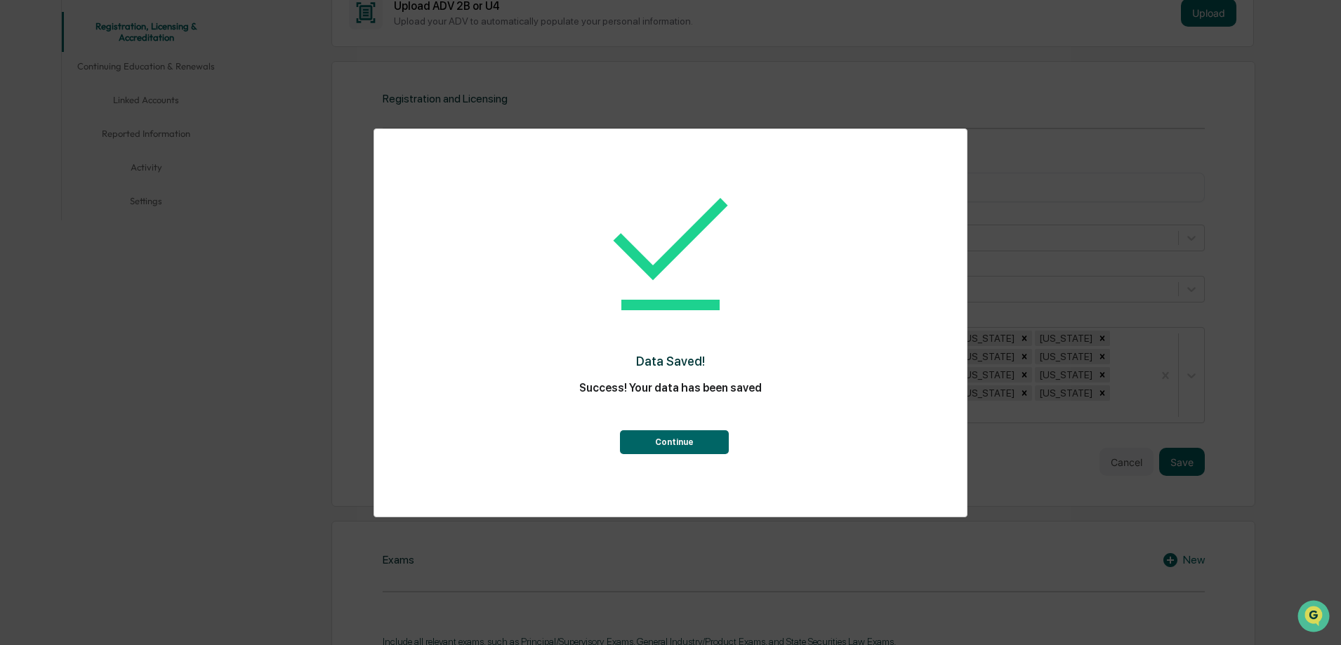
click at [667, 444] on button "Continue" at bounding box center [674, 442] width 109 height 24
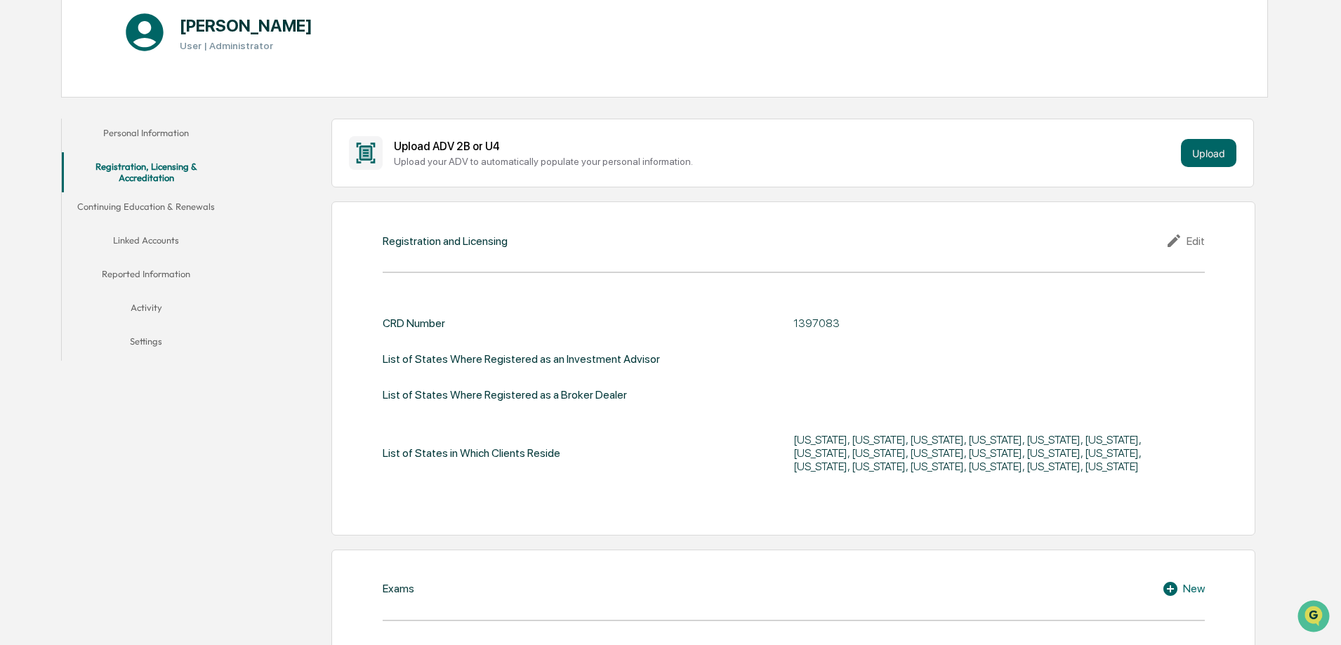
scroll to position [0, 0]
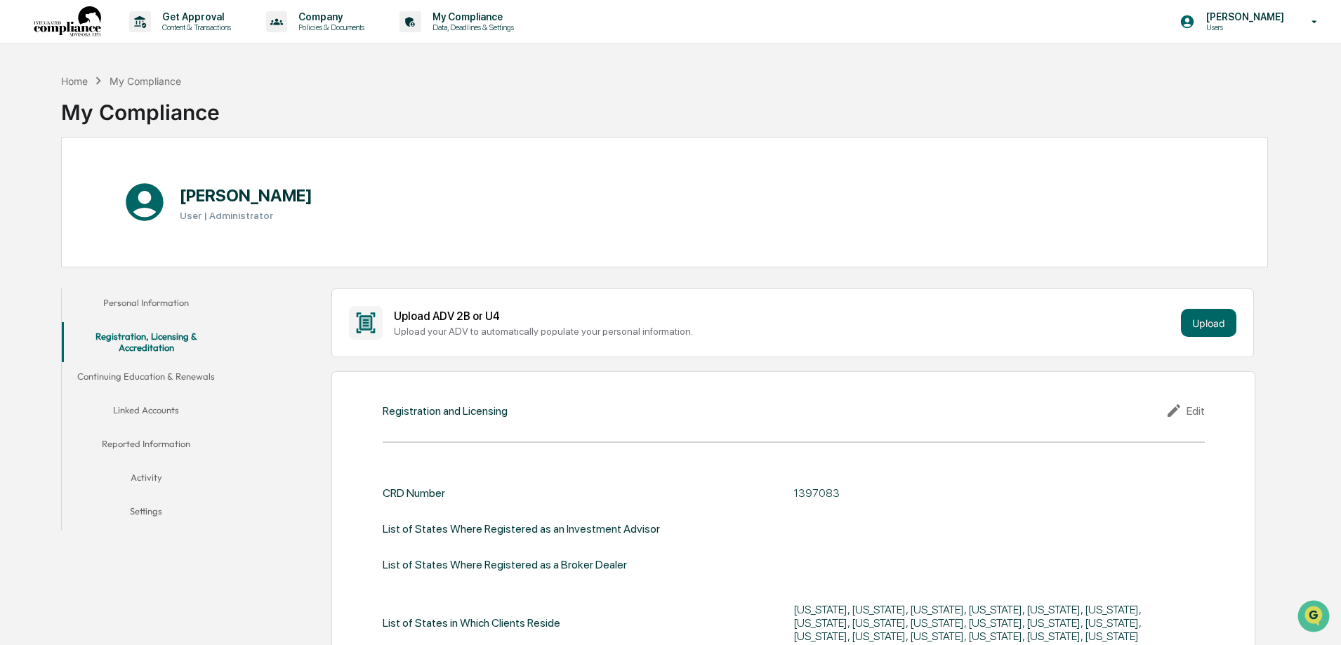
click at [161, 304] on button "Personal Information" at bounding box center [146, 306] width 169 height 34
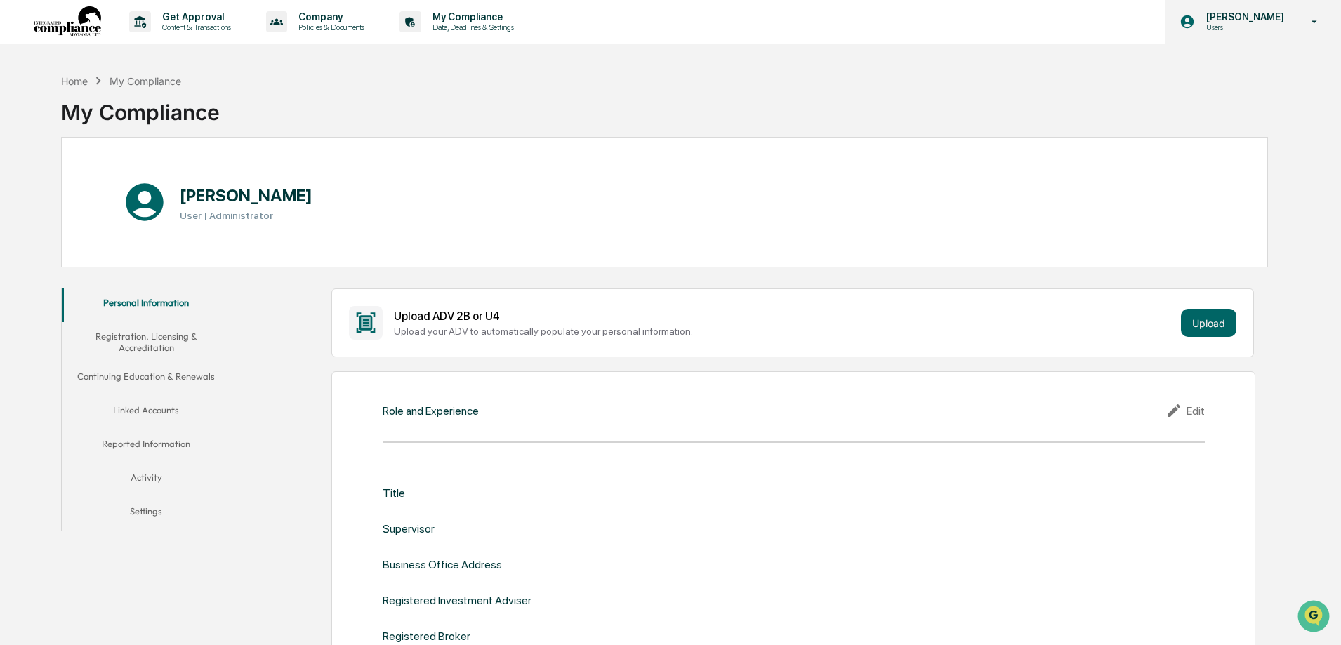
click at [1249, 34] on div "Anne Sechler Users" at bounding box center [1254, 22] width 176 height 44
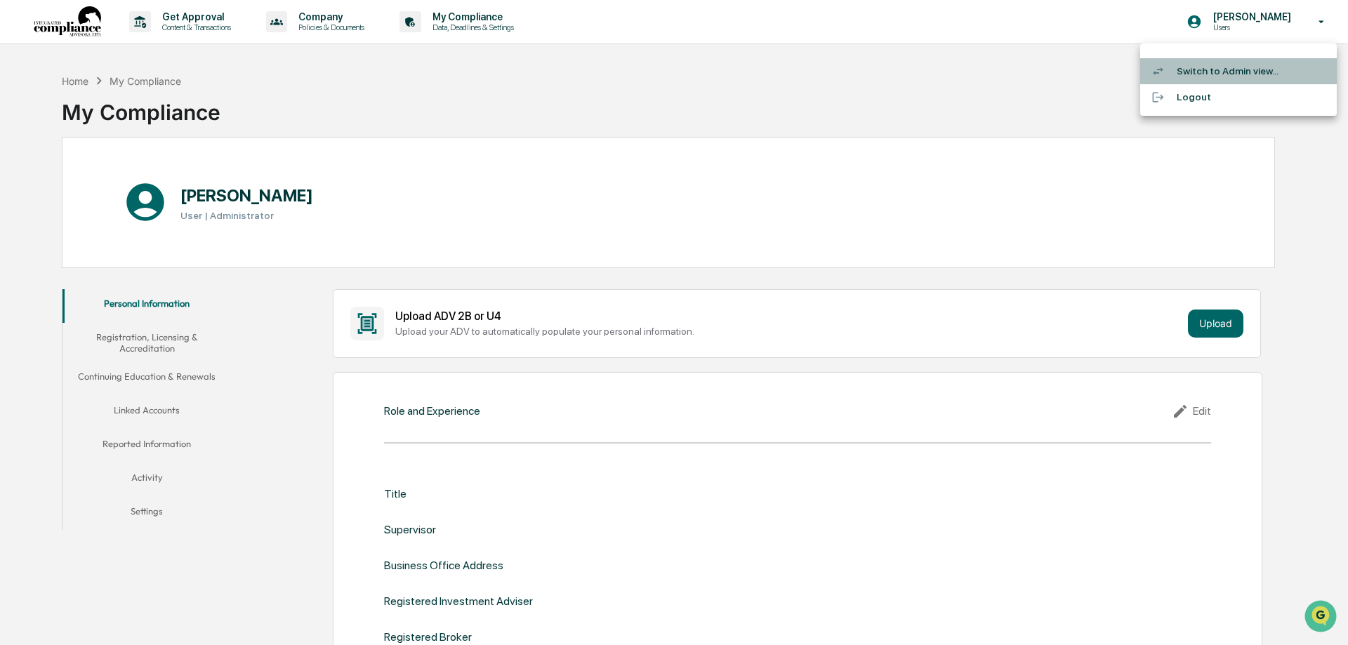
click at [1234, 72] on li "Switch to Admin view..." at bounding box center [1238, 71] width 197 height 26
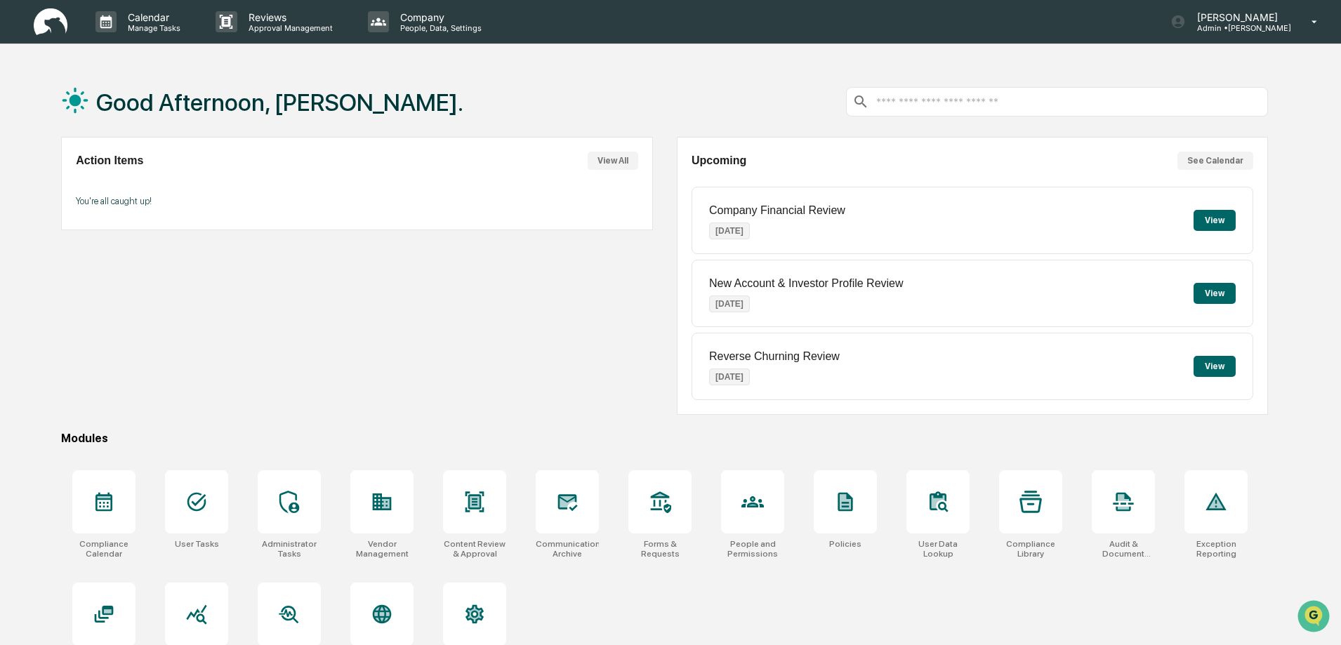
scroll to position [67, 0]
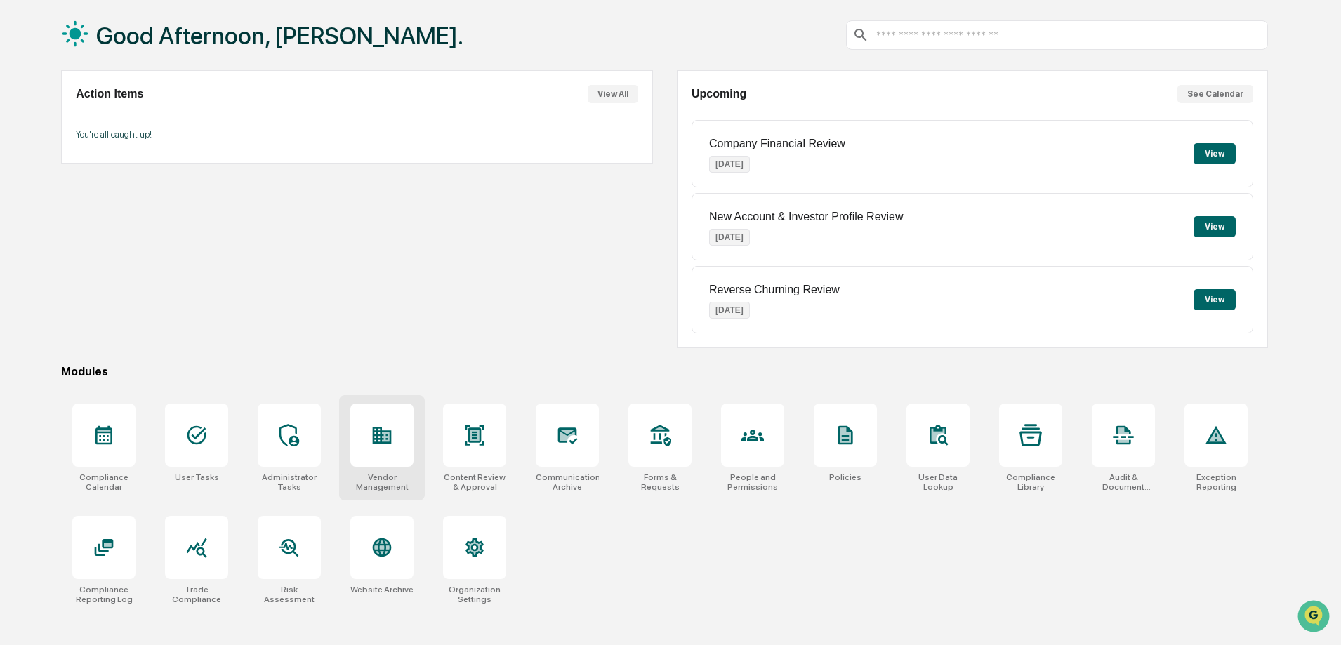
click at [376, 460] on div at bounding box center [381, 435] width 63 height 63
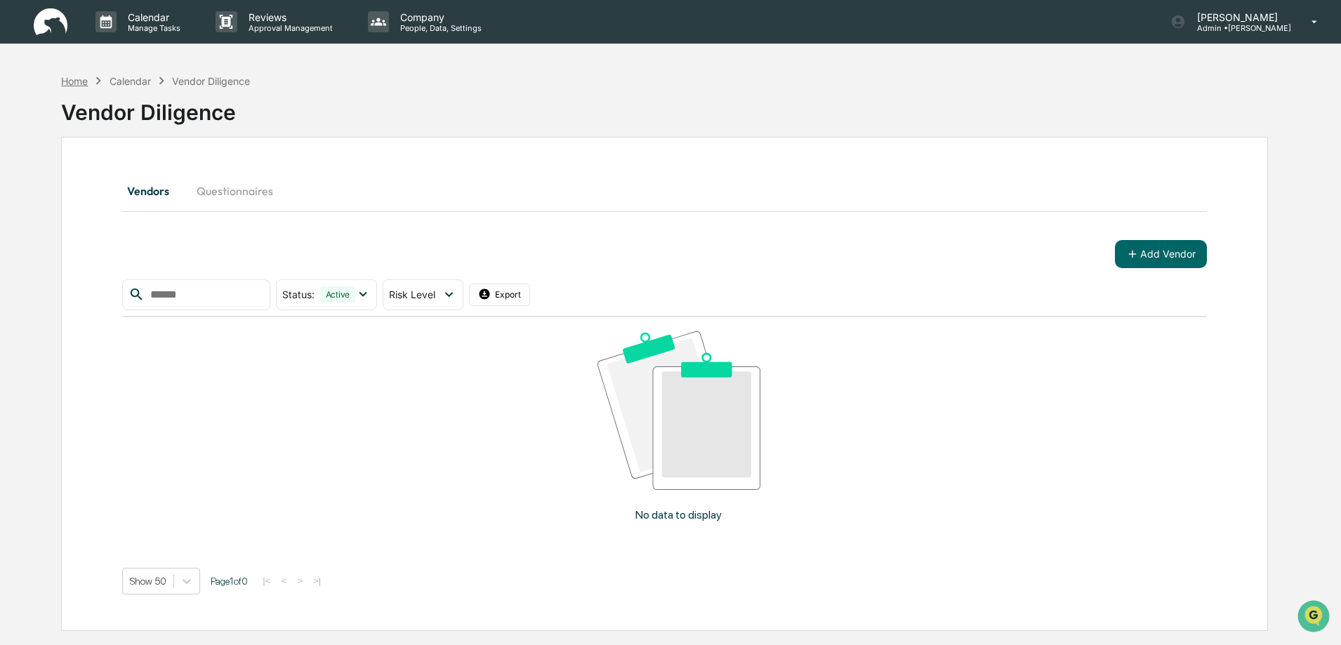
click at [72, 81] on div "Home" at bounding box center [74, 81] width 27 height 12
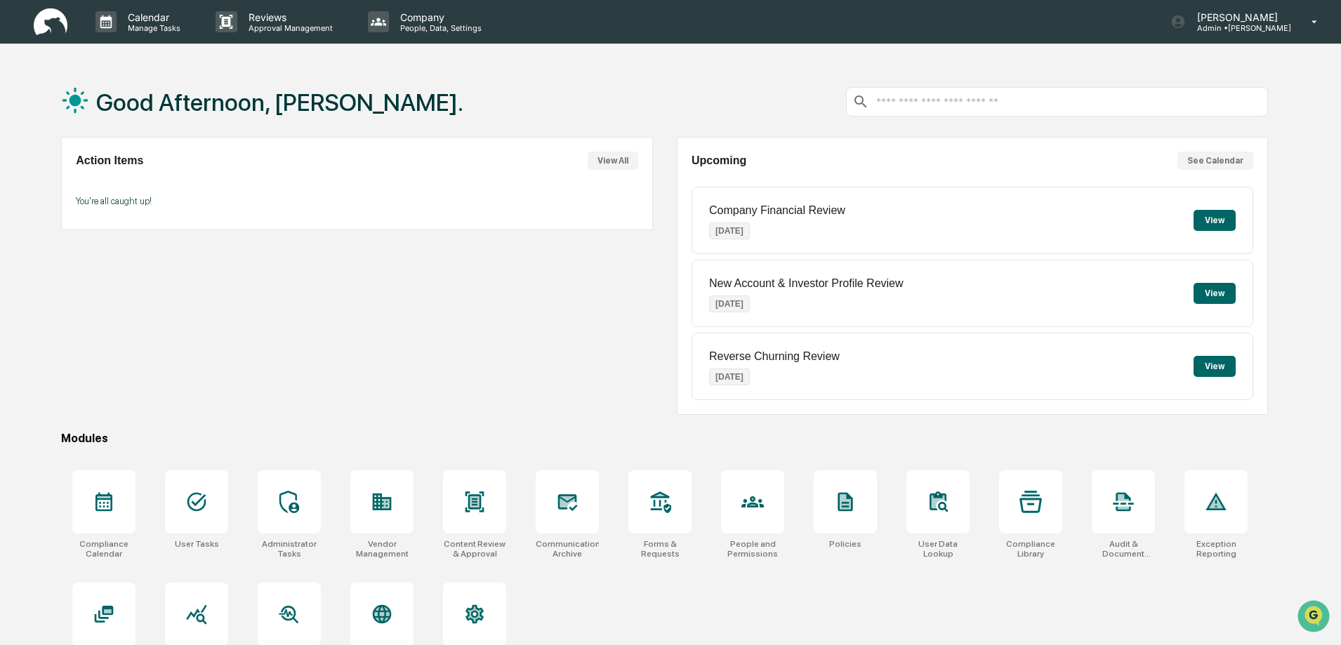
click at [885, 103] on input "text" at bounding box center [1069, 101] width 388 height 13
drag, startPoint x: 924, startPoint y: 103, endPoint x: 869, endPoint y: 103, distance: 54.8
click at [869, 103] on div "*******" at bounding box center [1057, 101] width 423 height 29
type input "******"
drag, startPoint x: 922, startPoint y: 101, endPoint x: 862, endPoint y: 105, distance: 60.5
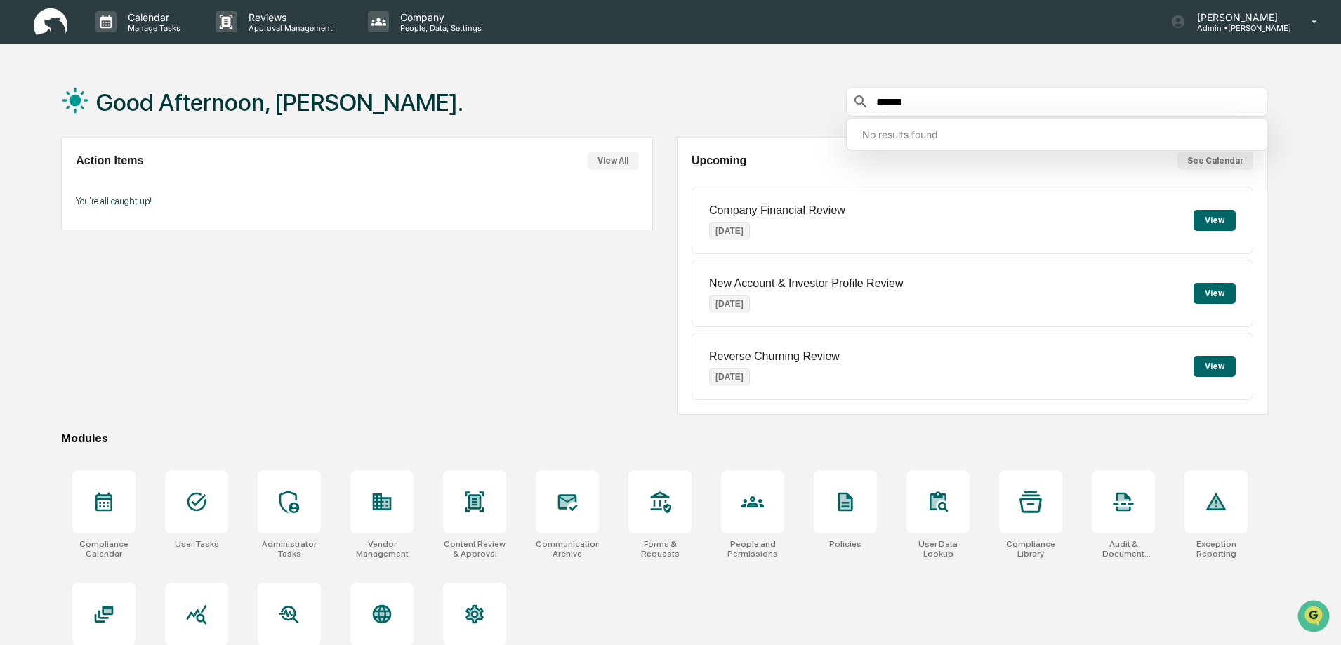
click at [862, 105] on div "******" at bounding box center [1057, 101] width 423 height 29
